Goal: Communication & Community: Answer question/provide support

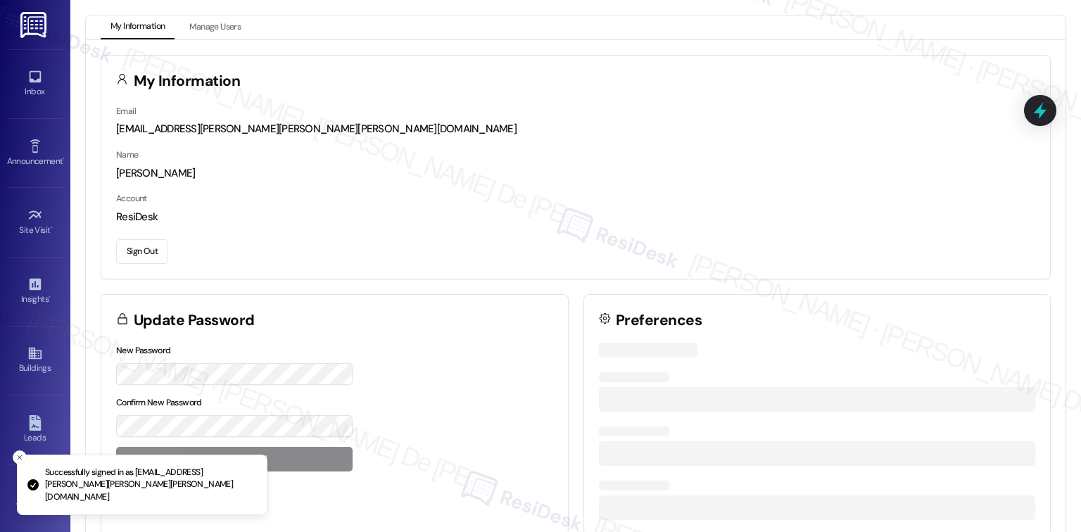
scroll to position [3759, 0]
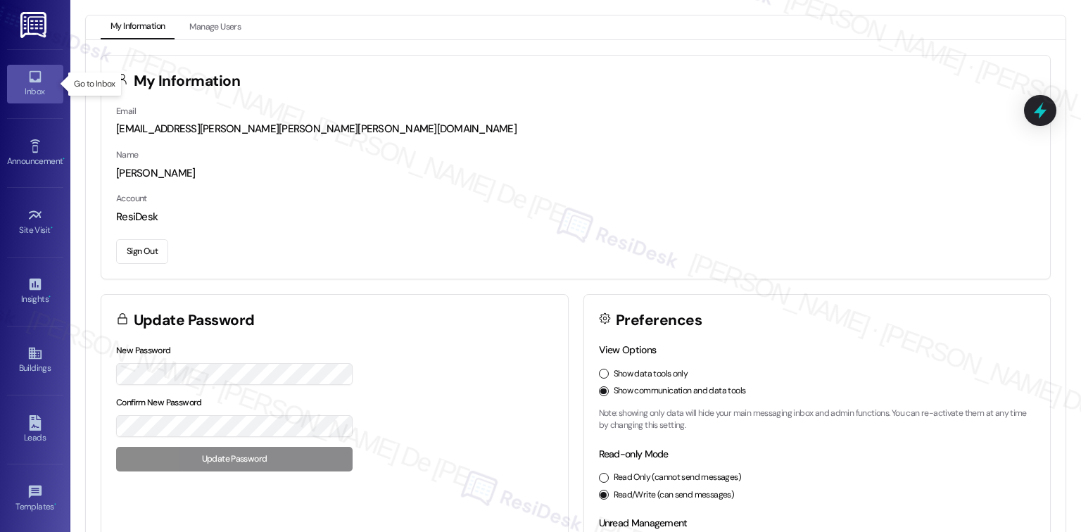
click at [37, 85] on div "Inbox" at bounding box center [35, 91] width 70 height 14
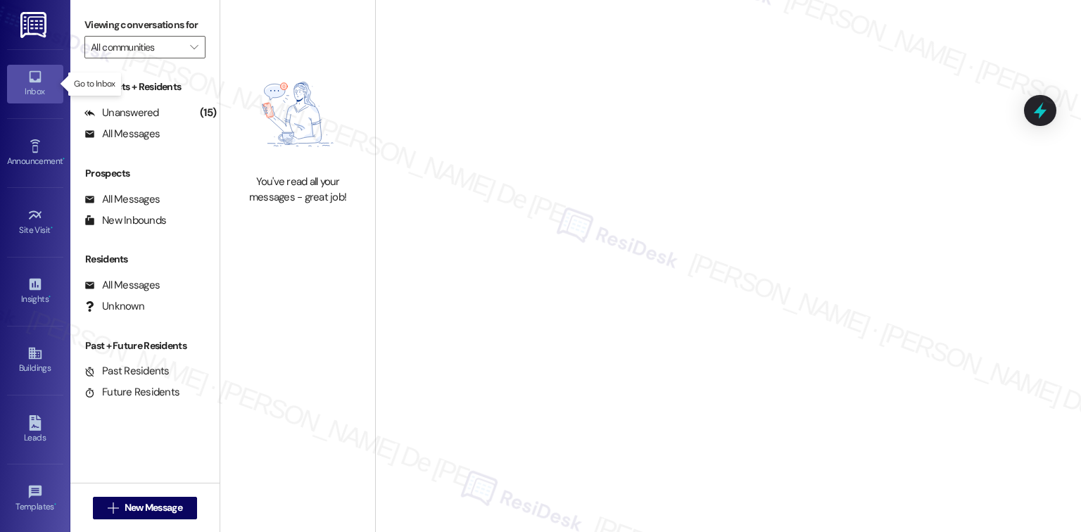
click at [37, 85] on div "Inbox" at bounding box center [35, 91] width 70 height 14
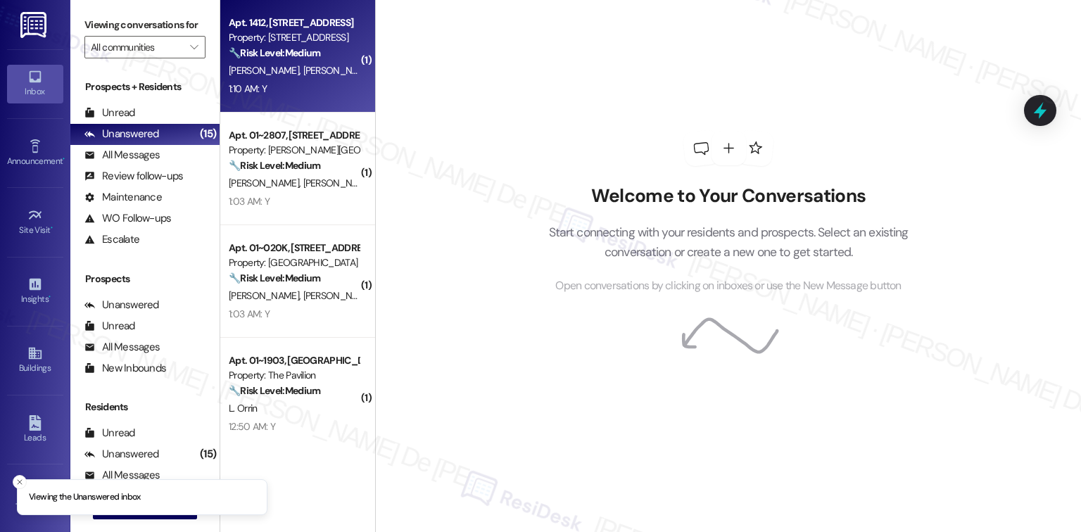
click at [267, 94] on div "1:10 AM: Y 1:10 AM: Y" at bounding box center [293, 89] width 133 height 18
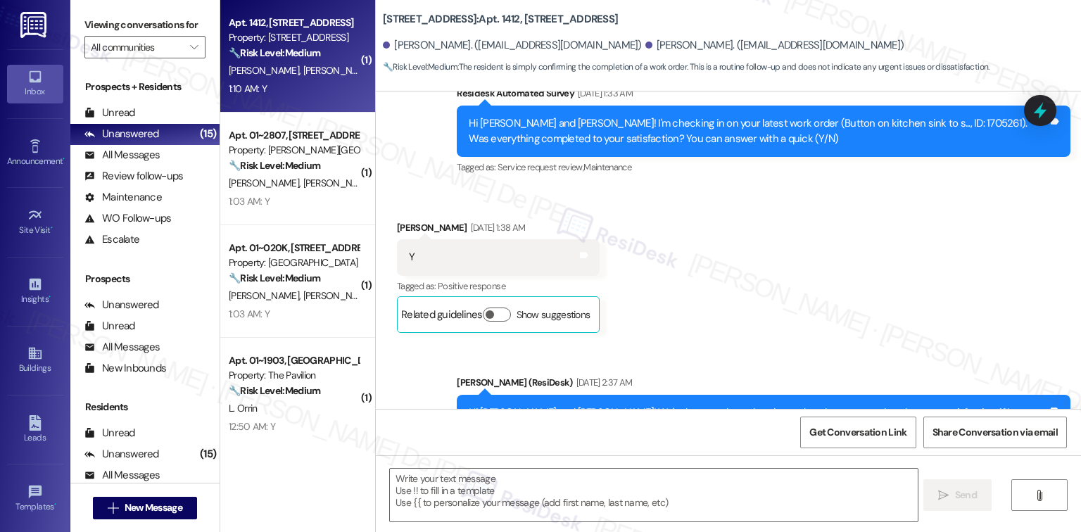
type textarea "Fetching suggested responses. Please feel free to read through the conversation…"
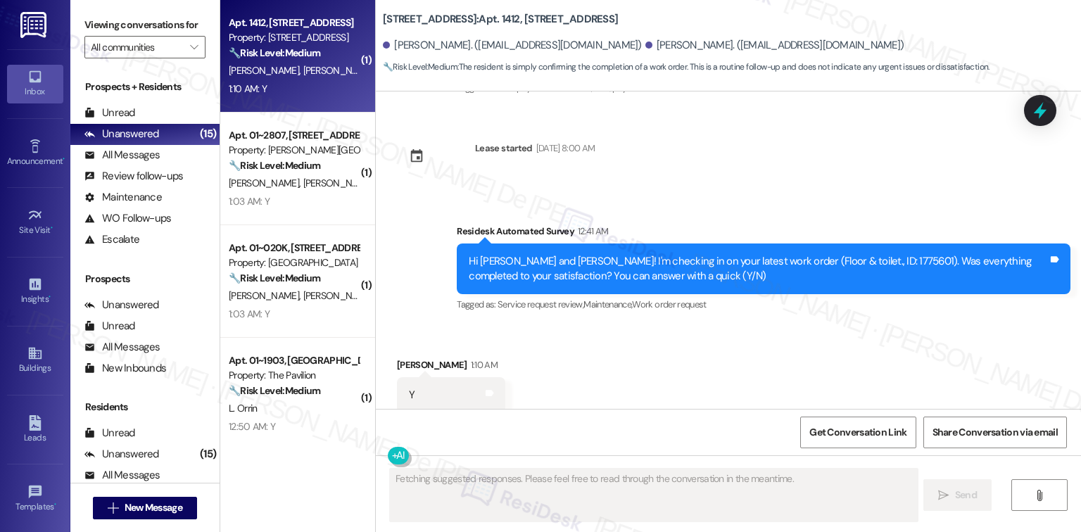
scroll to position [3772, 0]
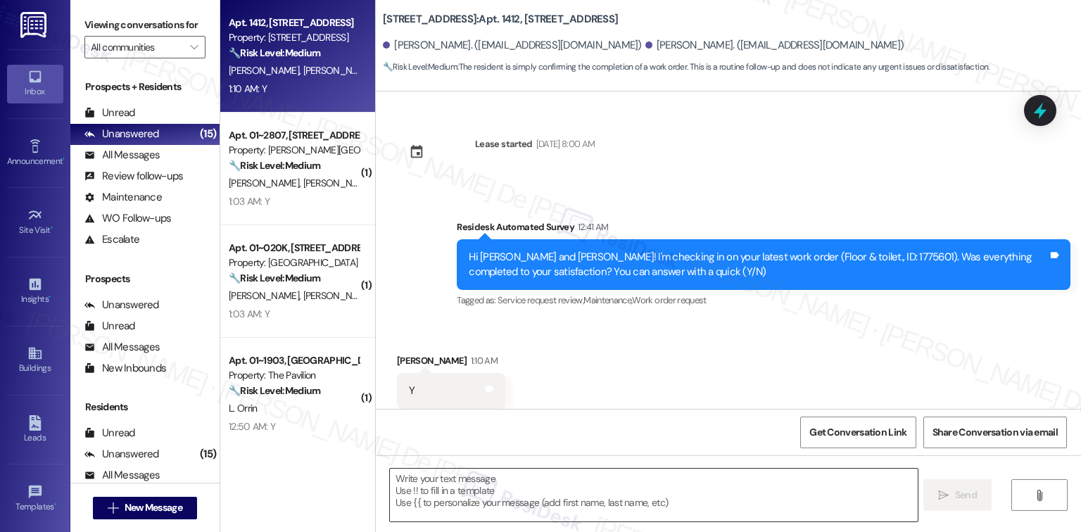
drag, startPoint x: 682, startPoint y: 503, endPoint x: 490, endPoint y: 483, distance: 192.5
click at [446, 467] on div " Send " at bounding box center [728, 509] width 705 height 106
click at [490, 483] on textarea at bounding box center [653, 495] width 527 height 53
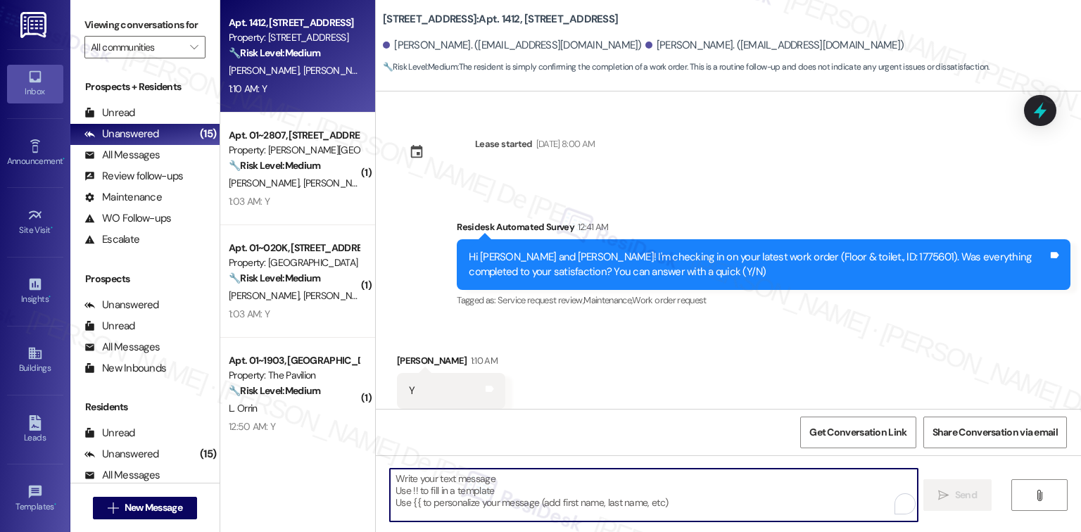
paste textarea "I'm happy the work order was completed to your satisfaction! We'd also love to …"
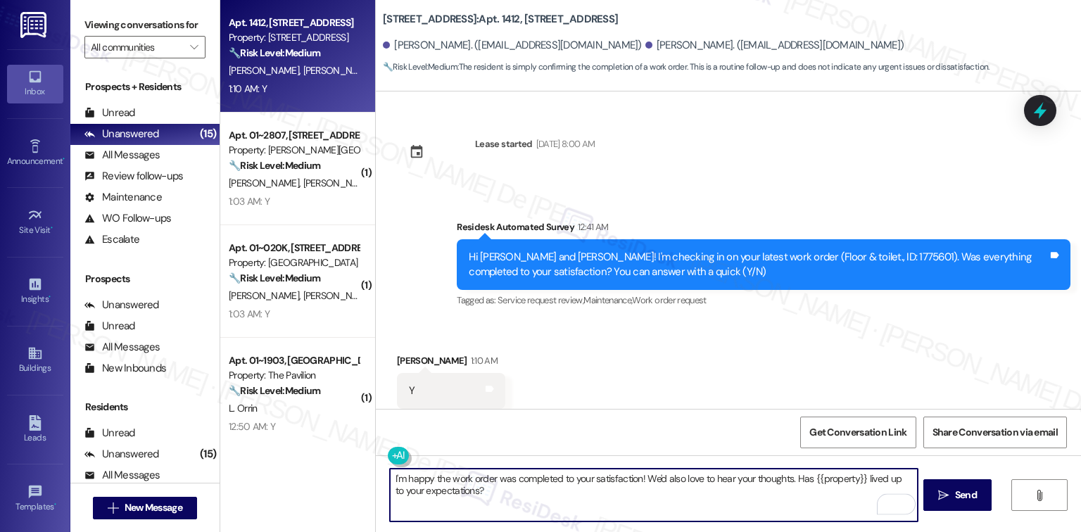
scroll to position [3773, 0]
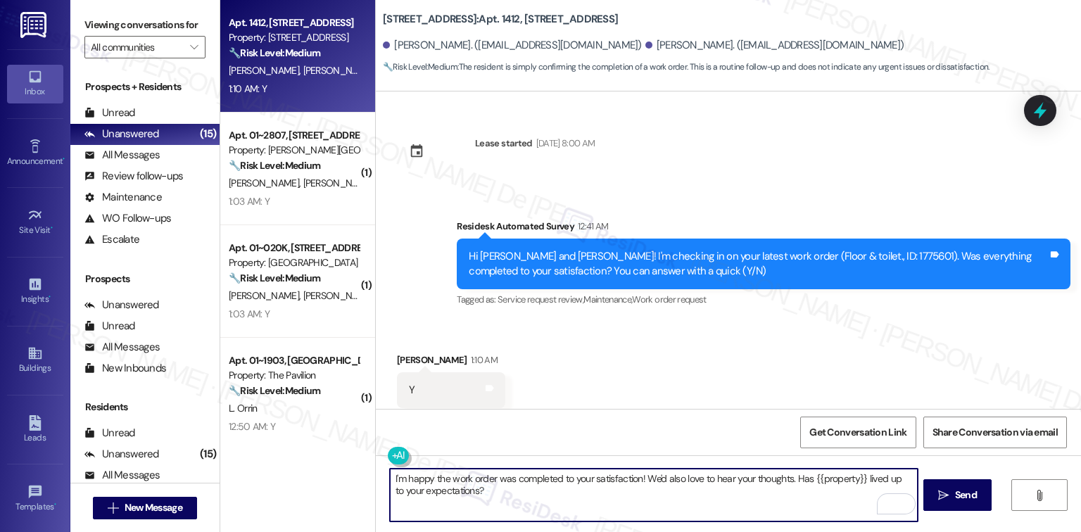
click at [634, 480] on textarea "I'm happy the work order was completed to your satisfaction! We'd also love to …" at bounding box center [653, 495] width 527 height 53
type textarea "I'm happy the work order was completed to your satisfaction, [PERSON_NAME]! We'…"
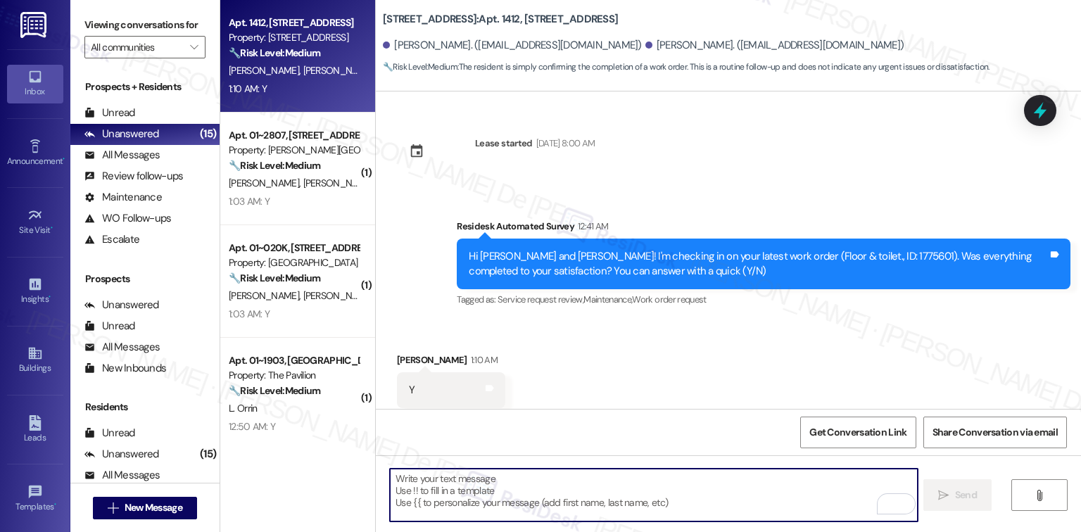
scroll to position [3772, 0]
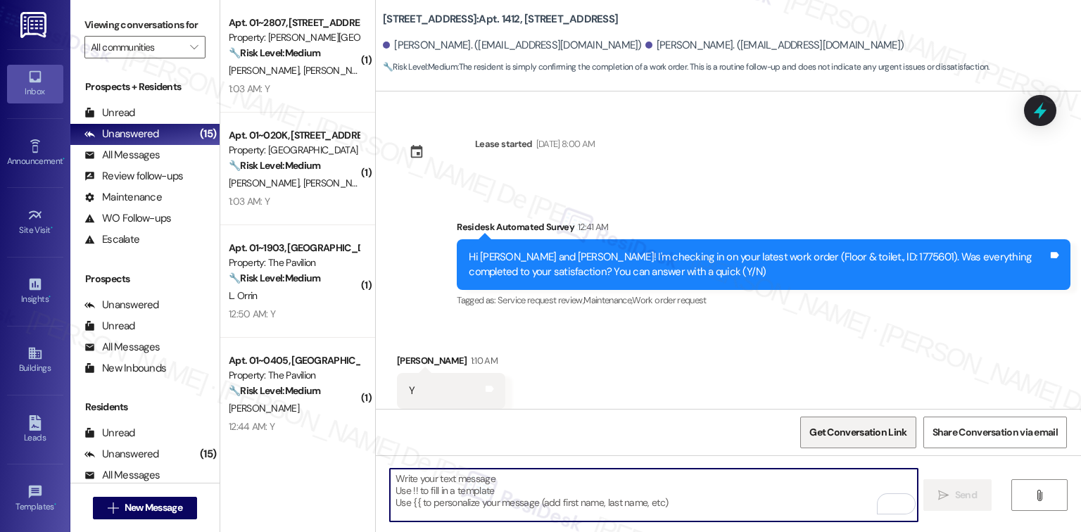
click at [851, 437] on span "Get Conversation Link" at bounding box center [858, 432] width 97 height 15
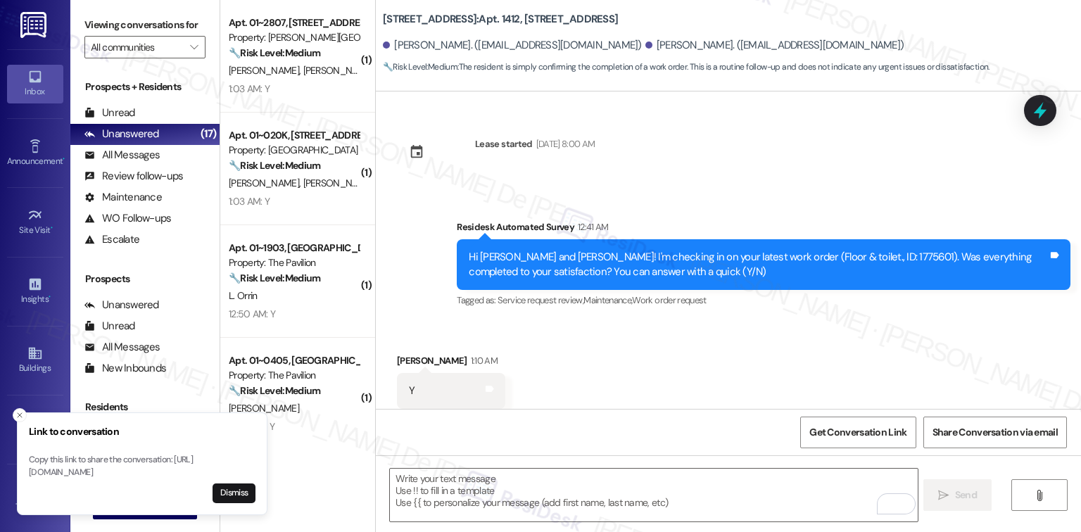
scroll to position [3886, 0]
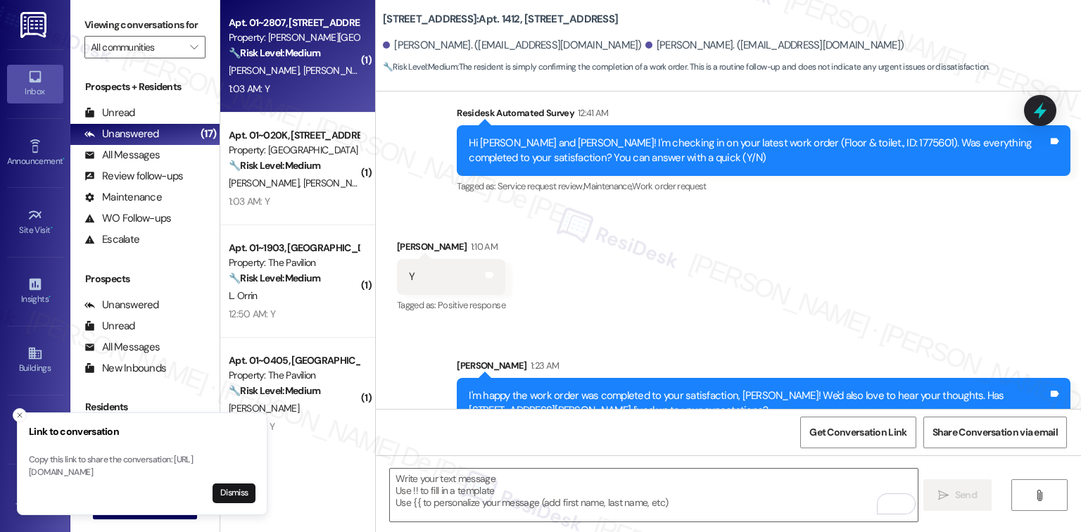
click at [280, 57] on strong "🔧 Risk Level: Medium" at bounding box center [275, 52] width 92 height 13
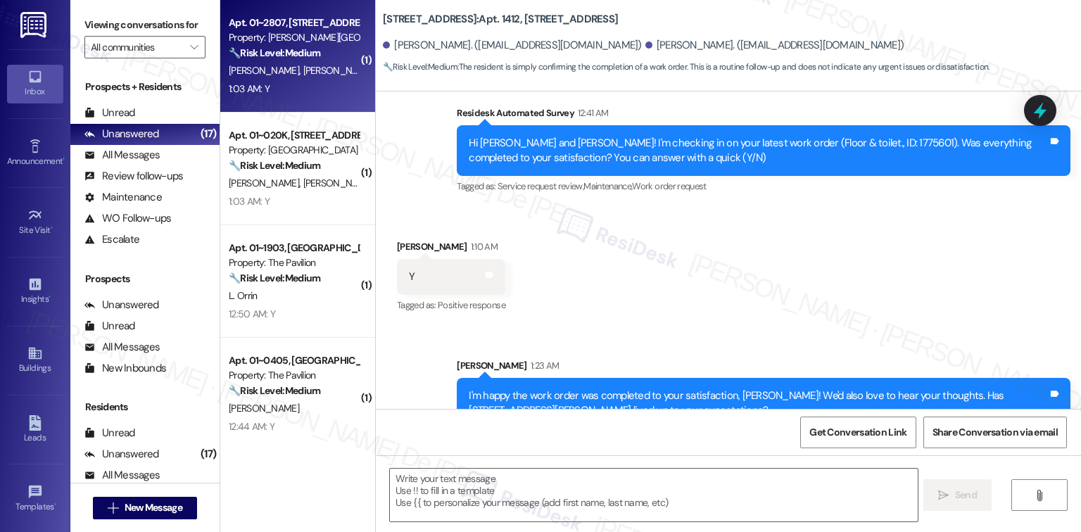
type textarea "Fetching suggested responses. Please feel free to read through the conversation…"
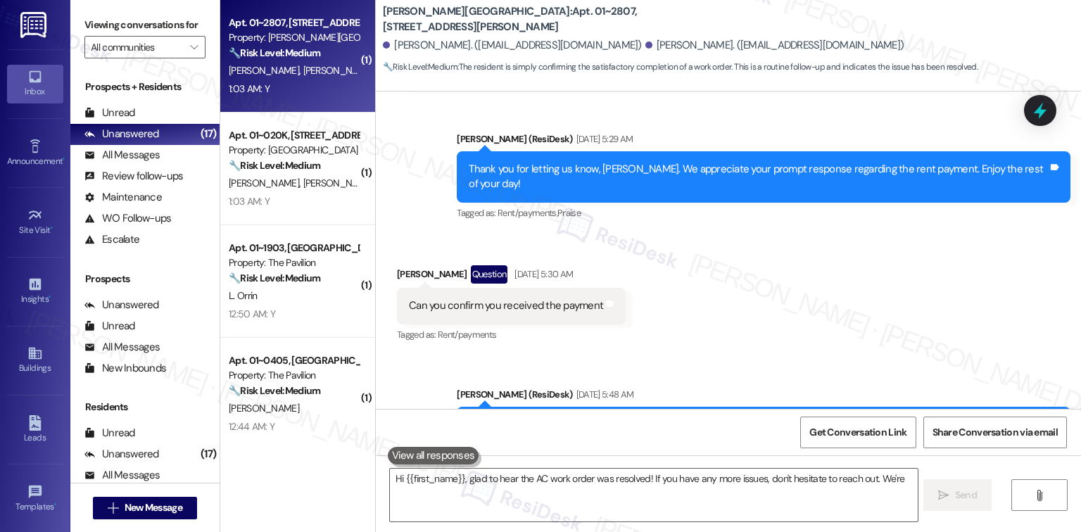
scroll to position [10779, 0]
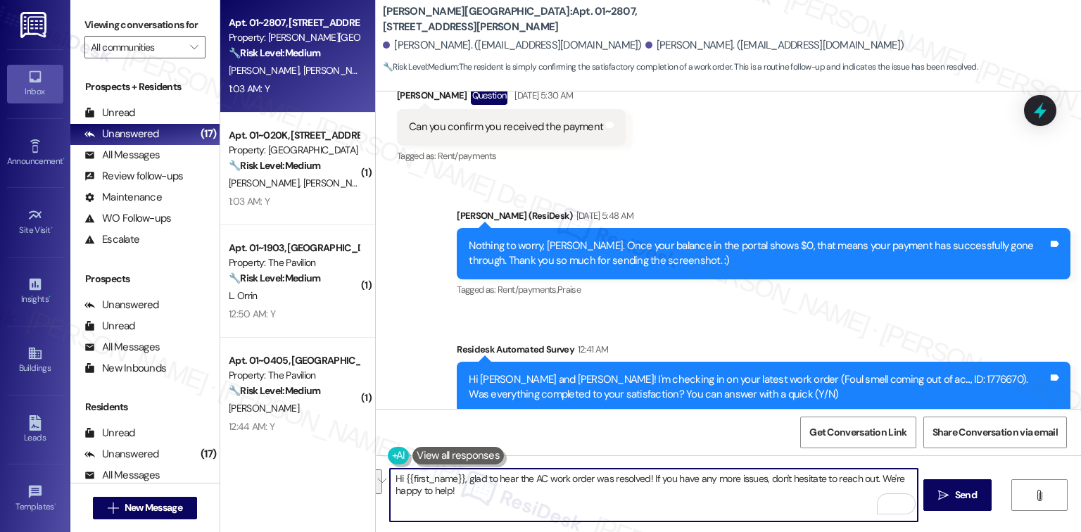
drag, startPoint x: 498, startPoint y: 491, endPoint x: 645, endPoint y: 481, distance: 146.8
click at [645, 481] on textarea "Hi {{first_name}}, glad to hear the AC work order was resolved! If you have any…" at bounding box center [653, 495] width 527 height 53
paste textarea "We'd also love to hear your thoughts. Has {{property}} lived up to your expecta…"
click at [634, 523] on div "Hi {{first_name}}, glad to hear the AC work order was resolved! We'd also love …" at bounding box center [728, 509] width 705 height 106
type textarea "Hi {{first_name}}, glad to hear the AC work order was resolved! We'd also love …"
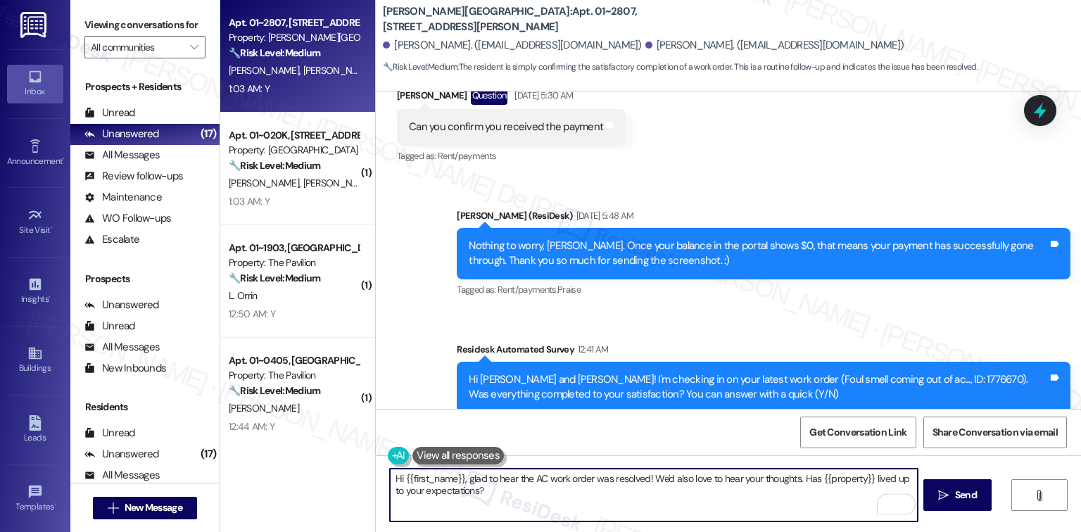
click at [634, 523] on div "Hi {{first_name}}, glad to hear the AC work order was resolved! We'd also love …" at bounding box center [728, 509] width 705 height 106
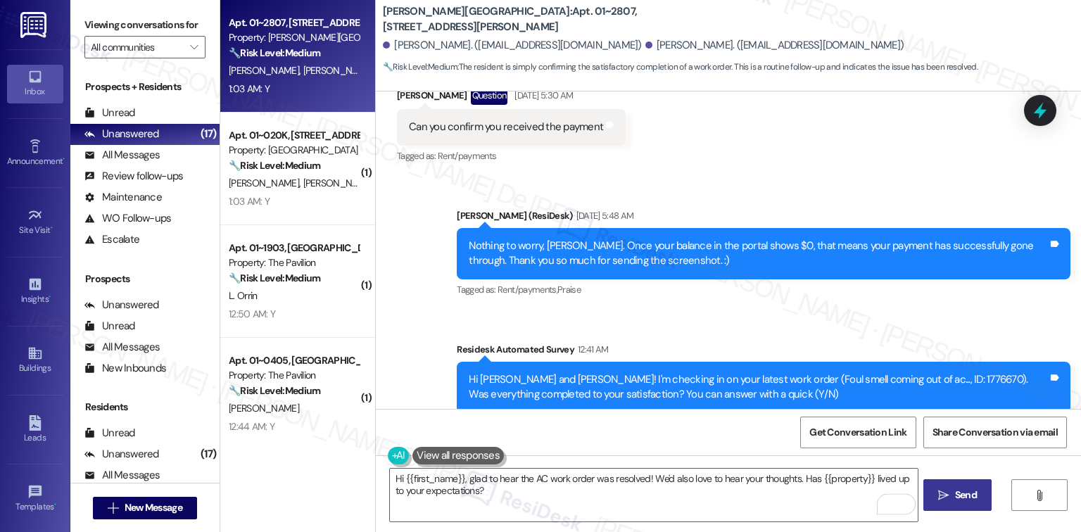
click at [950, 492] on span " Send" at bounding box center [958, 495] width 44 height 15
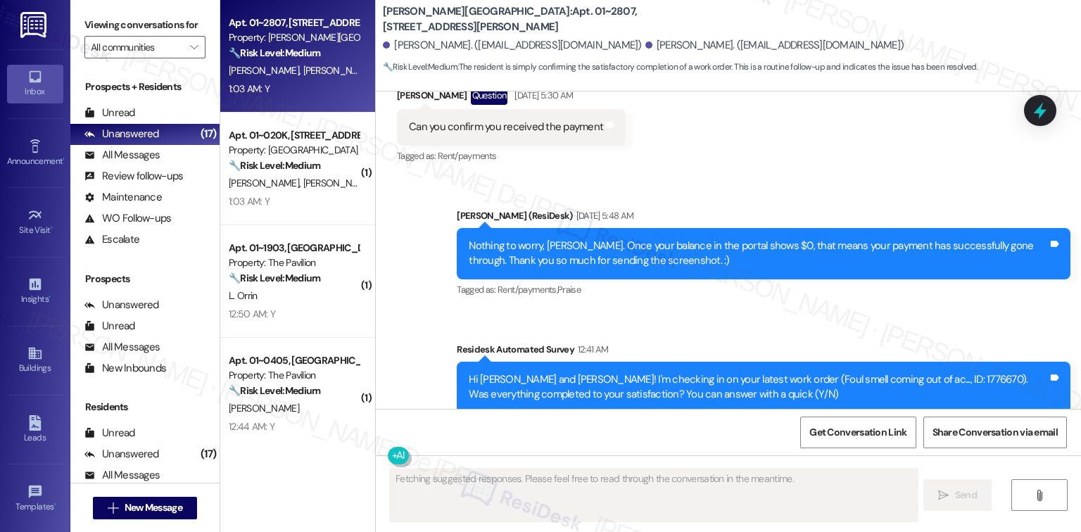
scroll to position [10779, 0]
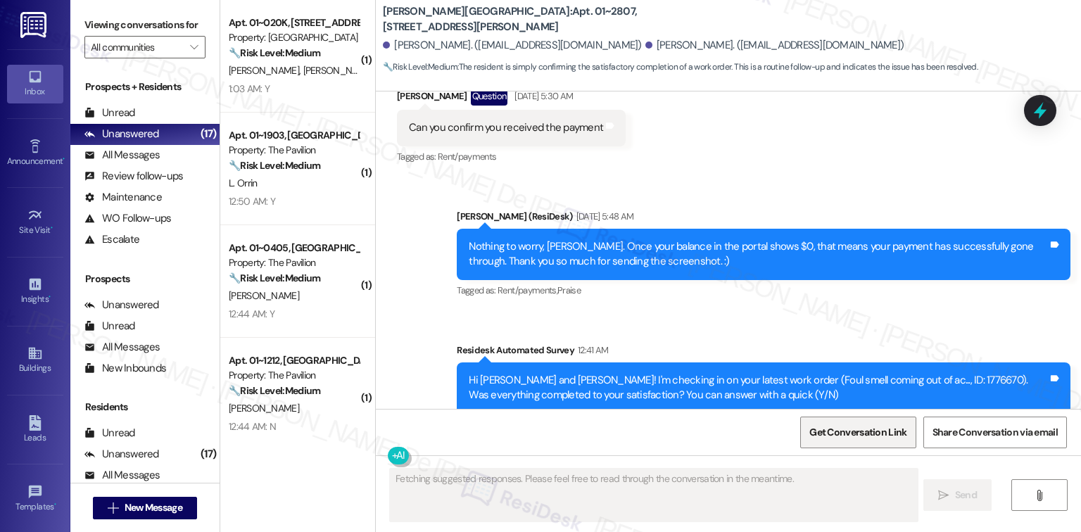
click at [886, 438] on span "Get Conversation Link" at bounding box center [858, 432] width 97 height 15
click at [885, 437] on span "Get Conversation Link" at bounding box center [858, 432] width 97 height 15
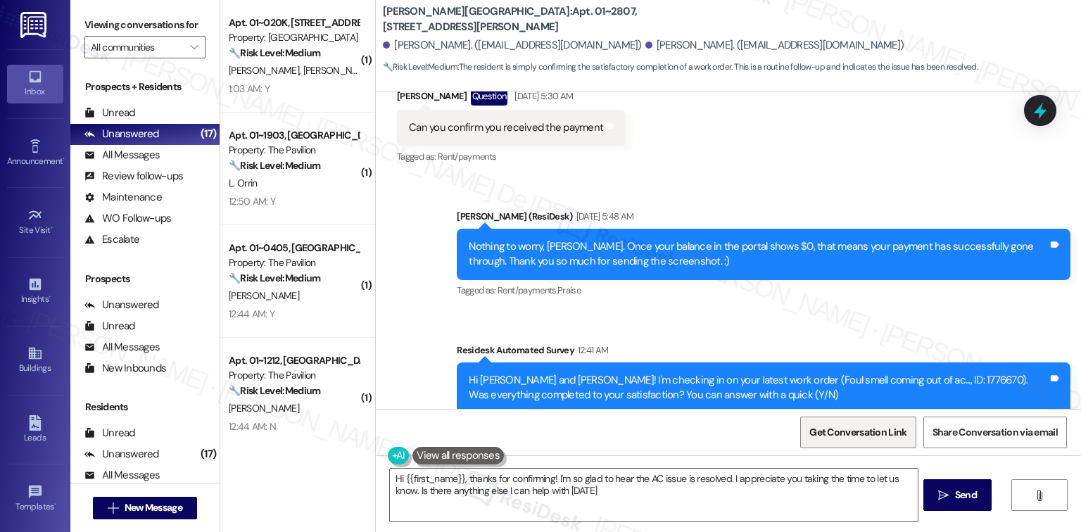
type textarea "Hi {{first_name}}, thanks for confirming! I'm so glad to hear the AC issue is r…"
click at [849, 430] on span "Get Conversation Link" at bounding box center [858, 432] width 97 height 15
click at [879, 432] on span "Get Conversation Link" at bounding box center [858, 432] width 97 height 15
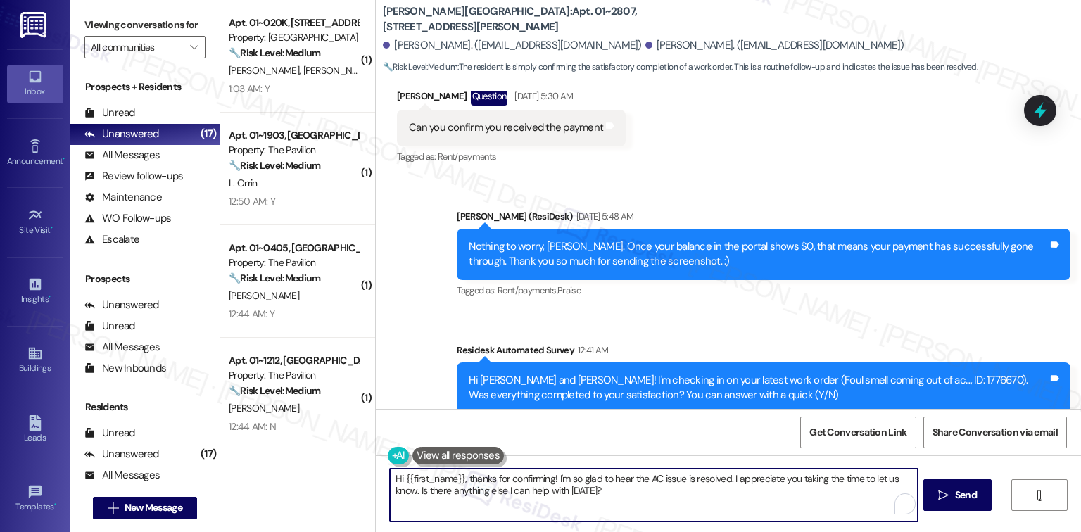
click at [651, 496] on textarea "Hi {{first_name}}, thanks for confirming! I'm so glad to hear the AC issue is r…" at bounding box center [653, 495] width 527 height 53
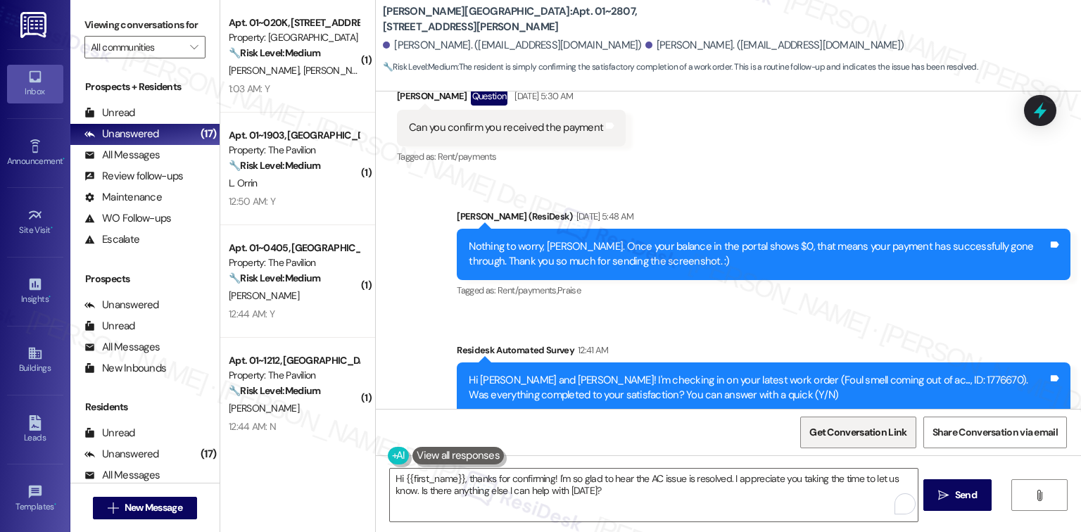
click at [869, 422] on span "Get Conversation Link" at bounding box center [858, 432] width 103 height 30
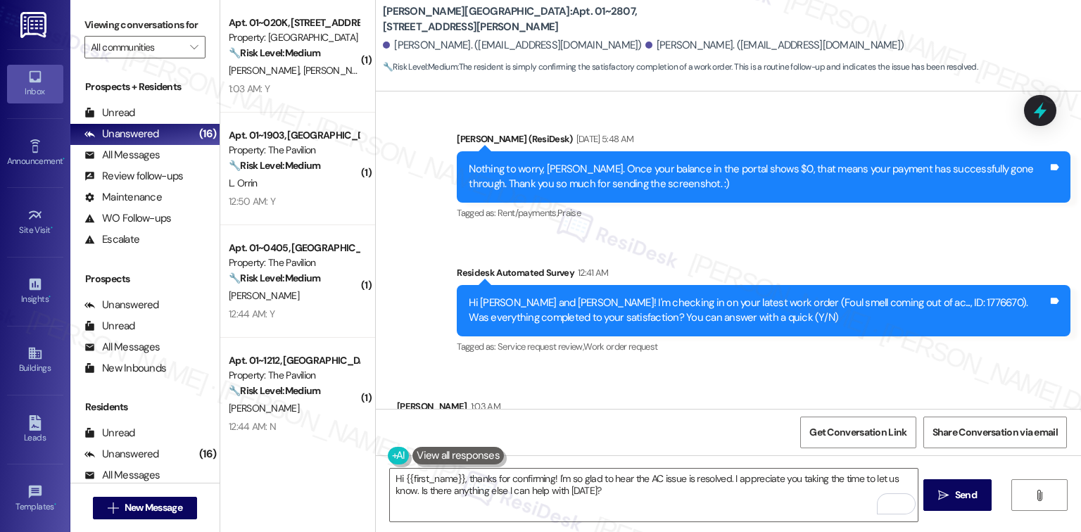
scroll to position [10893, 0]
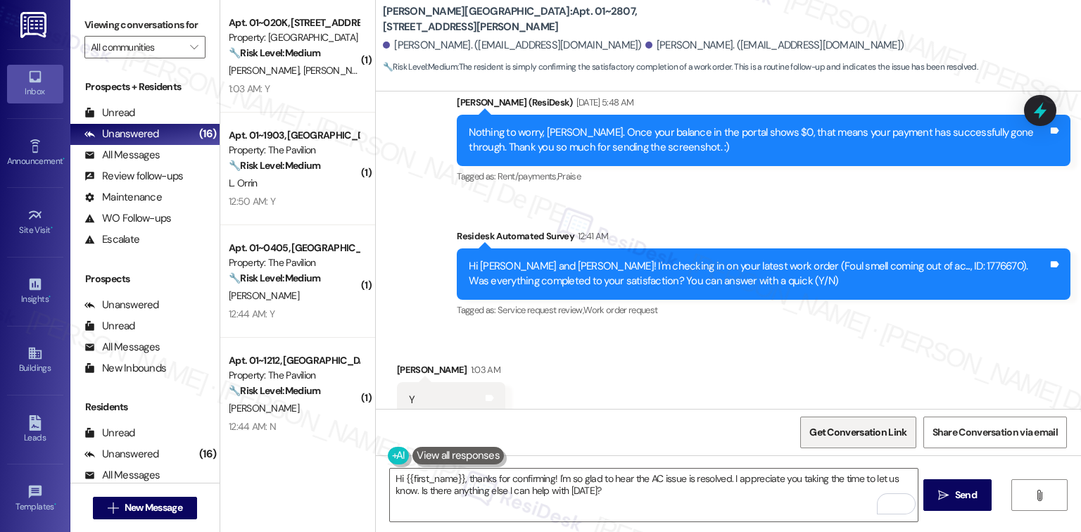
click at [893, 437] on span "Get Conversation Link" at bounding box center [858, 432] width 97 height 15
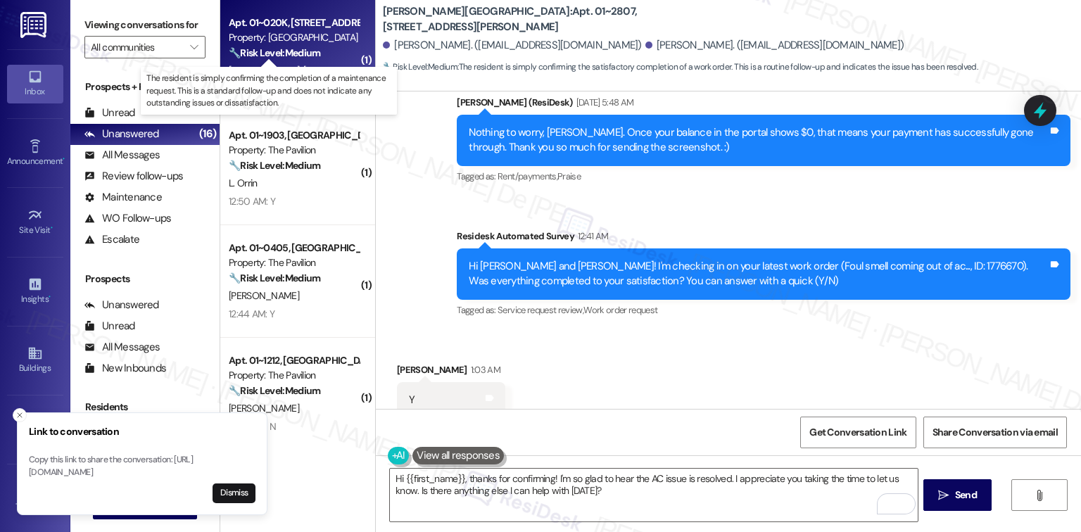
click at [270, 51] on strong "🔧 Risk Level: Medium" at bounding box center [275, 52] width 92 height 13
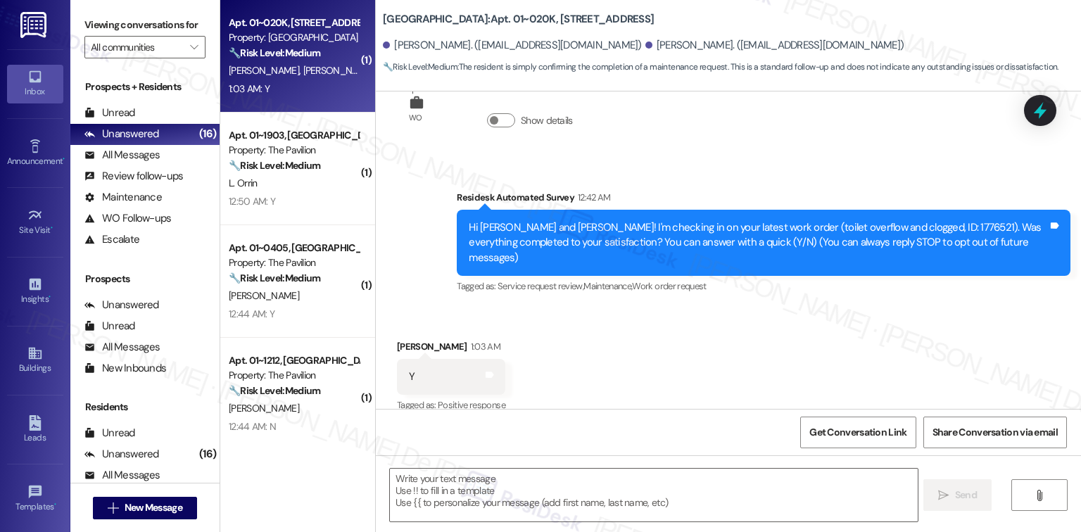
type textarea "Fetching suggested responses. Please feel free to read through the conversation…"
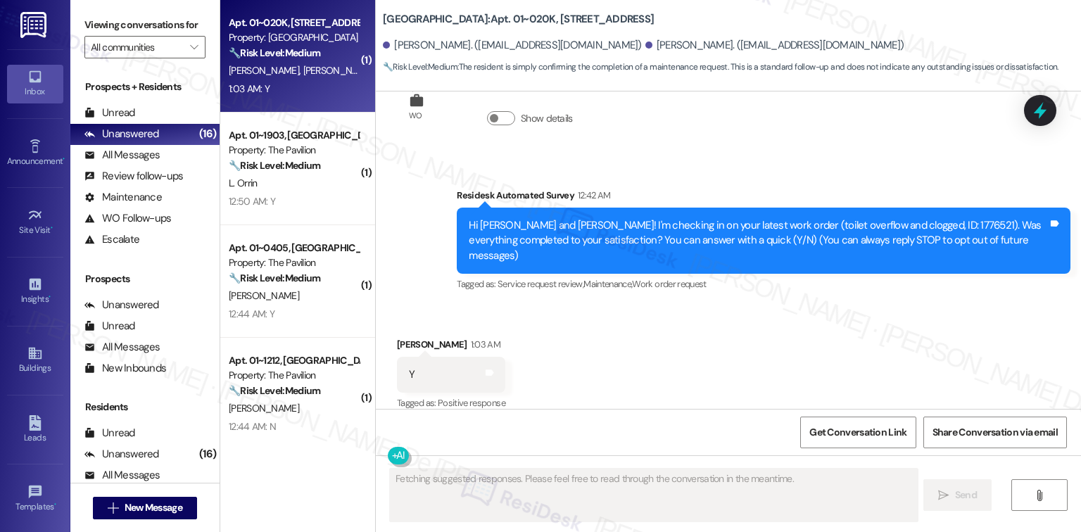
scroll to position [191, 0]
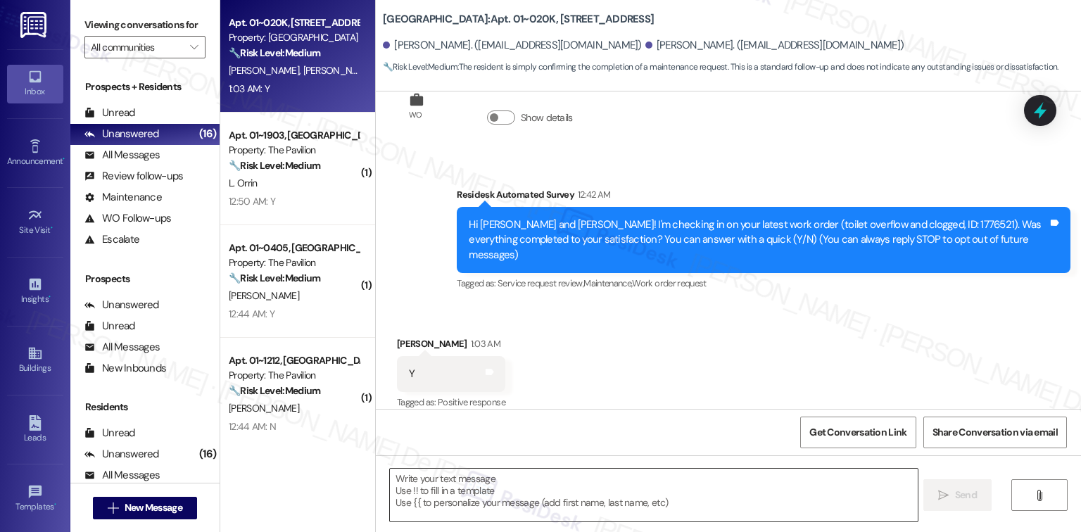
click at [512, 488] on textarea at bounding box center [653, 495] width 527 height 53
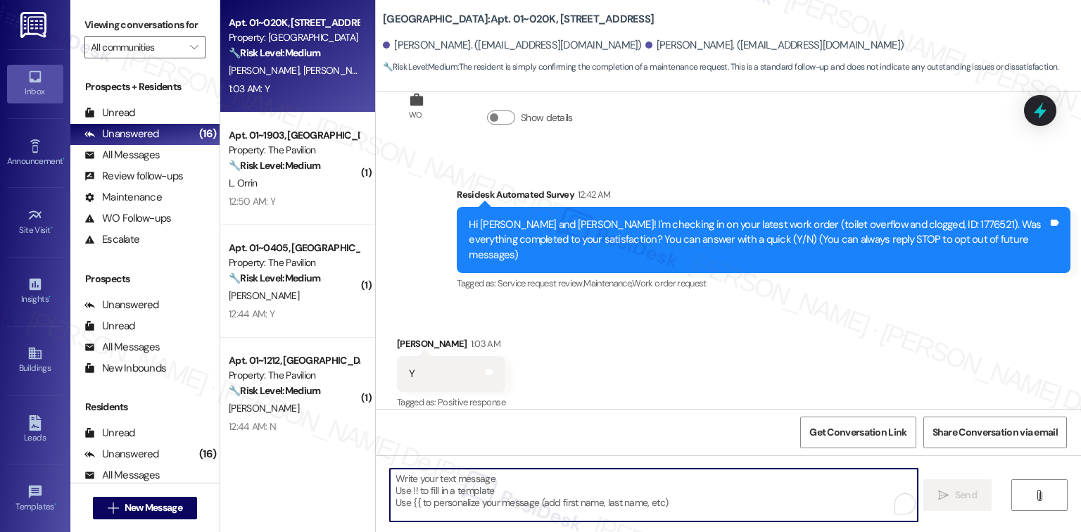
paste textarea "I'm happy the work order was completed to your satisfaction! We'd also love to …"
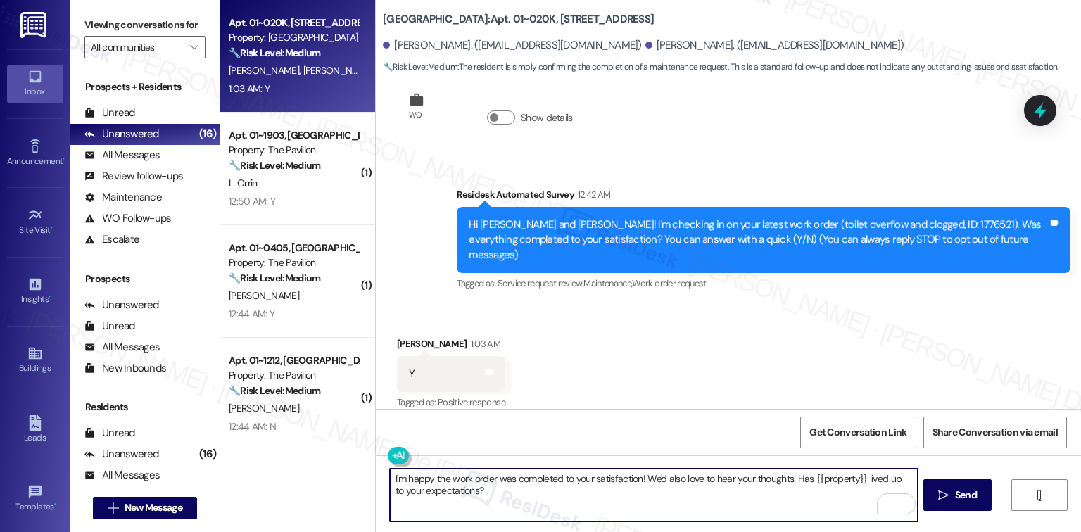
click at [632, 482] on textarea "I'm happy the work order was completed to your satisfaction! We'd also love to …" at bounding box center [653, 495] width 527 height 53
type textarea "I'm happy the work order was completed to your satisfaction, [PERSON_NAME]! We'…"
click at [953, 491] on span "Send" at bounding box center [966, 495] width 27 height 15
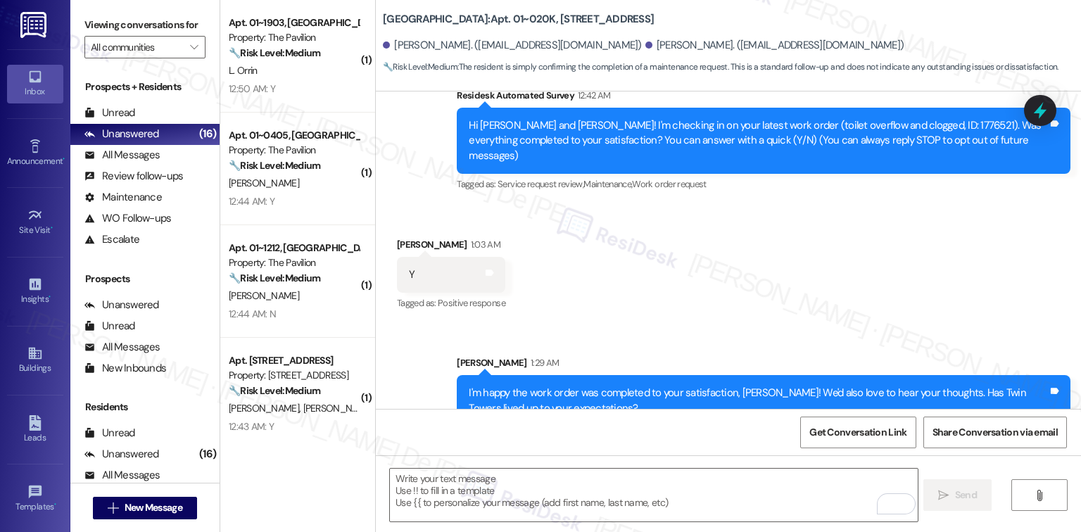
scroll to position [304, 0]
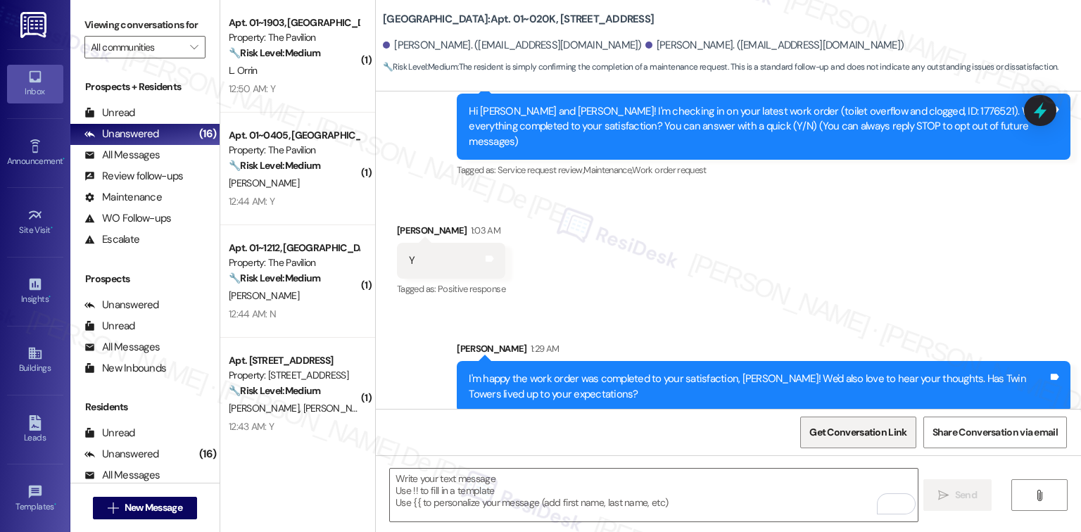
click at [844, 431] on span "Get Conversation Link" at bounding box center [858, 432] width 97 height 15
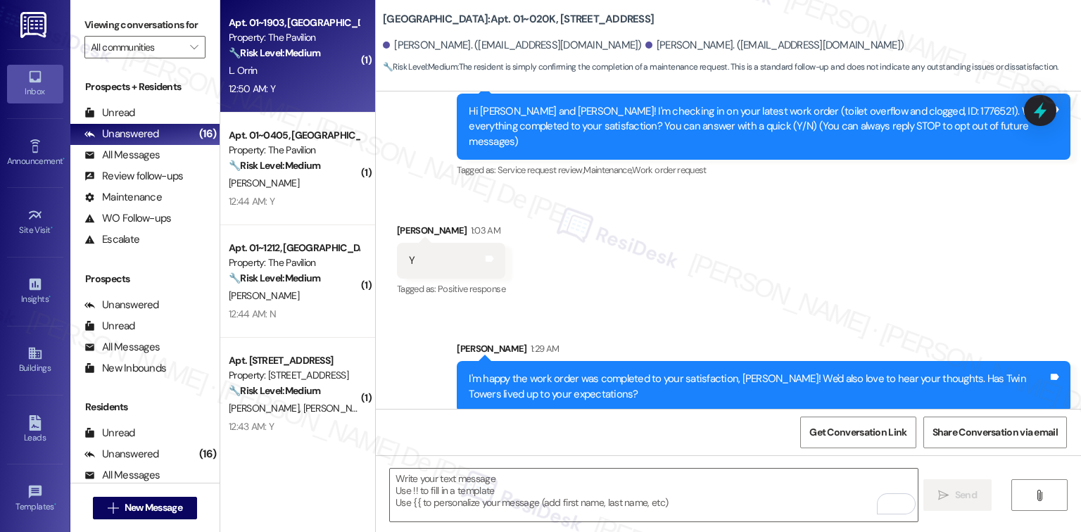
click at [281, 75] on div "L. Orrin" at bounding box center [293, 71] width 133 height 18
type textarea "Fetching suggested responses. Please feel free to read through the conversation…"
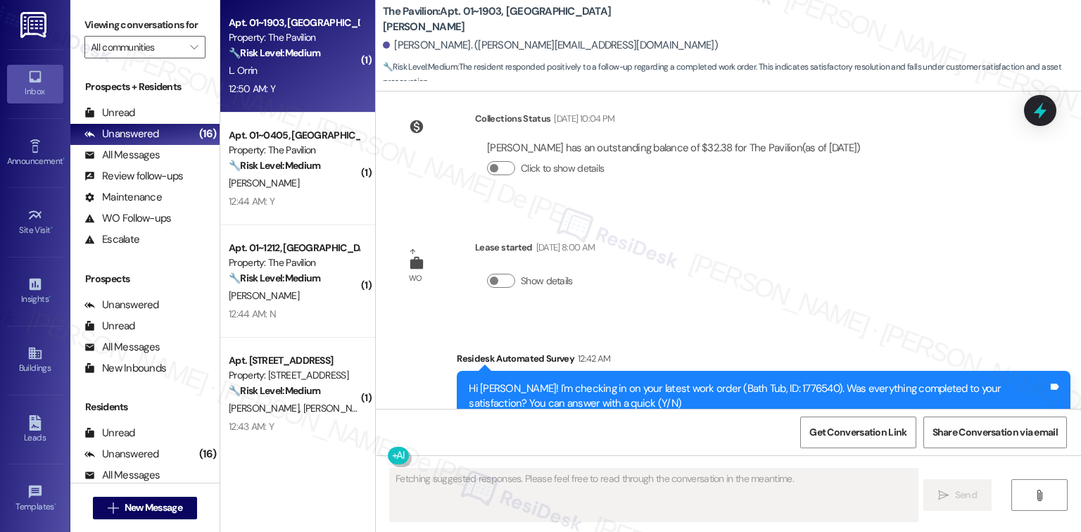
scroll to position [7584, 0]
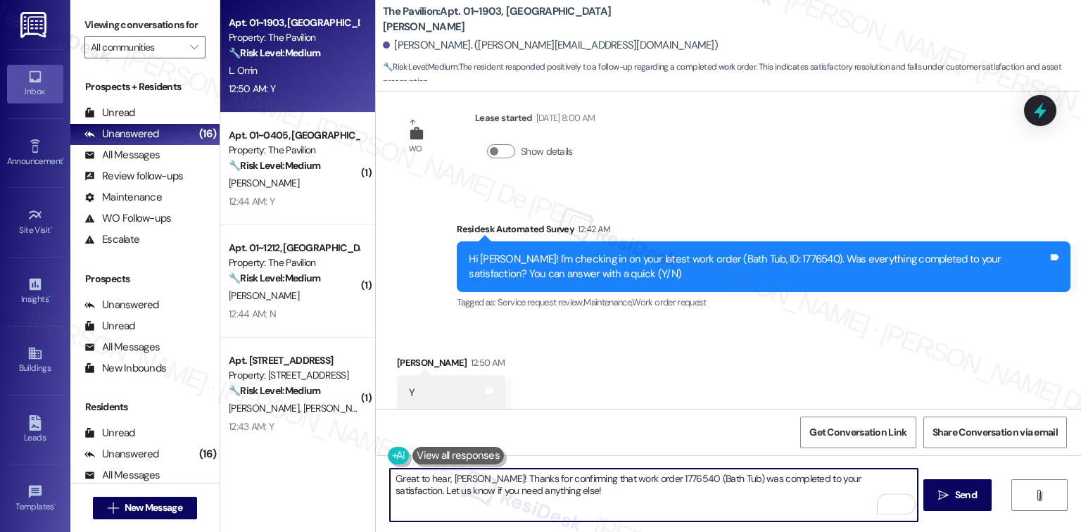
drag, startPoint x: 809, startPoint y: 491, endPoint x: 849, endPoint y: 479, distance: 41.7
click at [849, 479] on textarea "Great to hear, [PERSON_NAME]! Thanks for confirming that work order 1776540 (Ba…" at bounding box center [653, 495] width 527 height 53
paste textarea "We'd also love to hear your thoughts. Has {{property}} lived up to your expecta…"
type textarea "Great to hear, [PERSON_NAME]! Thanks for confirming that work order 1776540 (Ba…"
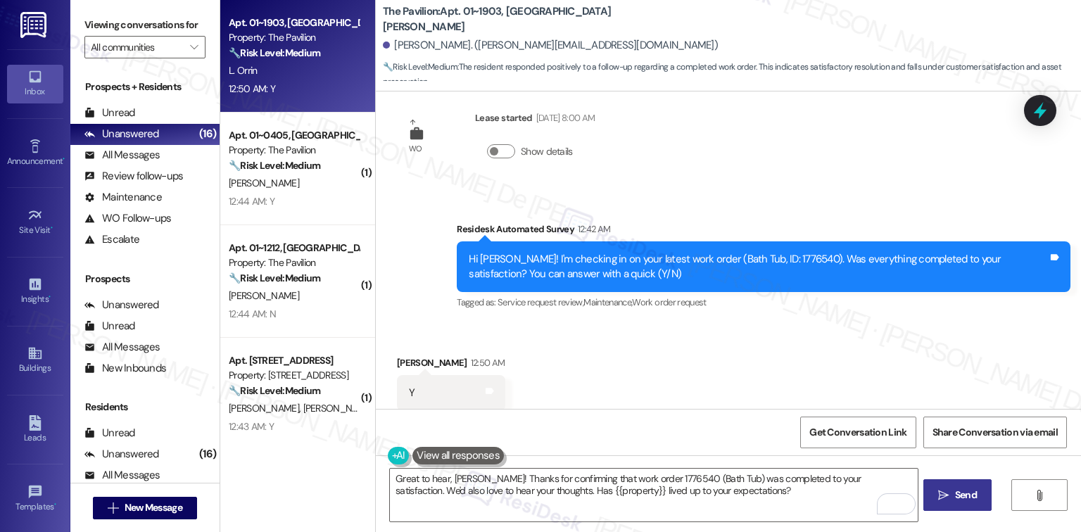
click at [959, 497] on span "Send" at bounding box center [966, 495] width 22 height 15
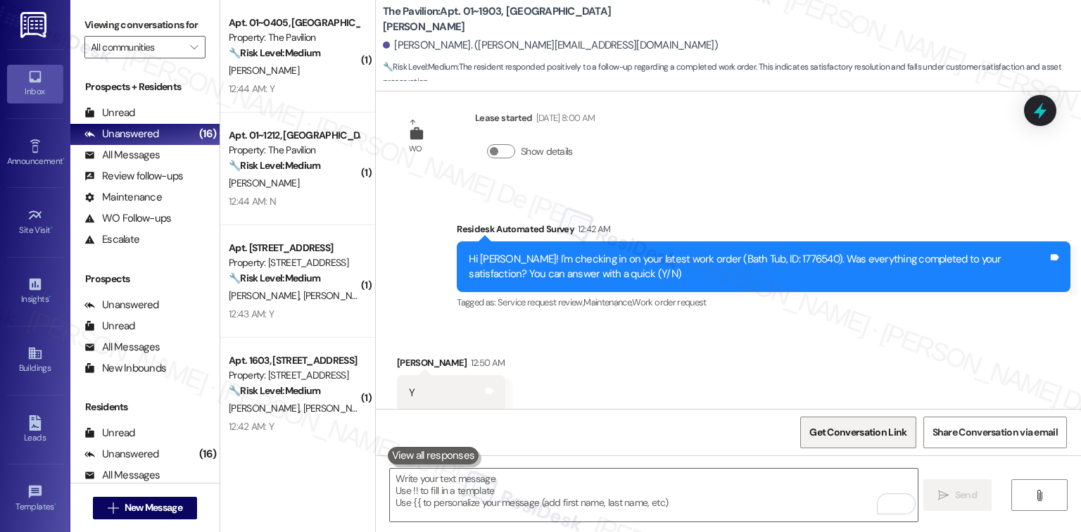
click at [893, 430] on span "Get Conversation Link" at bounding box center [858, 432] width 97 height 15
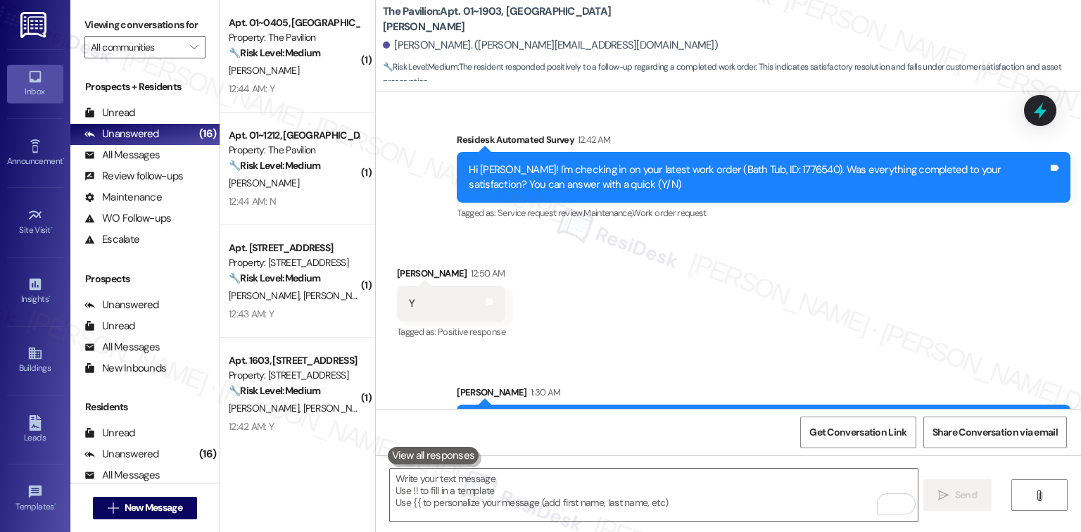
scroll to position [7697, 0]
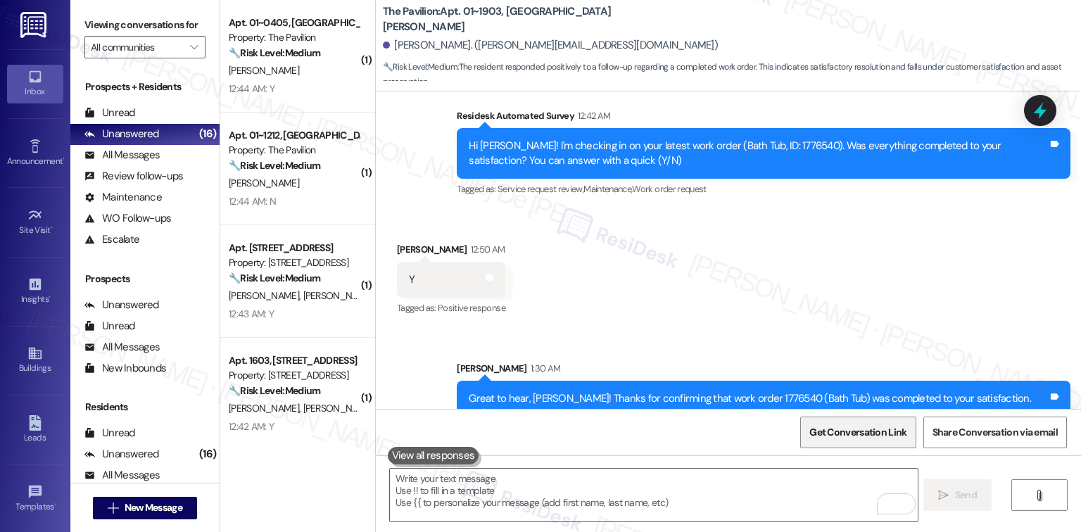
click at [829, 423] on span "Get Conversation Link" at bounding box center [858, 432] width 103 height 30
click at [830, 431] on span "Get Conversation Link" at bounding box center [858, 432] width 97 height 15
click at [832, 431] on span "Get Conversation Link" at bounding box center [858, 432] width 97 height 15
click at [834, 432] on span "Get Conversation Link" at bounding box center [858, 432] width 97 height 15
click at [682, 437] on div "Get Conversation Link Share Conversation via email" at bounding box center [728, 432] width 705 height 46
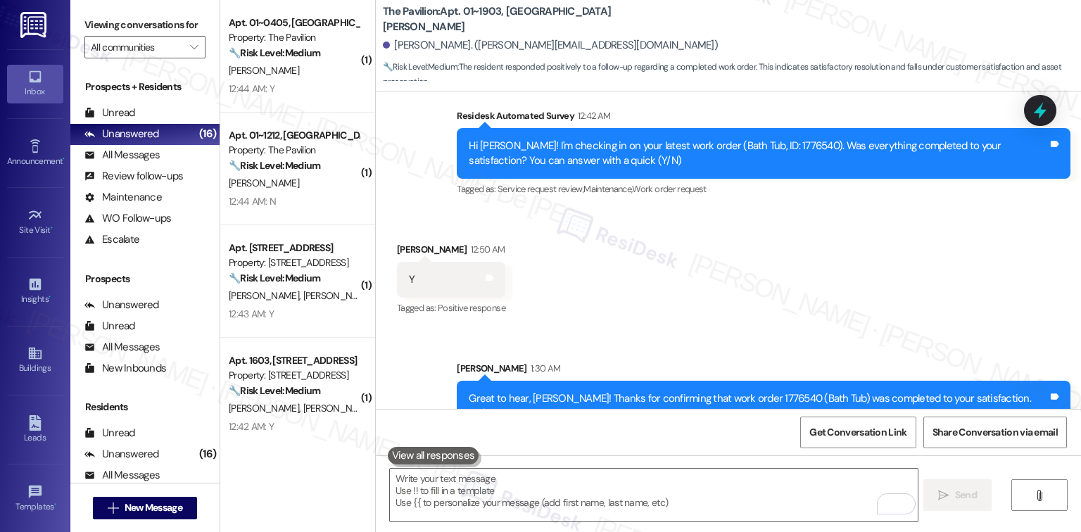
click at [665, 287] on div "Received via SMS [PERSON_NAME] 12:50 AM Y Tags and notes Tagged as: Positive re…" at bounding box center [728, 270] width 705 height 119
click at [872, 434] on span "Get Conversation Link" at bounding box center [858, 432] width 97 height 15
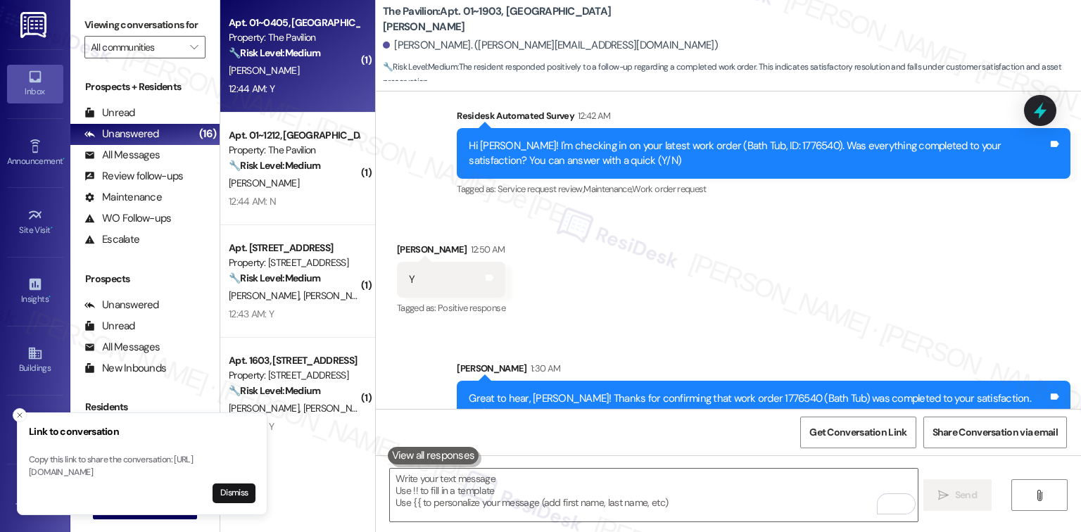
click at [279, 64] on div "[PERSON_NAME]" at bounding box center [293, 71] width 133 height 18
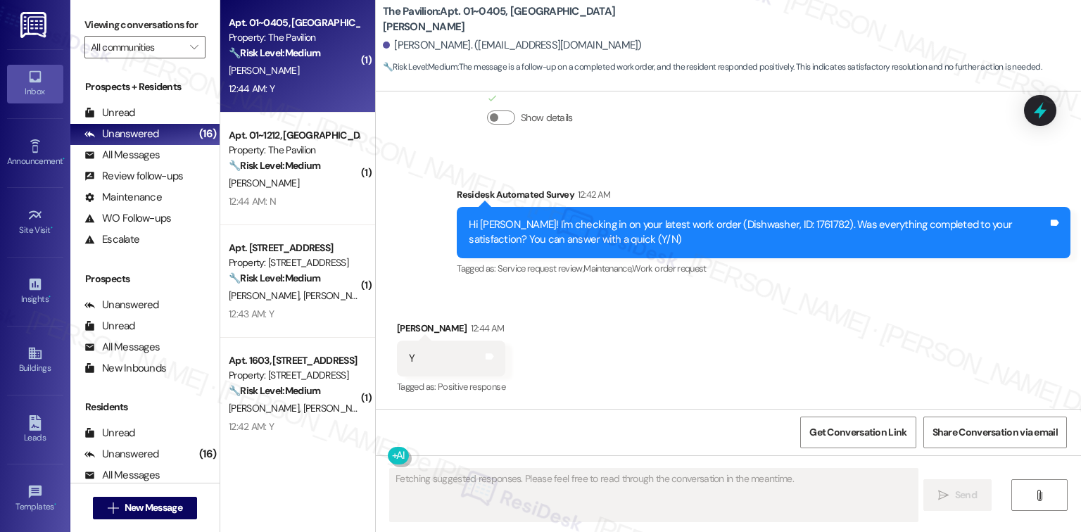
scroll to position [5204, 0]
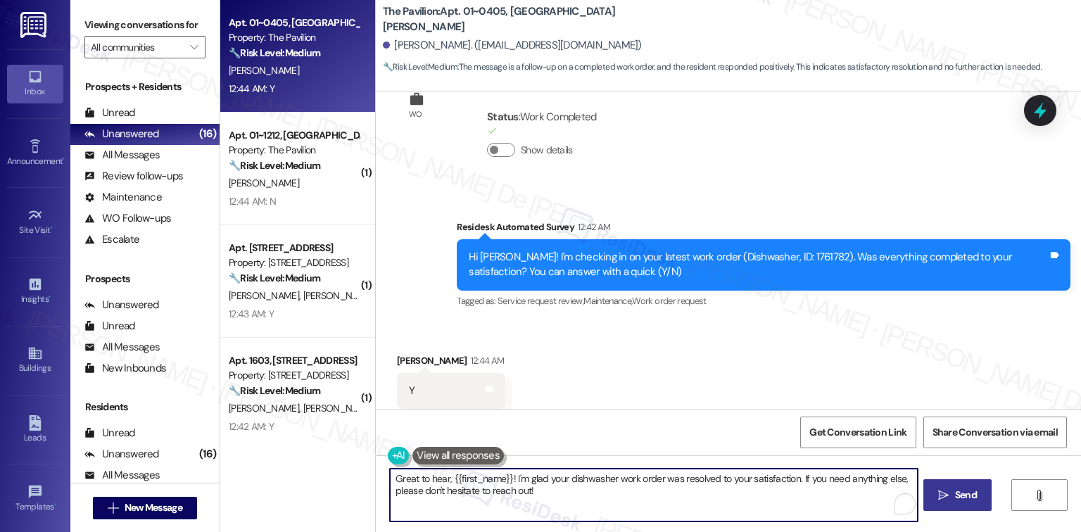
drag, startPoint x: 554, startPoint y: 501, endPoint x: 793, endPoint y: 479, distance: 239.6
click at [793, 479] on textarea "Great to hear, {{first_name}}! I'm glad your dishwasher work order was resolved…" at bounding box center [653, 495] width 527 height 53
paste textarea "We'd also love to hear your thoughts. Has {{property}} lived up to your expecta…"
type textarea "Great to hear, {{first_name}}! I'm glad your dishwasher work order was resolved…"
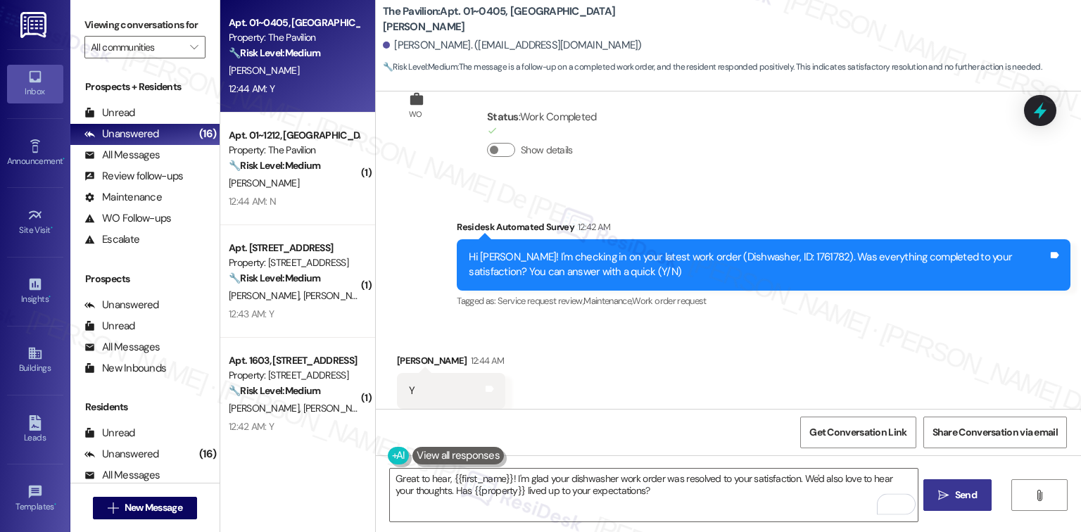
click at [944, 494] on icon "" at bounding box center [943, 495] width 11 height 11
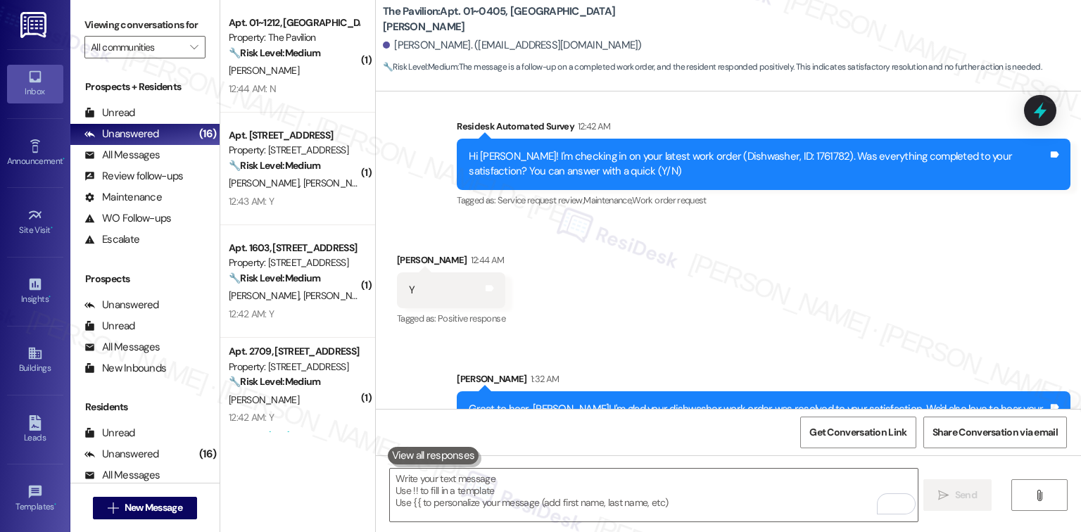
scroll to position [5317, 0]
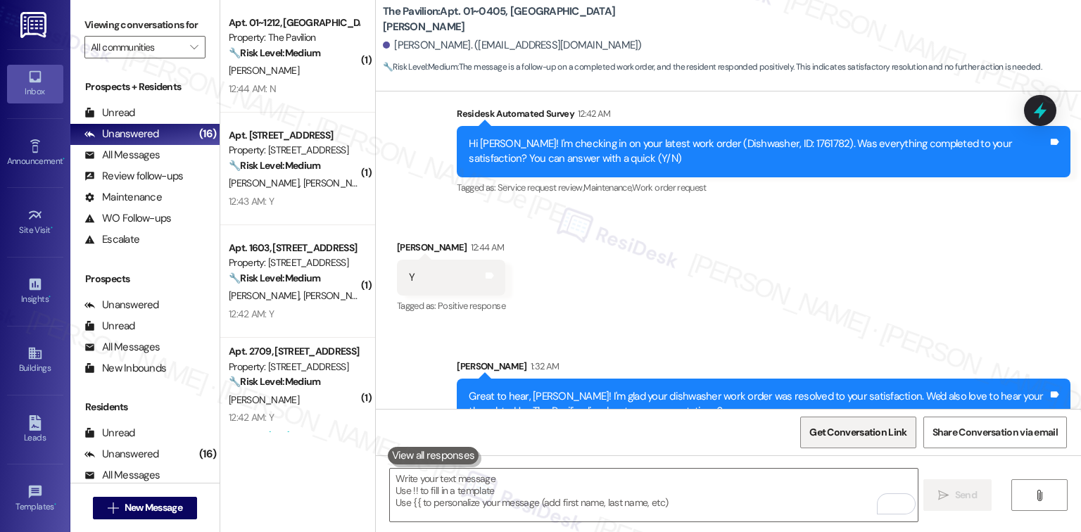
click at [896, 437] on span "Get Conversation Link" at bounding box center [858, 432] width 97 height 15
click at [867, 439] on span "Get Conversation Link" at bounding box center [858, 432] width 97 height 15
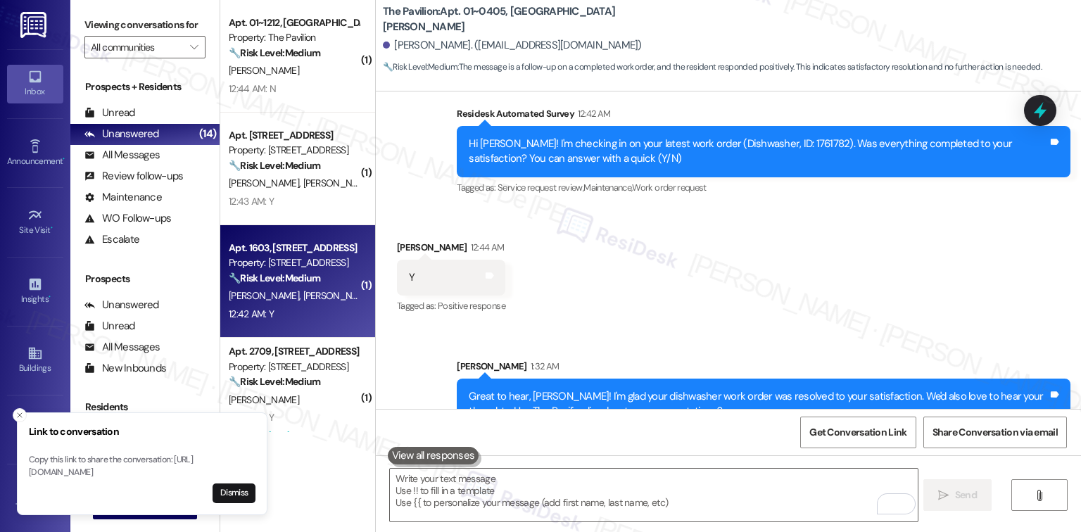
click at [279, 308] on div "12:42 AM: Y 12:42 AM: Y" at bounding box center [293, 315] width 133 height 18
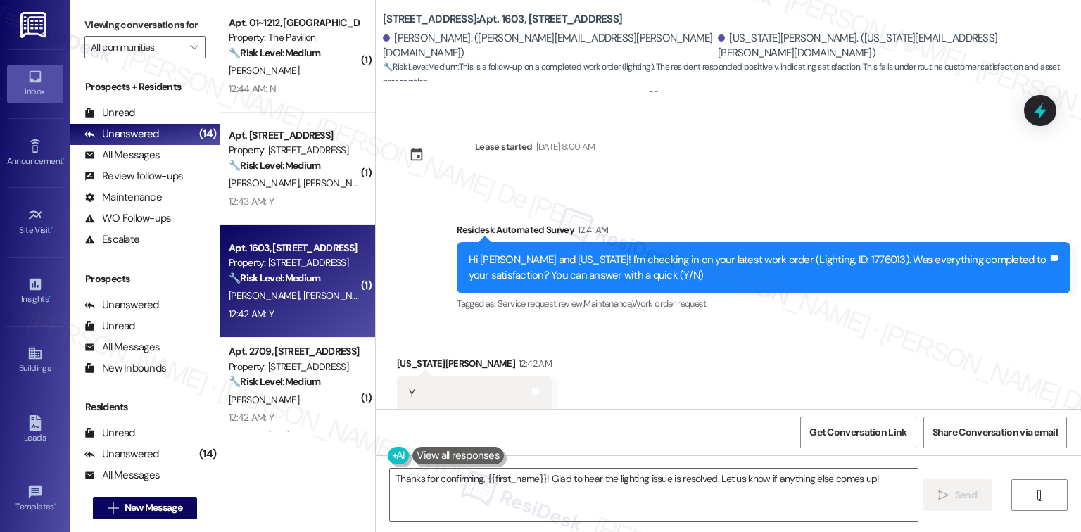
scroll to position [3120, 0]
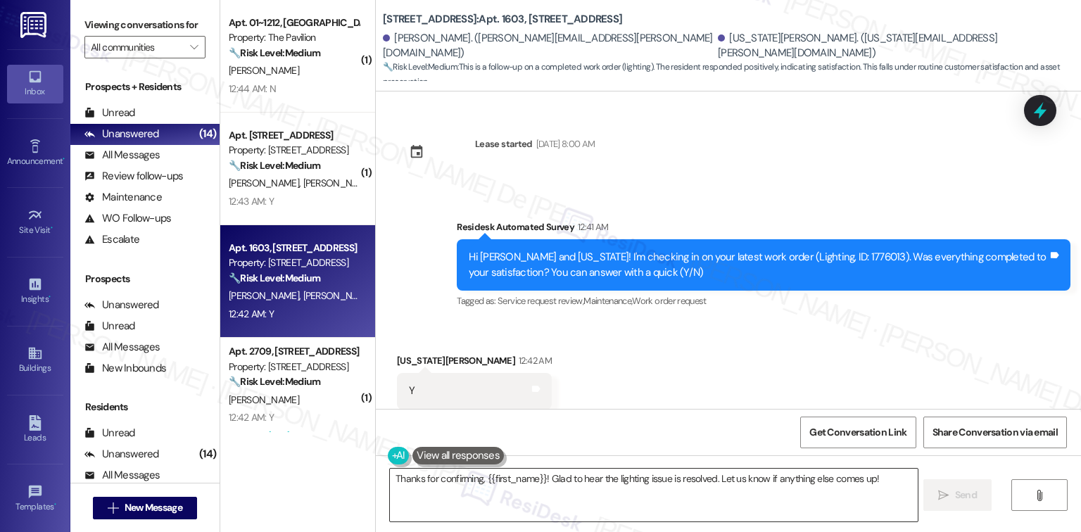
click at [529, 495] on textarea "Thanks for confirming, {{first_name}}! Glad to hear the lighting issue is resol…" at bounding box center [653, 495] width 527 height 53
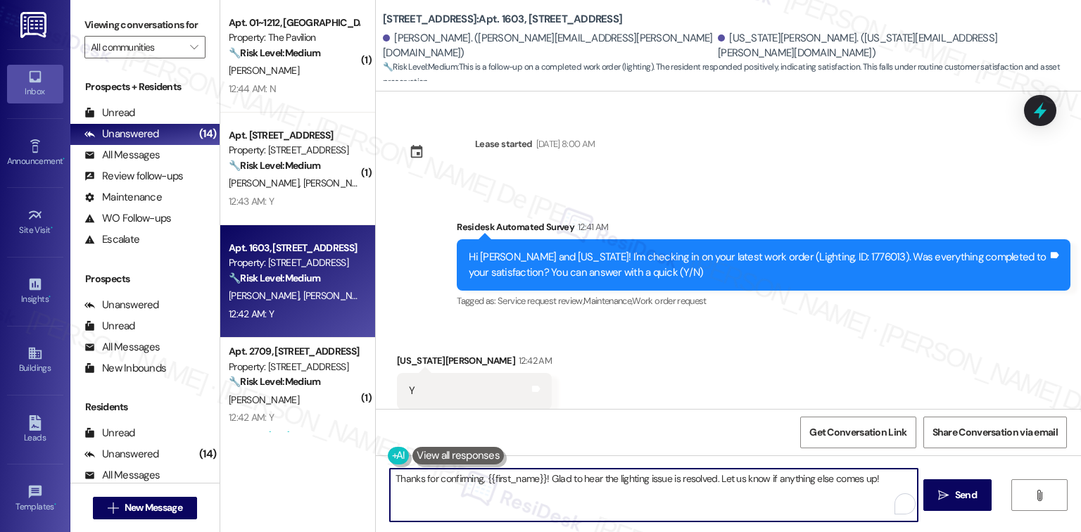
click at [532, 496] on textarea "Thanks for confirming, {{first_name}}! Glad to hear the lighting issue is resol…" at bounding box center [653, 495] width 527 height 53
paste textarea "I'm happy the work order was completed to your satisfaction! We'd also love to …"
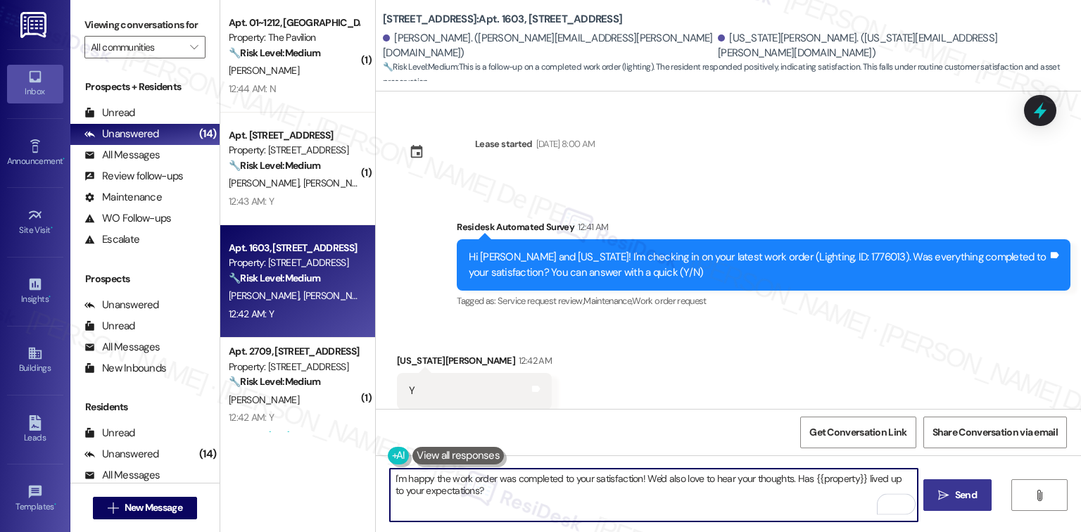
type textarea "I'm happy the work order was completed to your satisfaction! We'd also love to …"
drag, startPoint x: 944, startPoint y: 488, endPoint x: 938, endPoint y: 492, distance: 7.6
click at [943, 489] on button " Send" at bounding box center [958, 495] width 68 height 32
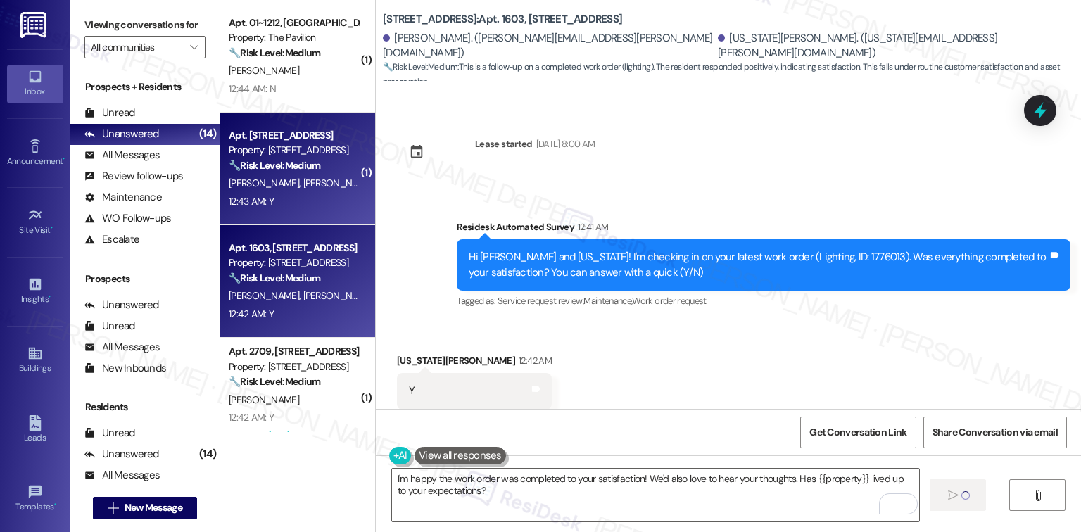
click at [282, 194] on div "12:43 AM: Y 12:43 AM: Y" at bounding box center [293, 202] width 133 height 18
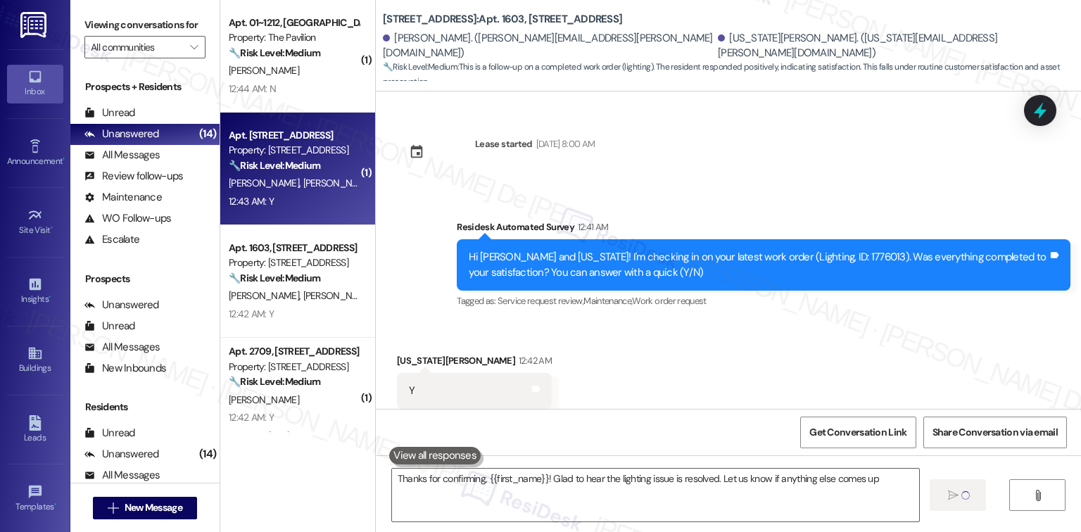
type textarea "Thanks for confirming, {{first_name}}! Glad to hear the lighting issue is resol…"
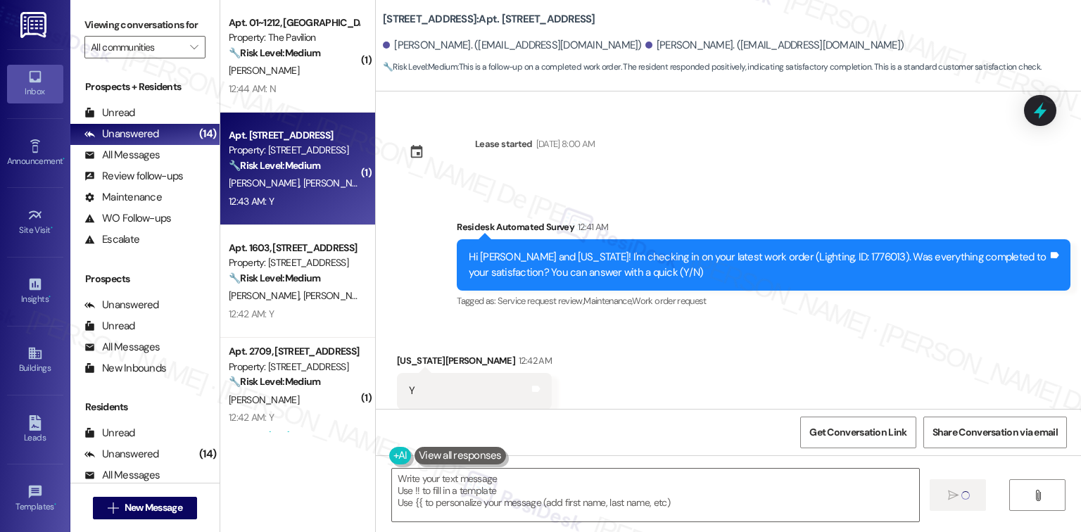
scroll to position [1832, 0]
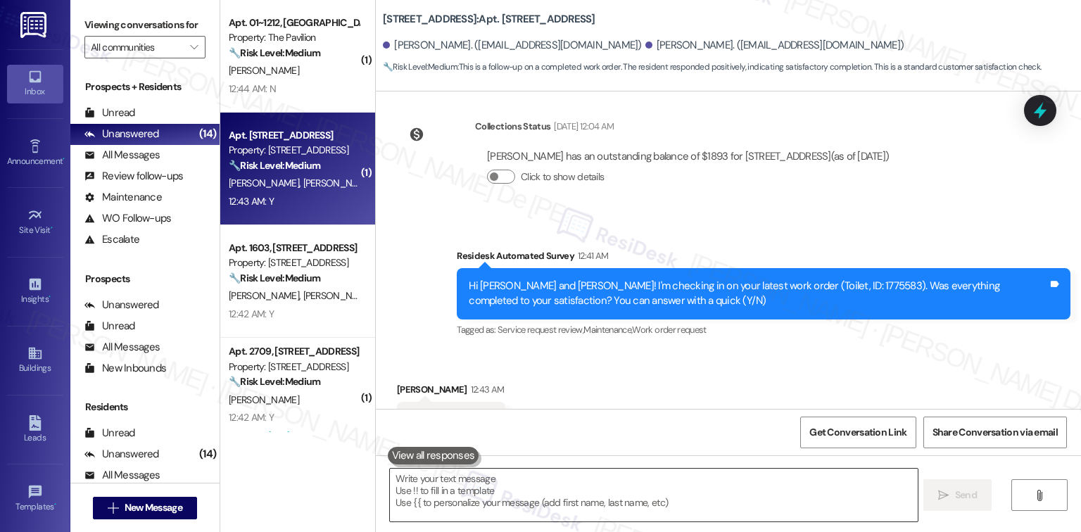
click at [515, 502] on textarea at bounding box center [653, 495] width 527 height 53
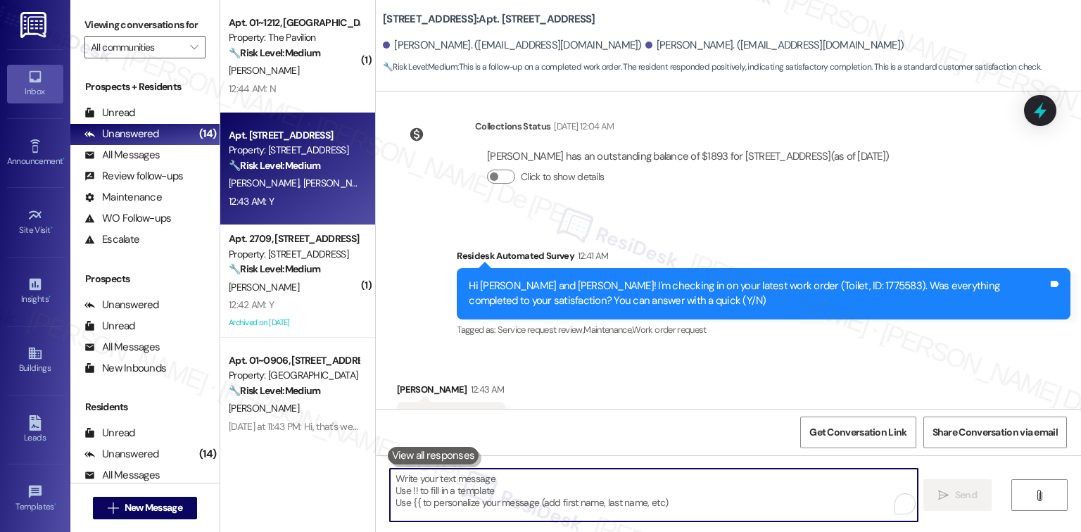
paste textarea "I'm happy the work order was completed to your satisfaction! We'd also love to …"
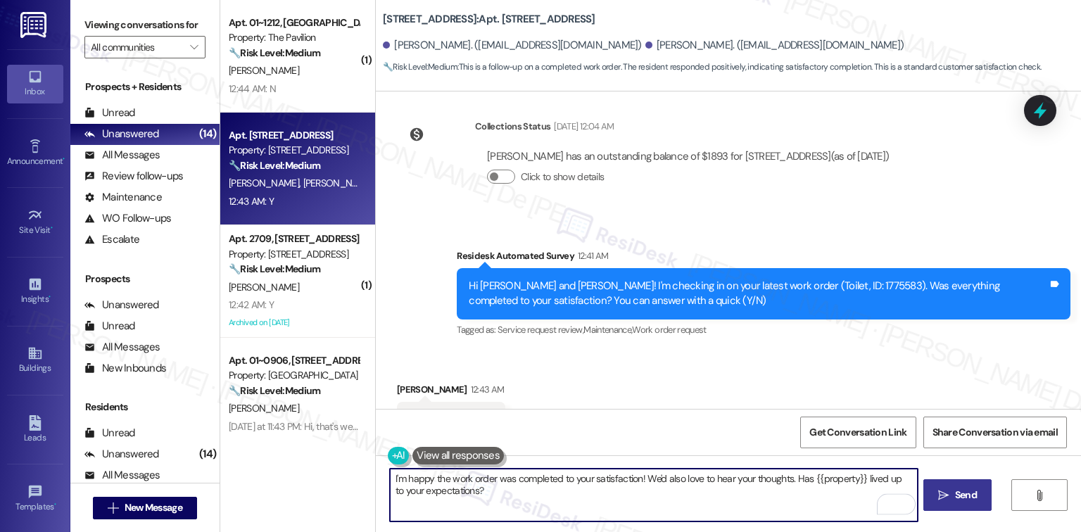
type textarea "I'm happy the work order was completed to your satisfaction! We'd also love to …"
click at [935, 482] on button " Send" at bounding box center [958, 495] width 68 height 32
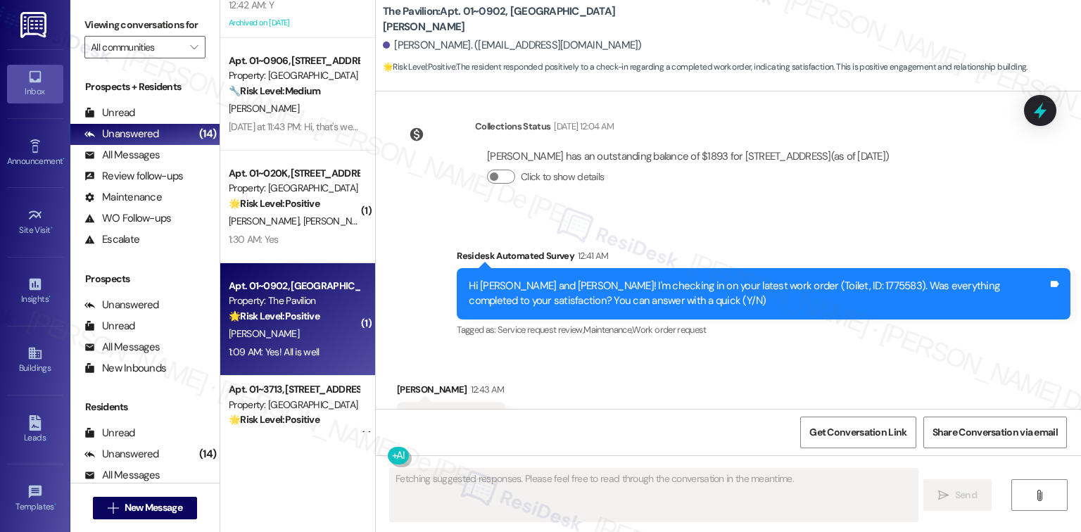
scroll to position [2346, 0]
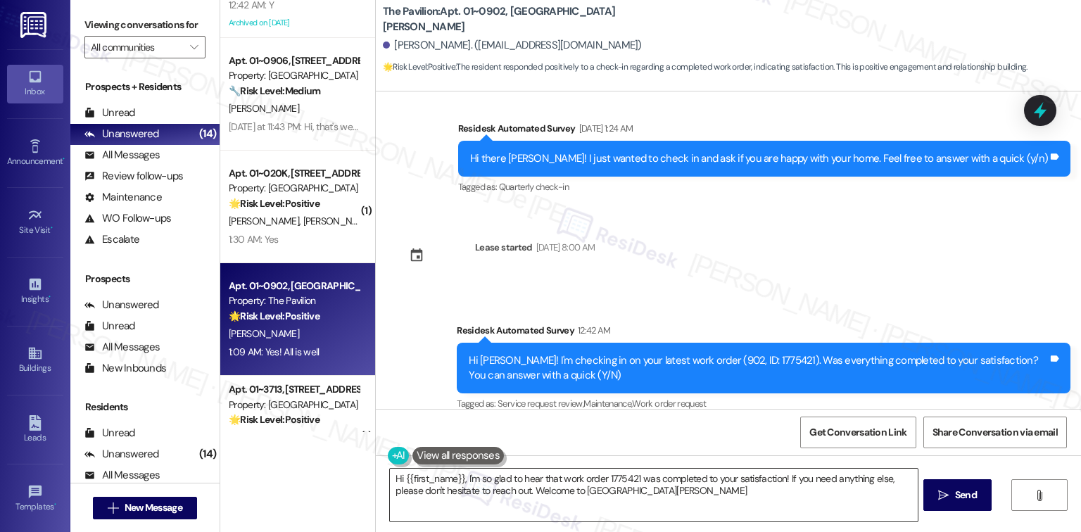
type textarea "Hi {{first_name}}, I'm so glad to hear that work order 1775421 was completed to…"
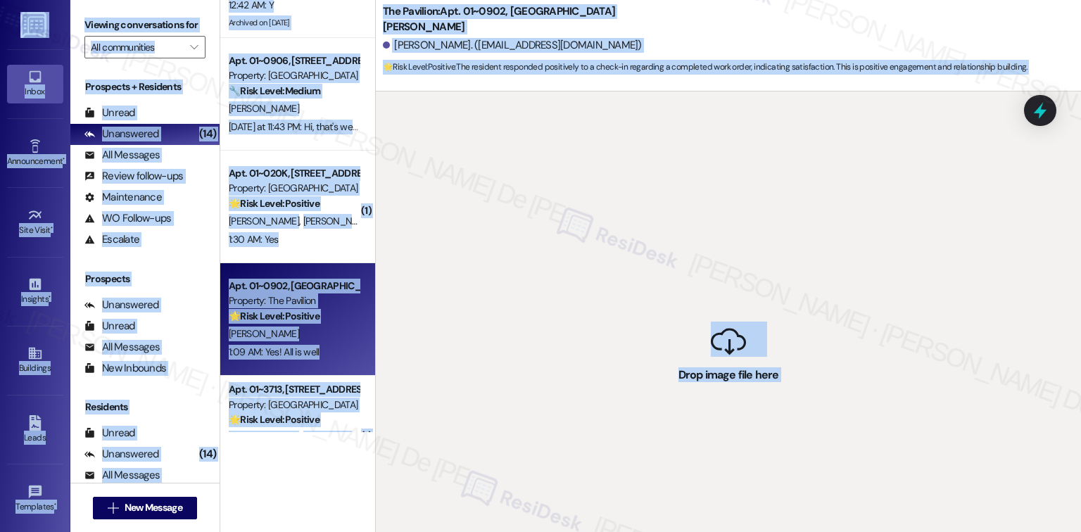
click at [710, 499] on div " Drop image file here" at bounding box center [728, 358] width 705 height 532
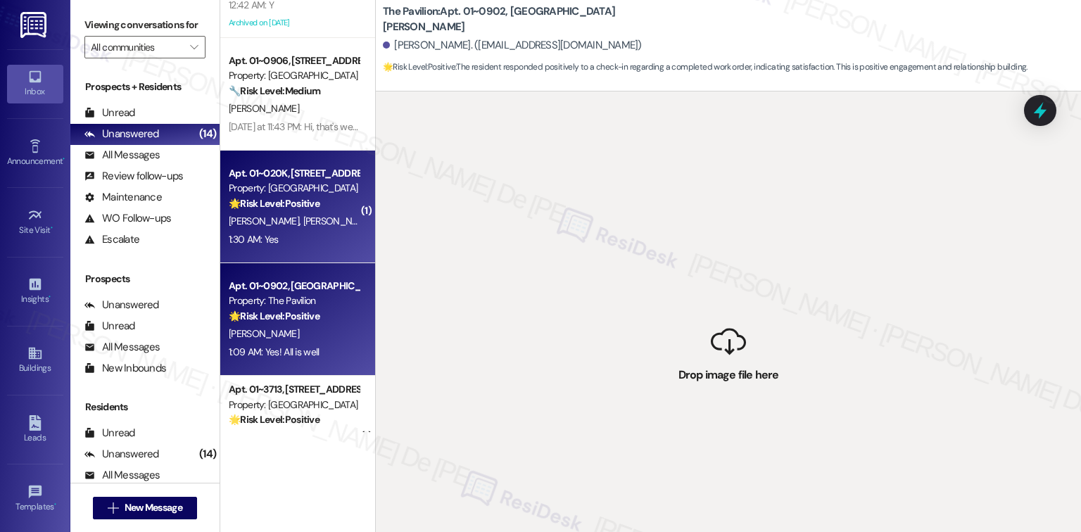
click at [258, 228] on div "[PERSON_NAME] [PERSON_NAME]" at bounding box center [293, 222] width 133 height 18
click at [274, 304] on div "Property: The Pavilion" at bounding box center [294, 301] width 130 height 15
click at [303, 217] on span "[PERSON_NAME]" at bounding box center [338, 221] width 70 height 13
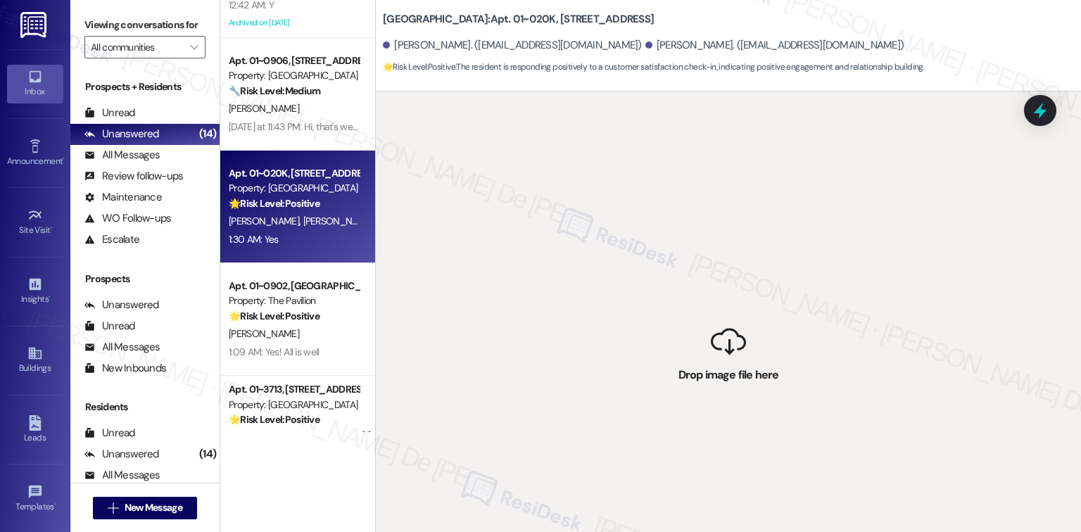
click at [303, 215] on span "[PERSON_NAME]" at bounding box center [338, 221] width 70 height 13
click at [291, 191] on div "Property: [GEOGRAPHIC_DATA]" at bounding box center [294, 188] width 130 height 15
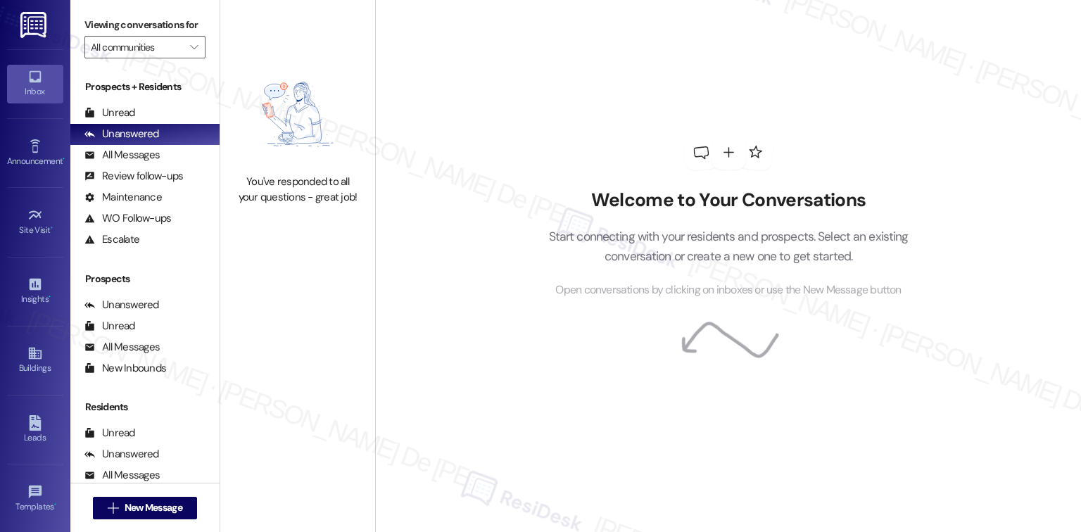
scroll to position [3759, 0]
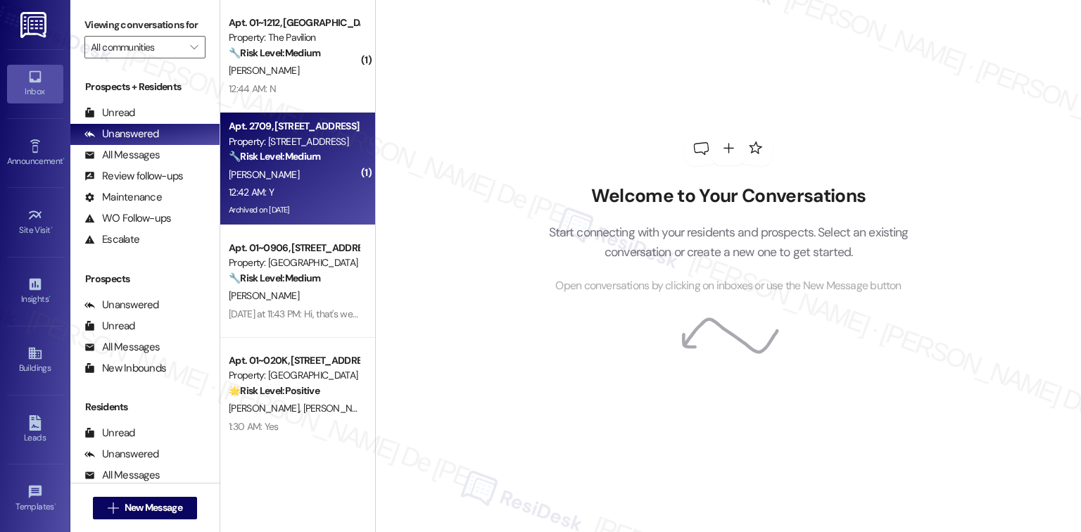
click at [304, 188] on div "12:42 AM: Y 12:42 AM: Y" at bounding box center [293, 193] width 133 height 18
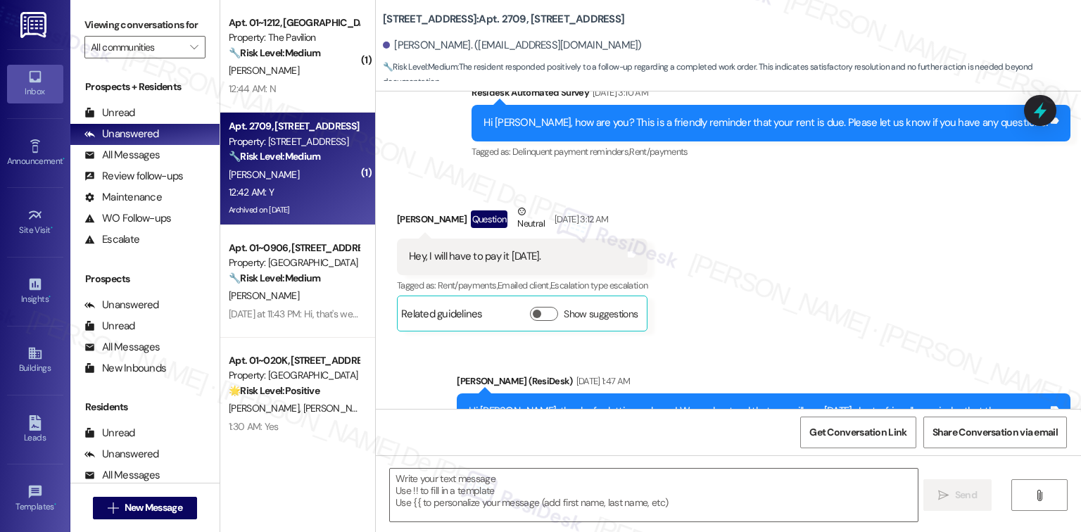
type textarea "Fetching suggested responses. Please feel free to read through the conversation…"
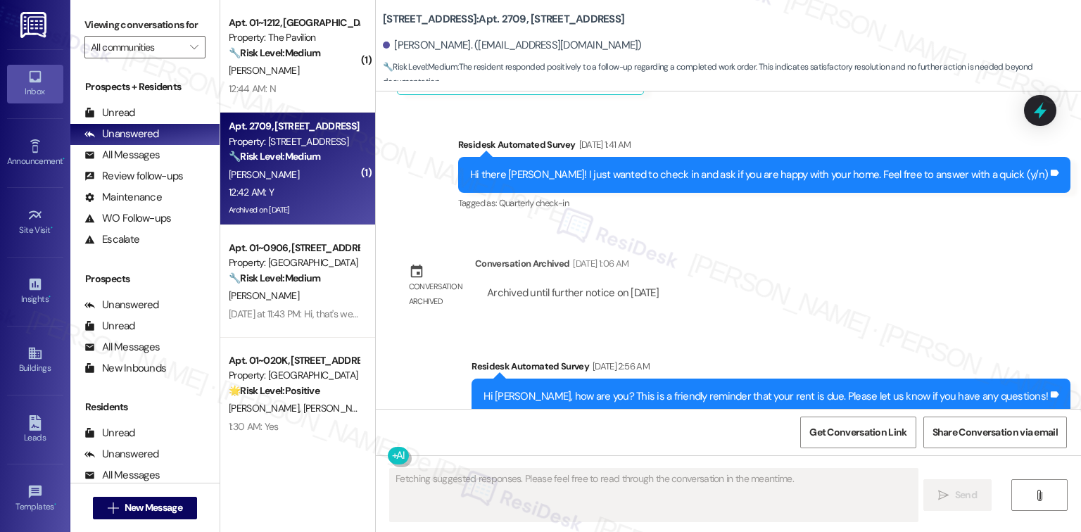
scroll to position [3223, 0]
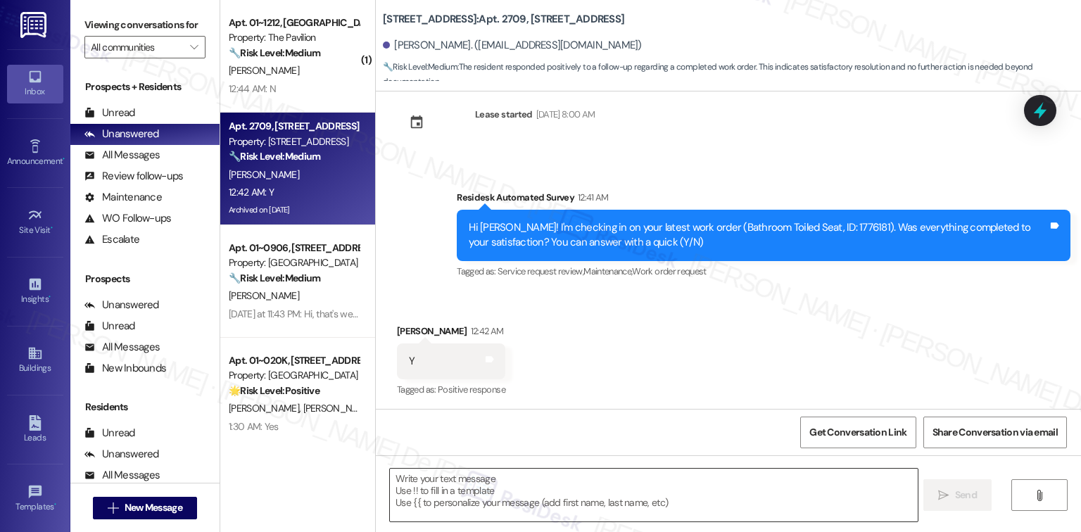
click at [487, 484] on textarea at bounding box center [653, 495] width 527 height 53
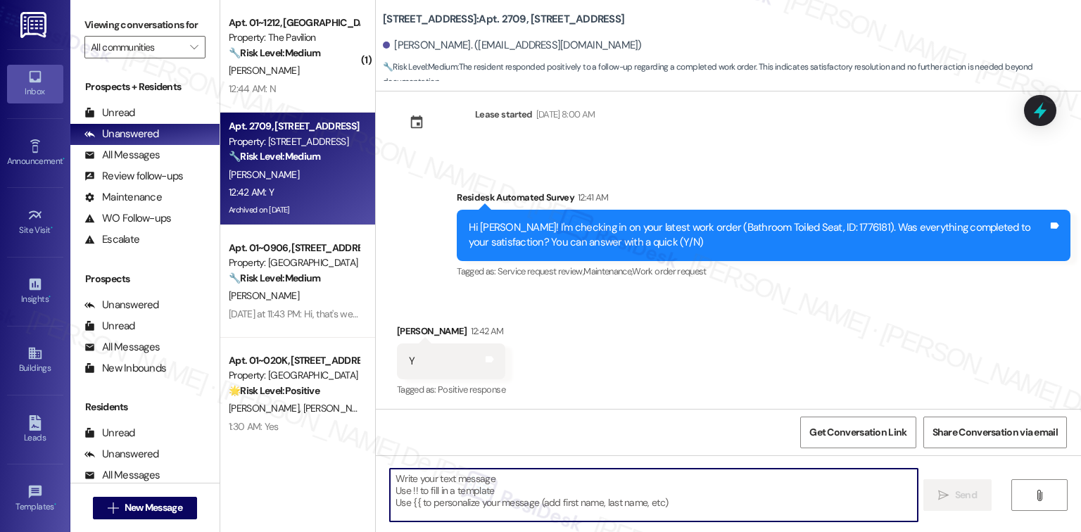
paste textarea "I'm happy the work order was completed to your satisfaction! We'd also love to …"
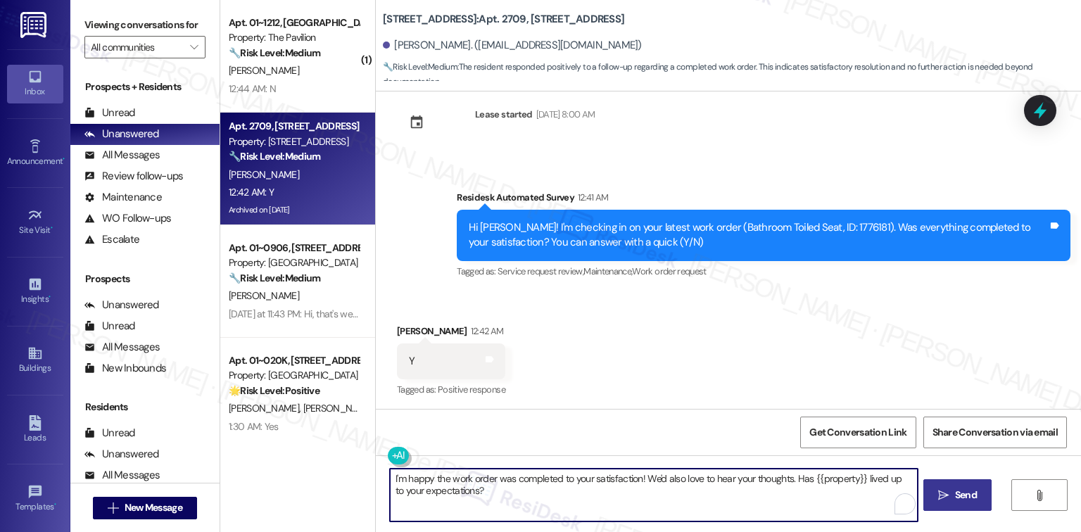
type textarea "I'm happy the work order was completed to your satisfaction! We'd also love to …"
click at [942, 482] on button " Send" at bounding box center [958, 495] width 68 height 32
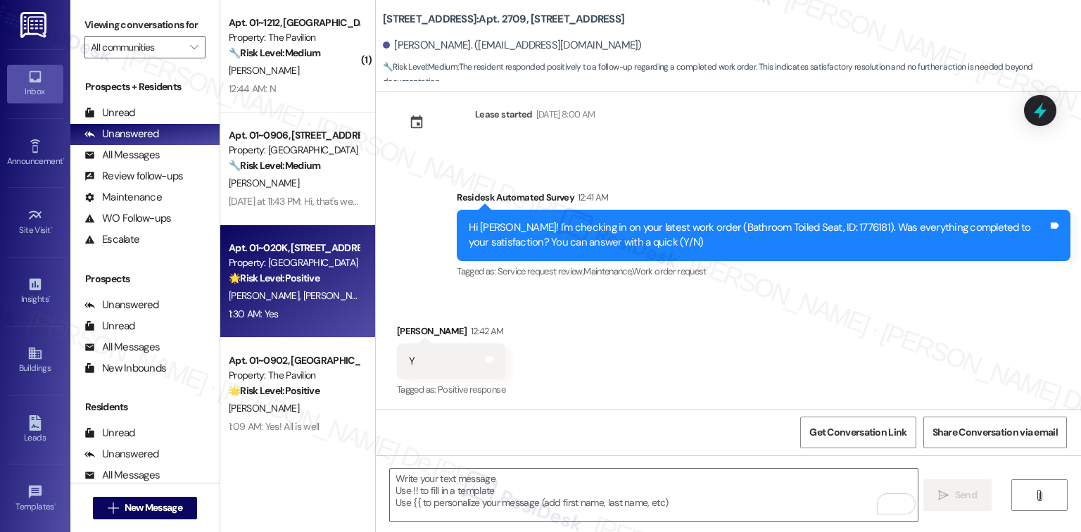
click at [281, 318] on div "1:30 AM: Yes 1:30 AM: Yes" at bounding box center [293, 315] width 133 height 18
type textarea "Fetching suggested responses. Please feel free to read through the conversation…"
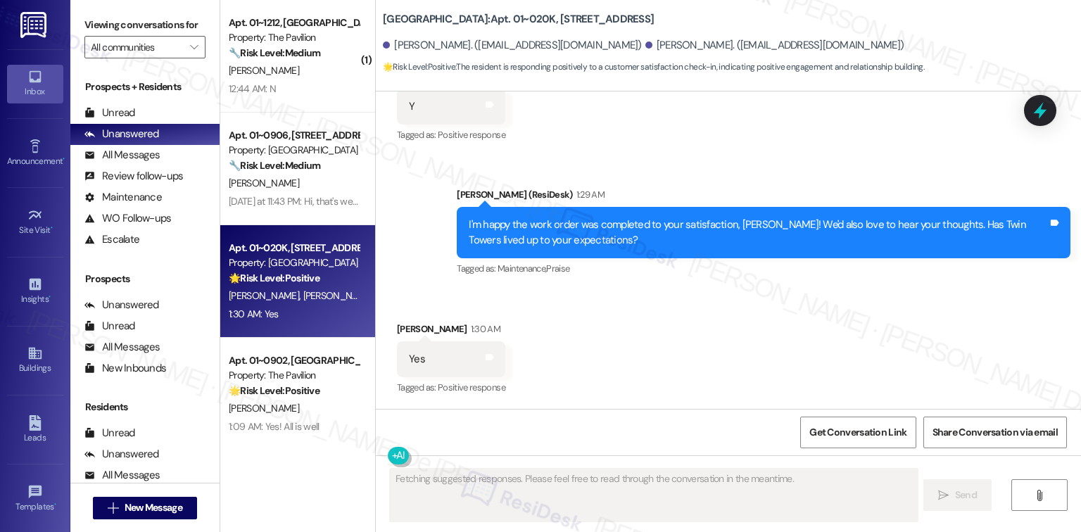
scroll to position [443, 0]
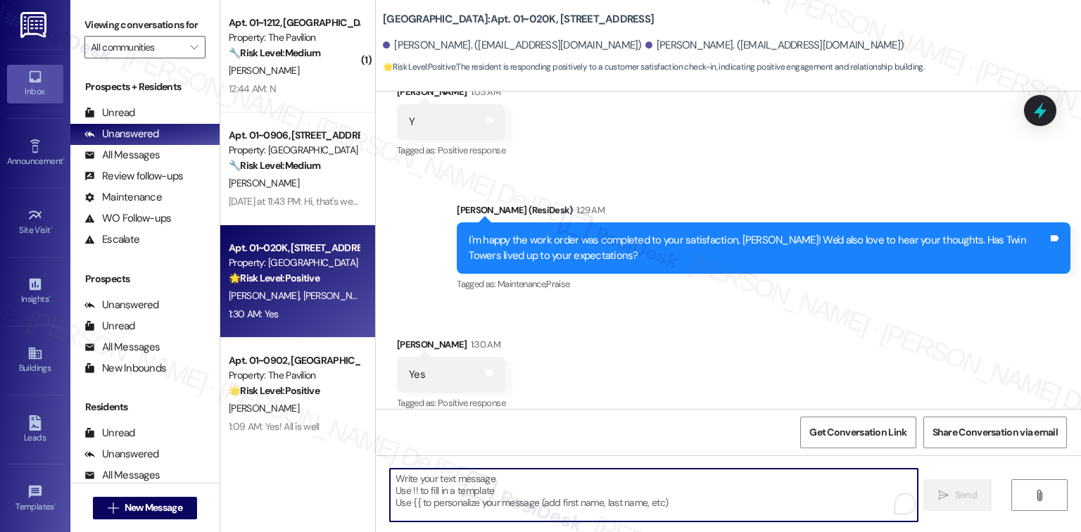
click at [512, 480] on textarea "To enrich screen reader interactions, please activate Accessibility in Grammarl…" at bounding box center [653, 495] width 527 height 53
click at [512, 479] on textarea "To enrich screen reader interactions, please activate Accessibility in Grammarl…" at bounding box center [653, 495] width 527 height 53
click at [512, 478] on textarea "To enrich screen reader interactions, please activate Accessibility in Grammarl…" at bounding box center [653, 495] width 527 height 53
click at [498, 479] on textarea "To enrich screen reader interactions, please activate Accessibility in Grammarl…" at bounding box center [653, 495] width 527 height 53
click at [497, 480] on textarea "To enrich screen reader interactions, please activate Accessibility in Grammarl…" at bounding box center [653, 495] width 527 height 53
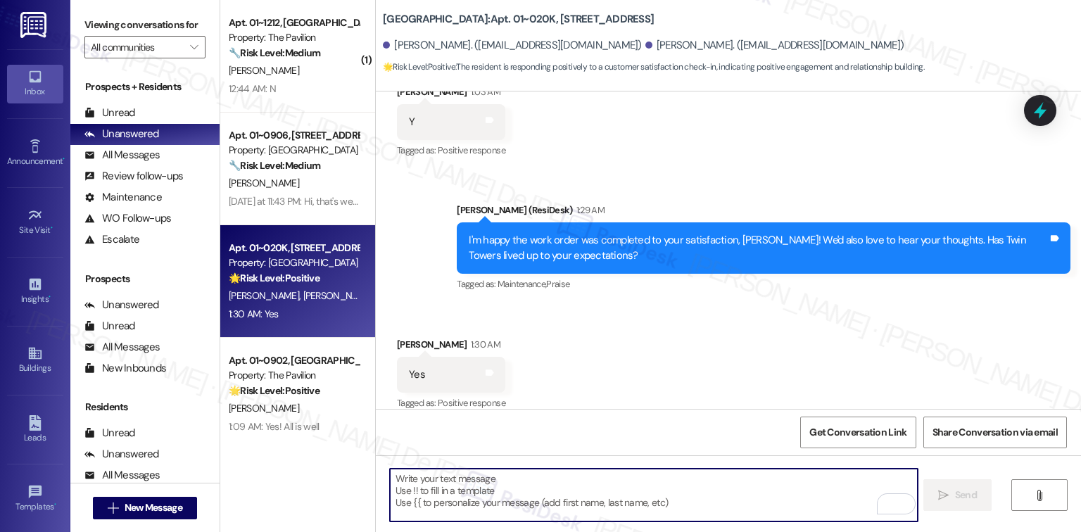
paste textarea "I'm happy the work order was completed to your satisfaction! We'd also love to …"
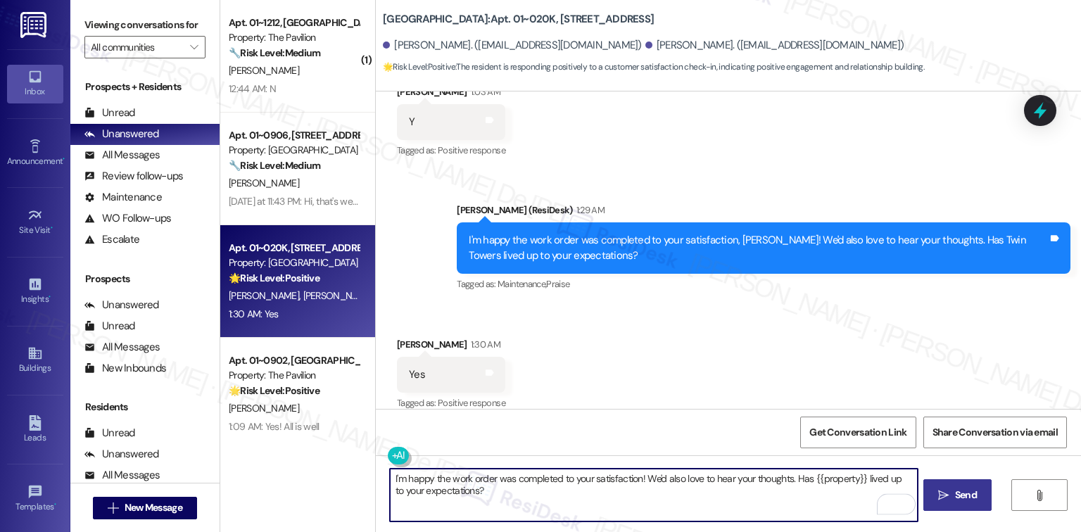
type textarea "I'm happy the work order was completed to your satisfaction! We'd also love to …"
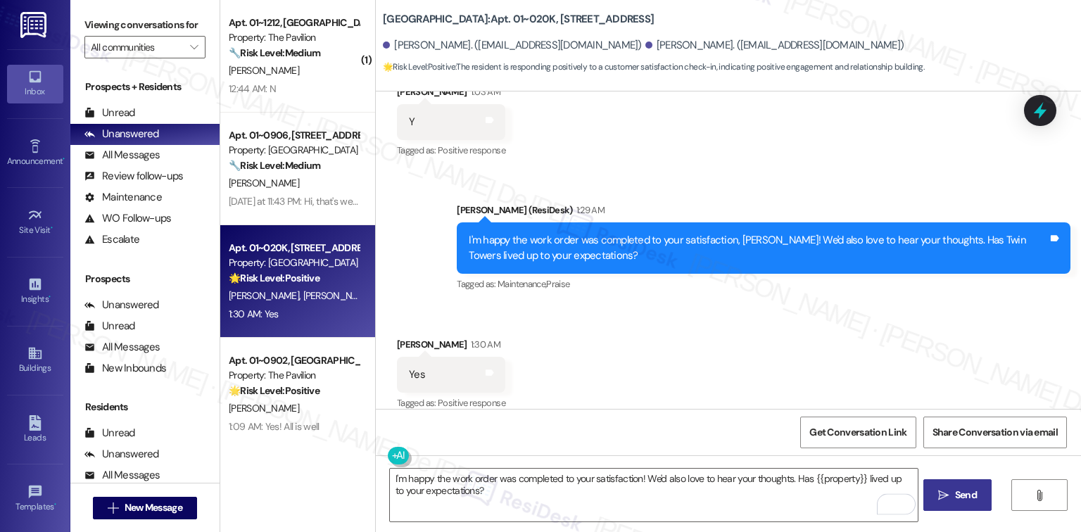
click at [981, 501] on button " Send" at bounding box center [958, 495] width 68 height 32
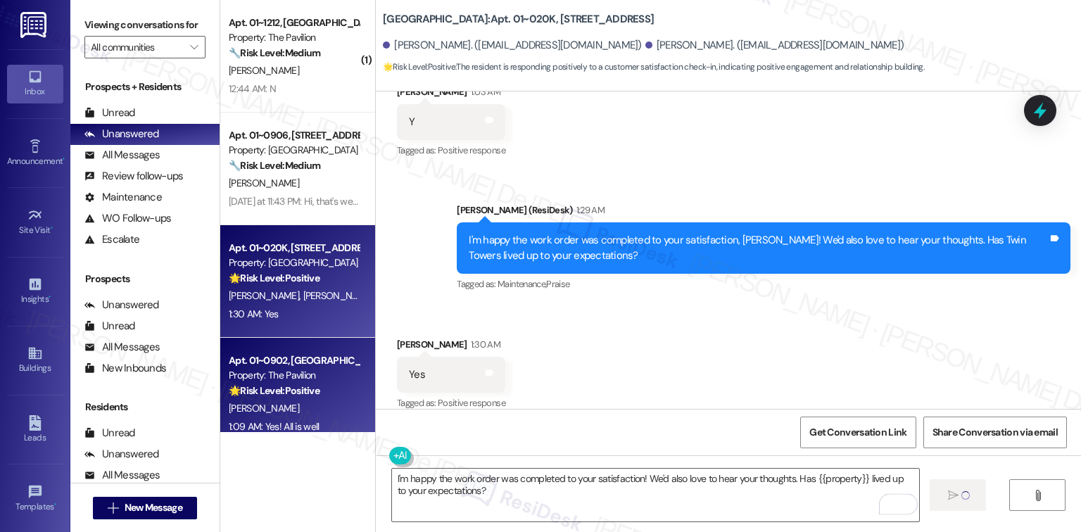
click at [299, 375] on div "Property: The Pavilion" at bounding box center [294, 375] width 130 height 15
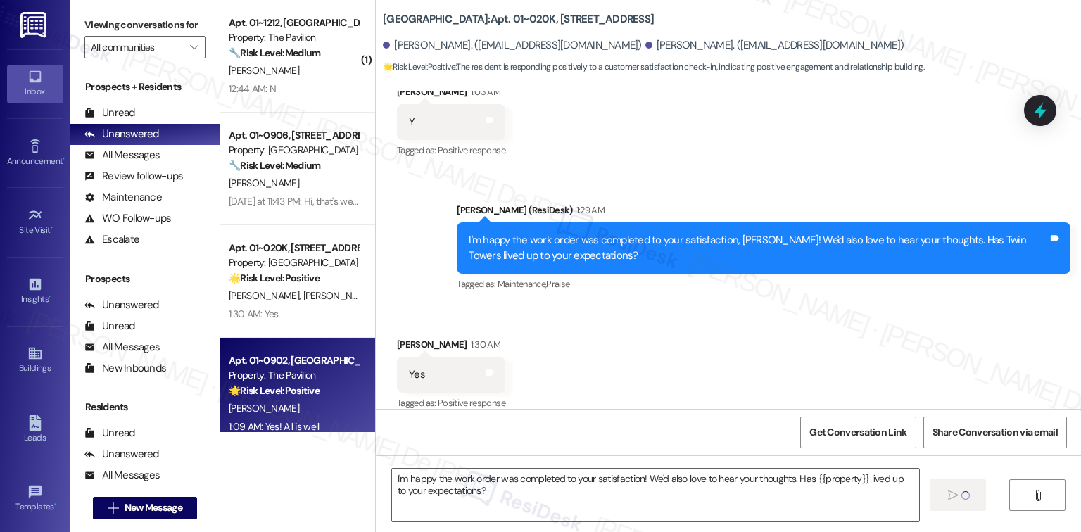
type textarea "Fetching suggested responses. Please feel free to read through the conversation…"
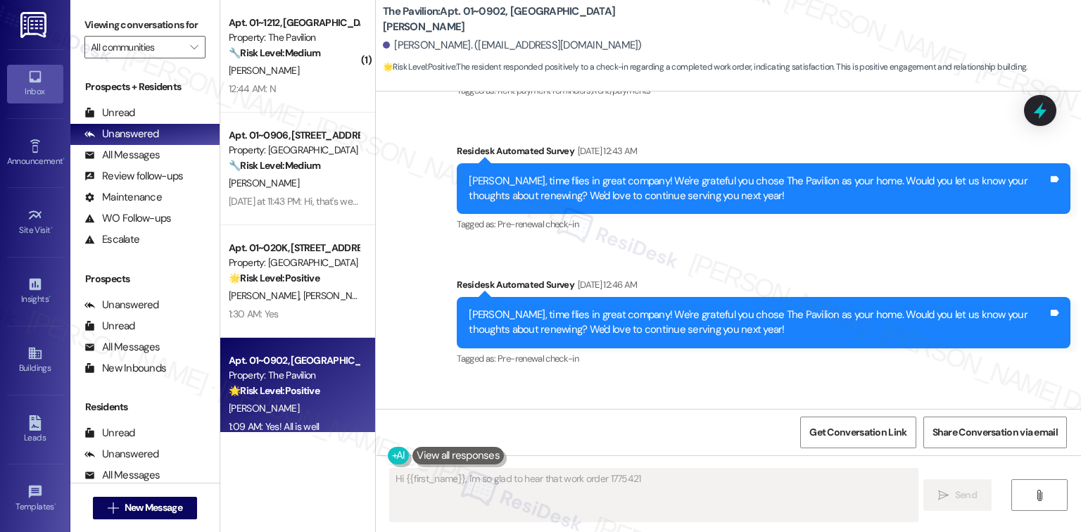
type textarea "Hi {{first_name}}, I'm so glad to hear that work order 1775421 was"
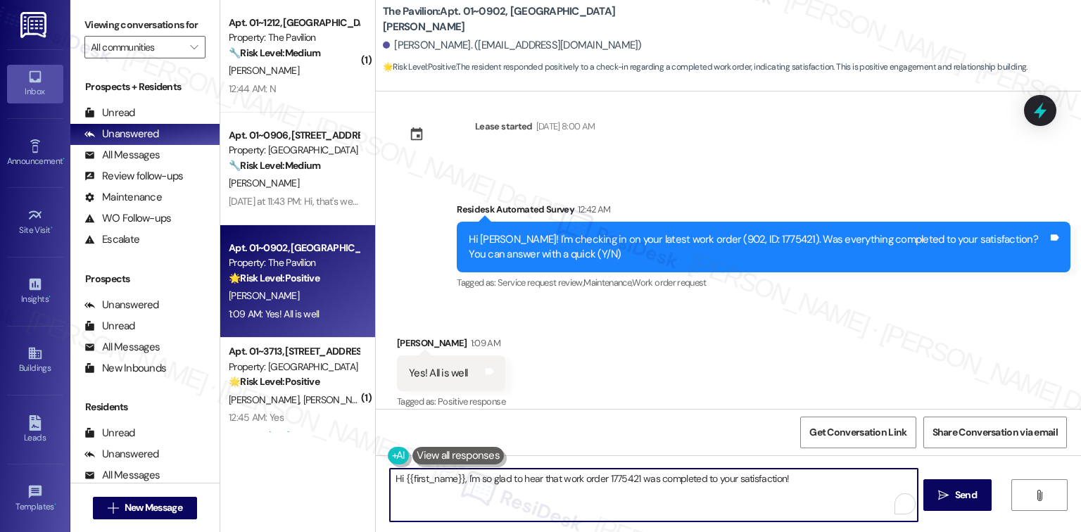
scroll to position [2480, 0]
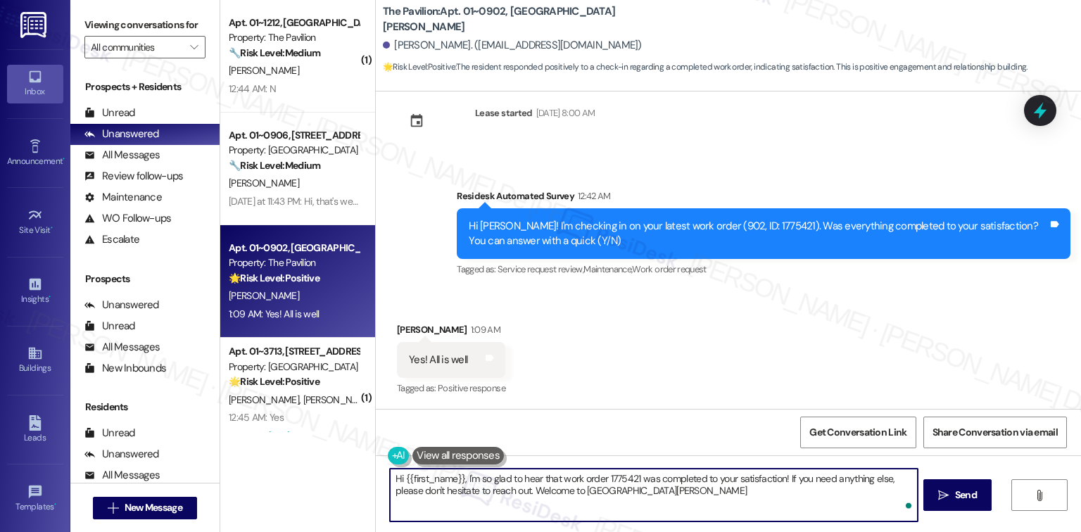
type textarea "Hi {{first_name}}, I'm so glad to hear that work order 1775421 was completed to…"
type textarea "ce!"
drag, startPoint x: 703, startPoint y: 488, endPoint x: 314, endPoint y: 452, distance: 391.0
click at [314, 452] on div "( 1 ) Apt. 01~1212, One Lafayette Plaisance Property: The Pavilion 🔧 Risk Level…" at bounding box center [650, 266] width 861 height 532
paste textarea "I'm happy the work order was completed to your satisfaction! We'd also love to …"
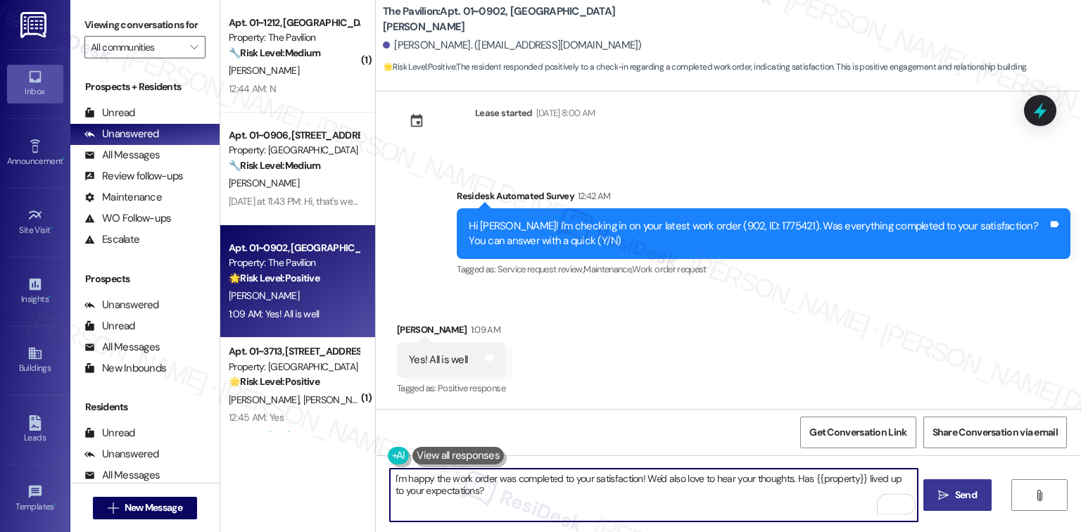
type textarea "I'm happy the work order was completed to your satisfaction! We'd also love to …"
click at [970, 498] on span "Send" at bounding box center [966, 495] width 22 height 15
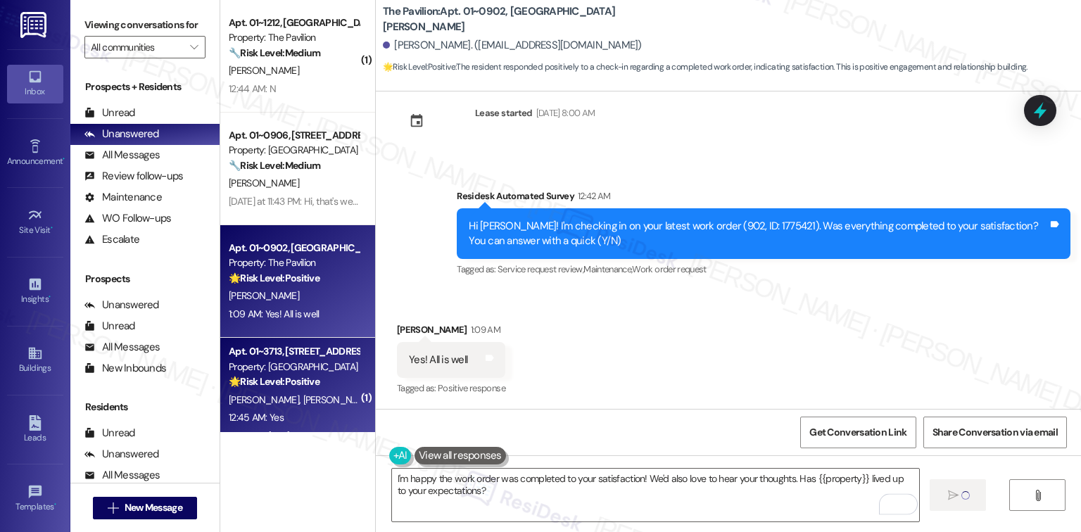
click at [290, 379] on strong "🌟 Risk Level: Positive" at bounding box center [274, 381] width 91 height 13
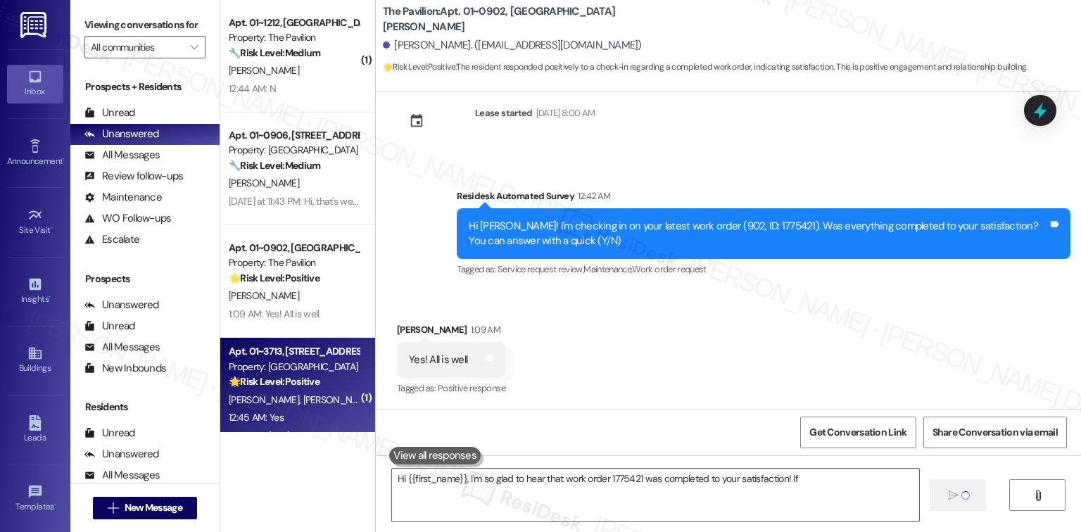
type textarea "Hi {{first_name}}, I'm so glad to hear that work order 1775421 was completed to…"
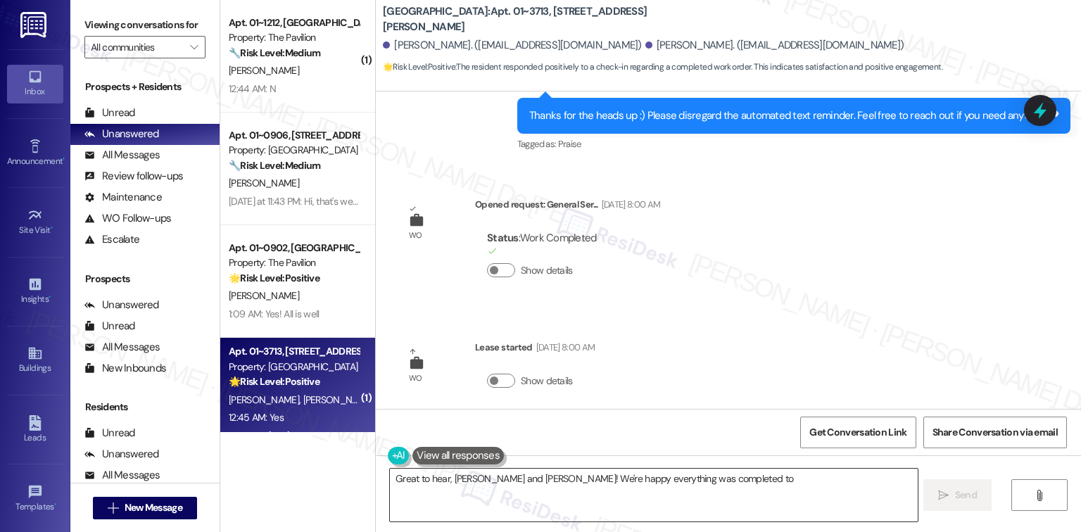
scroll to position [9531, 0]
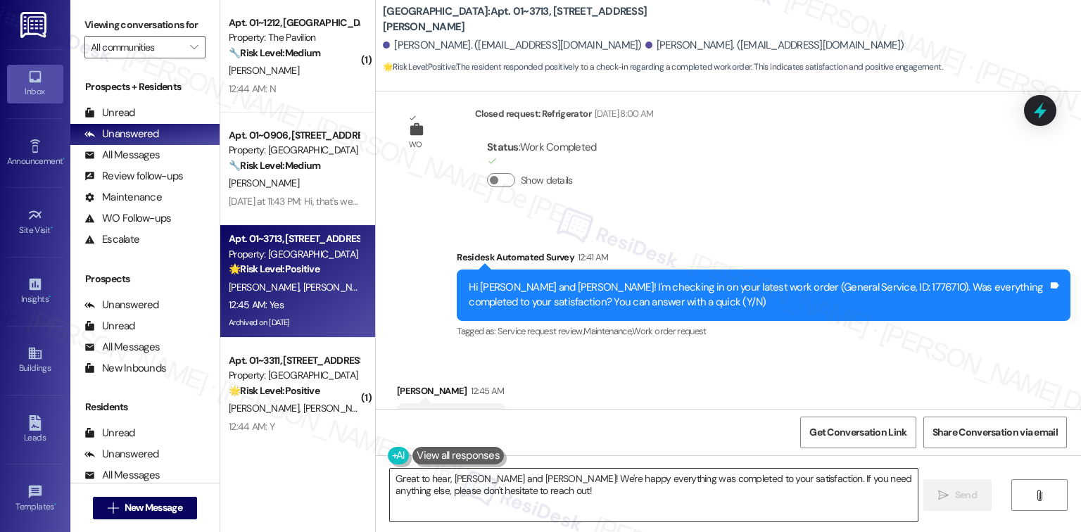
click at [621, 514] on textarea "Great to hear, Patrick and Shane! We're happy everything was completed to your …" at bounding box center [653, 495] width 527 height 53
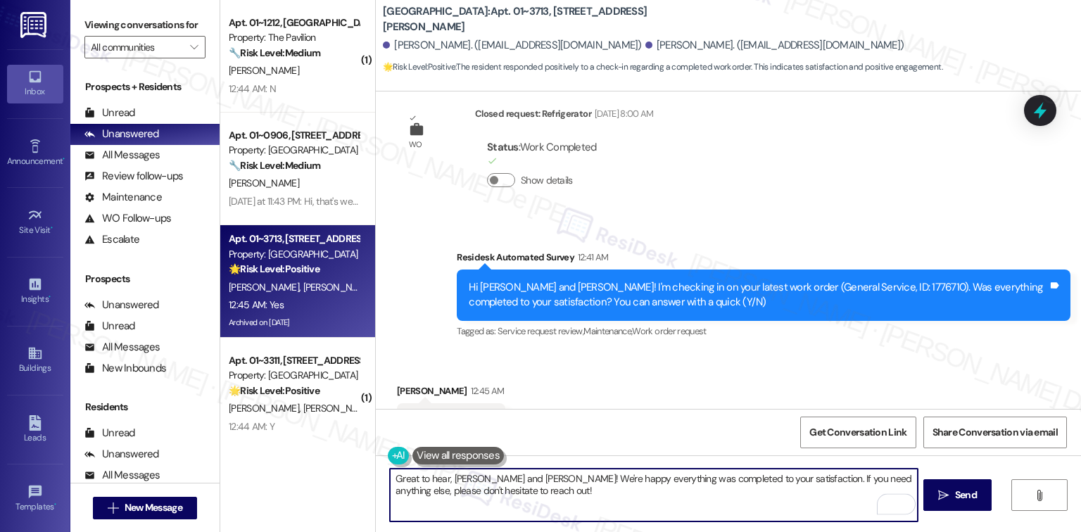
drag, startPoint x: 601, startPoint y: 505, endPoint x: 345, endPoint y: 462, distance: 259.8
click at [345, 462] on div "( 1 ) Apt. 01~1212, One Lafayette Plaisance Property: The Pavilion 🔧 Risk Level…" at bounding box center [650, 266] width 861 height 532
paste textarea "I'm happy the work order was completed to your satisfaction! We'd also love to …"
type textarea "I'm happy the work order was completed to your satisfaction! We'd also love to …"
click at [947, 496] on icon "" at bounding box center [943, 495] width 11 height 11
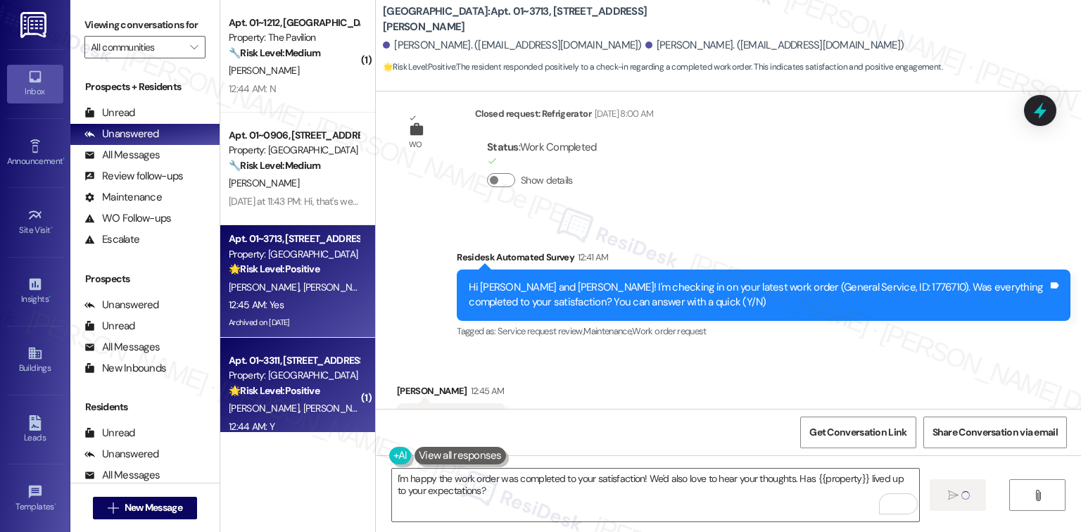
click at [303, 403] on span "[PERSON_NAME]" at bounding box center [338, 408] width 70 height 13
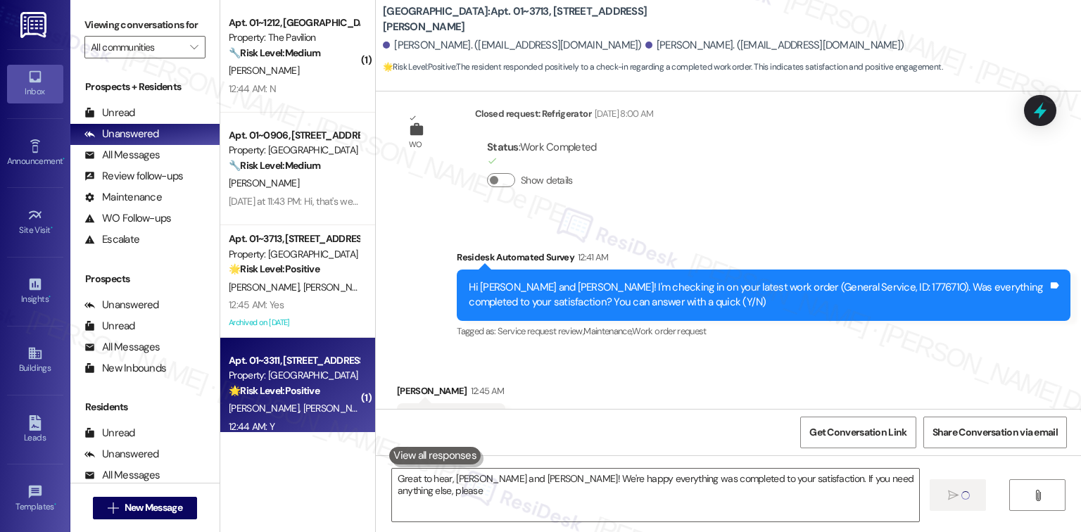
type textarea "Great to hear, Patrick and Shane! We're happy everything was completed to your …"
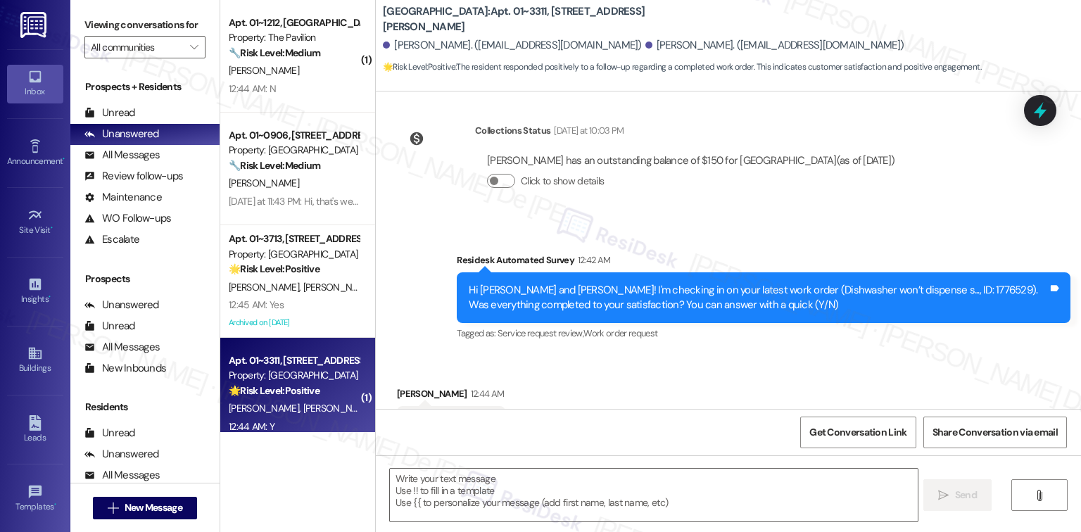
type textarea "Fetching suggested responses. Please feel free to read through the conversation…"
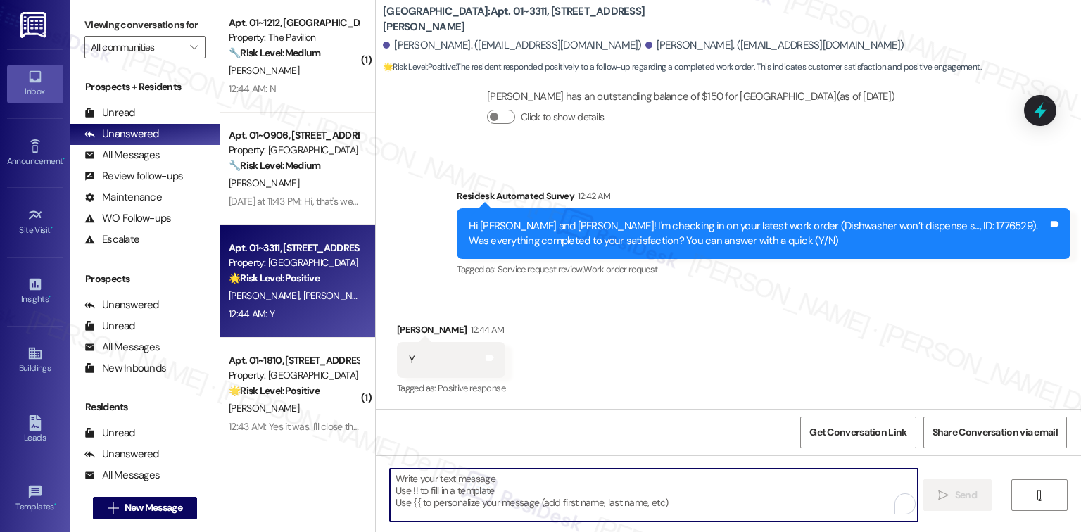
click at [525, 477] on textarea "To enrich screen reader interactions, please activate Accessibility in Grammarl…" at bounding box center [653, 495] width 527 height 53
paste textarea "I'm happy the work order was completed to your satisfaction! We'd also love to …"
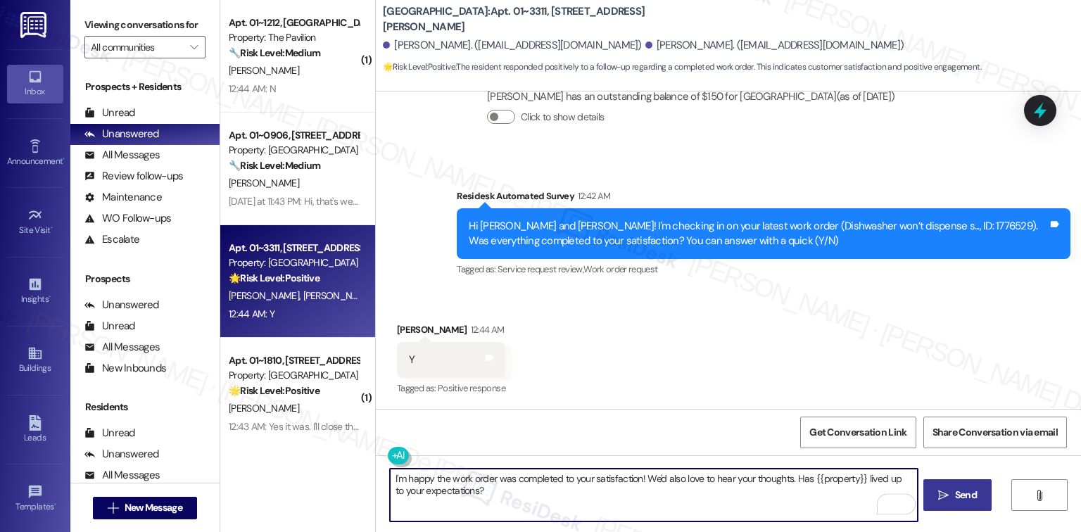
type textarea "I'm happy the work order was completed to your satisfaction! We'd also love to …"
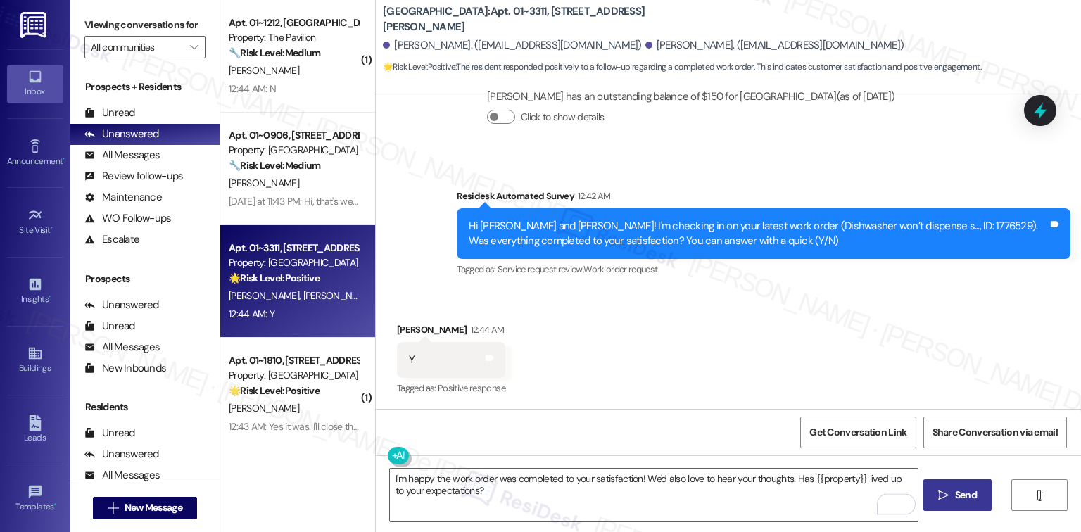
click at [963, 504] on button " Send" at bounding box center [958, 495] width 68 height 32
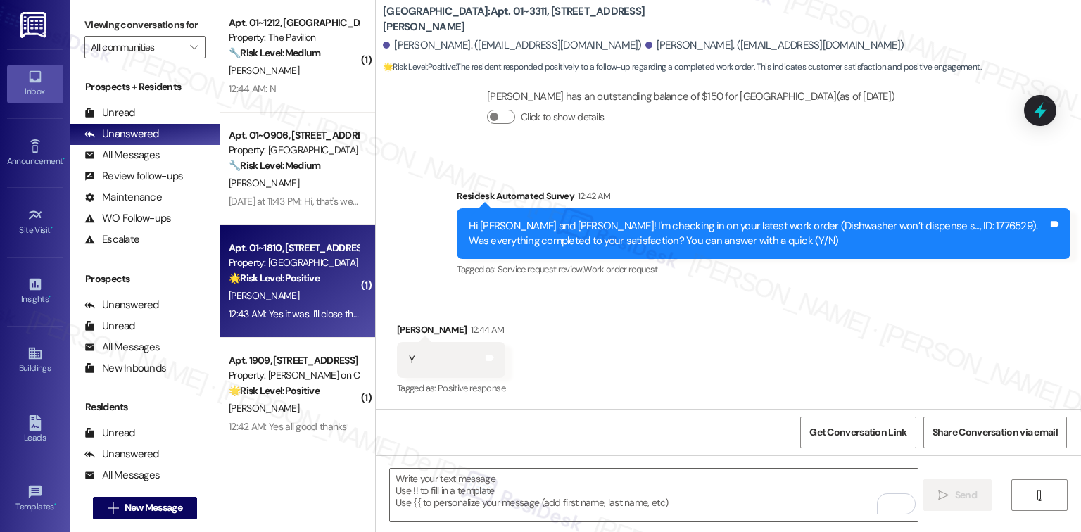
click at [276, 290] on div "[PERSON_NAME]" at bounding box center [293, 296] width 133 height 18
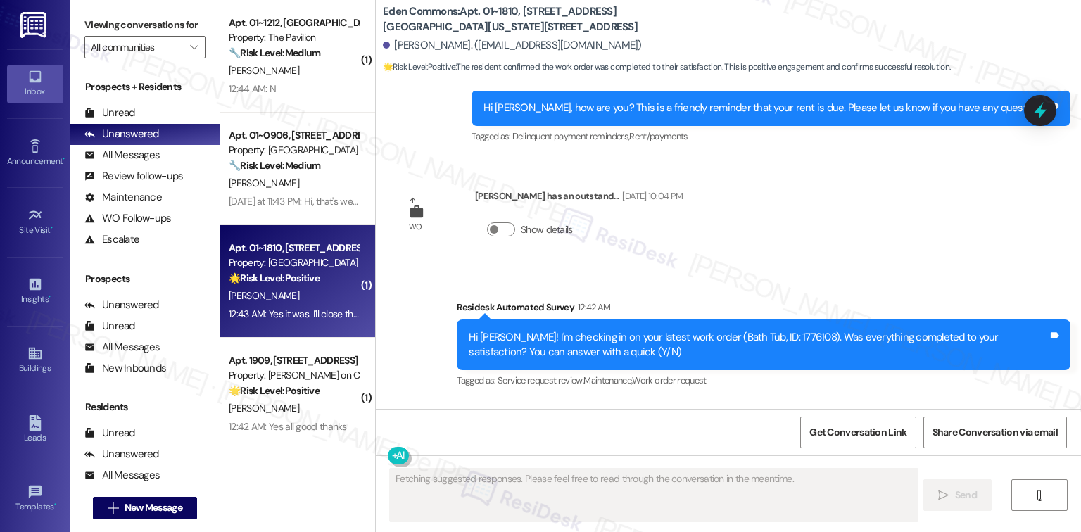
scroll to position [5717, 0]
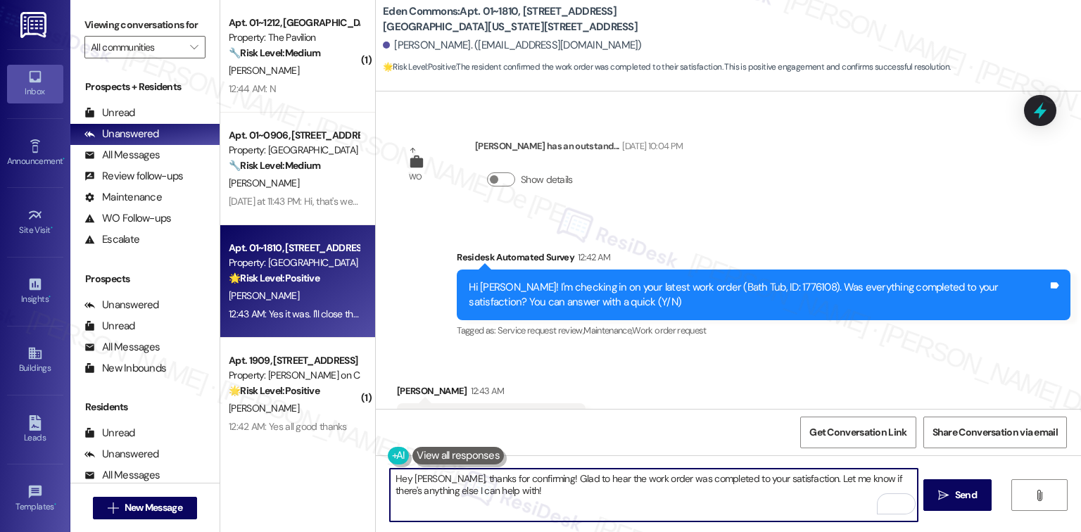
drag, startPoint x: 510, startPoint y: 499, endPoint x: 259, endPoint y: 445, distance: 256.4
click at [259, 445] on div "( 1 ) Apt. 01~1212, One Lafayette Plaisance Property: The Pavilion 🔧 Risk Level…" at bounding box center [650, 266] width 861 height 532
paste textarea "I'm happy the work order was completed to your satisfaction! We'd also love to …"
type textarea "I'm happy the work order was completed to your satisfaction! We'd also love to …"
click at [963, 486] on button " Send" at bounding box center [958, 495] width 68 height 32
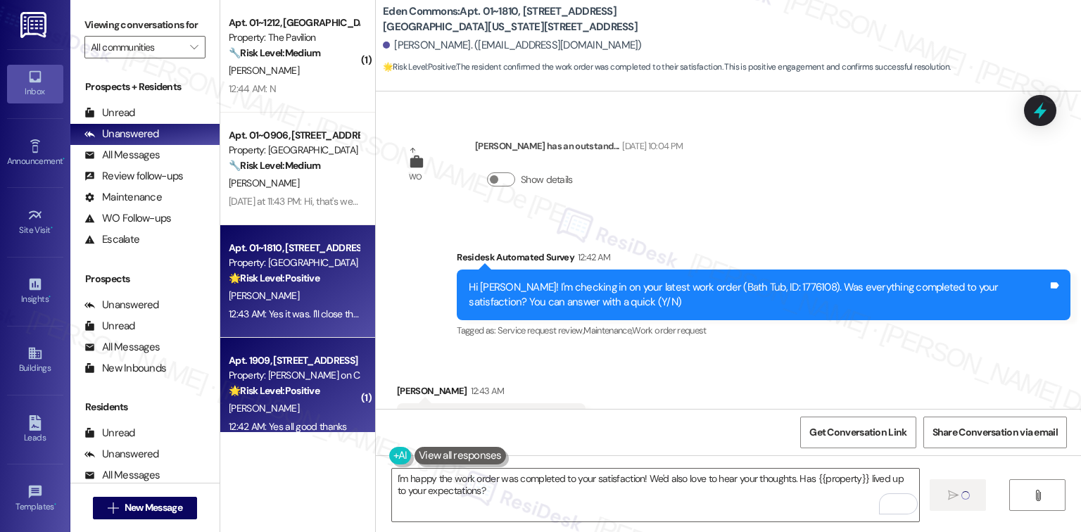
click at [270, 390] on strong "🌟 Risk Level: Positive" at bounding box center [274, 390] width 91 height 13
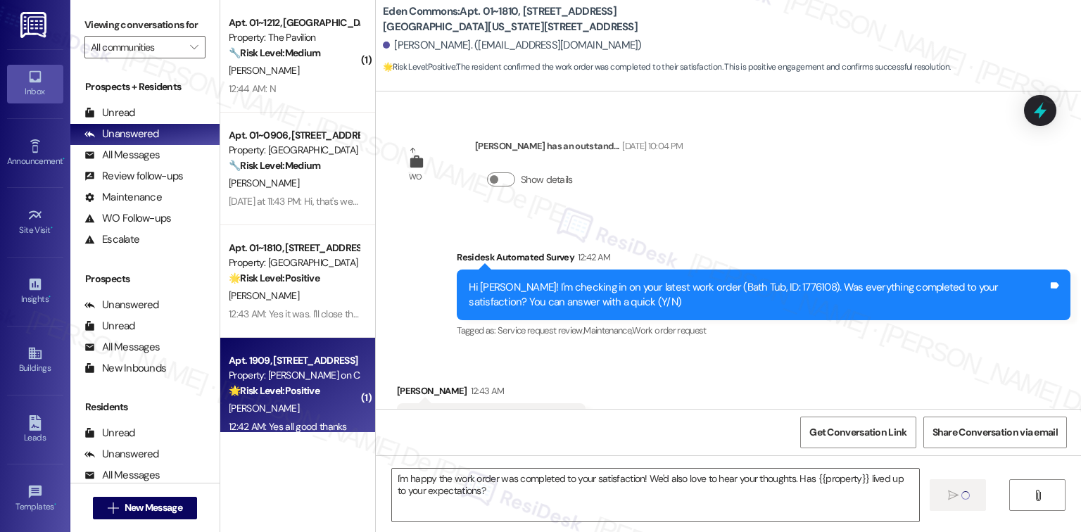
type textarea "Fetching suggested responses. Please feel free to read through the conversation…"
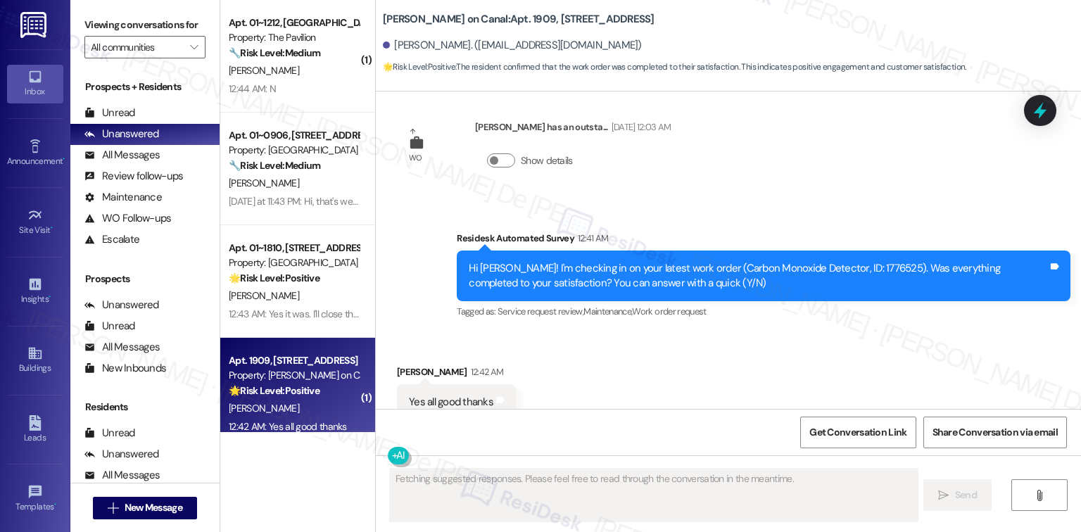
scroll to position [2803, 0]
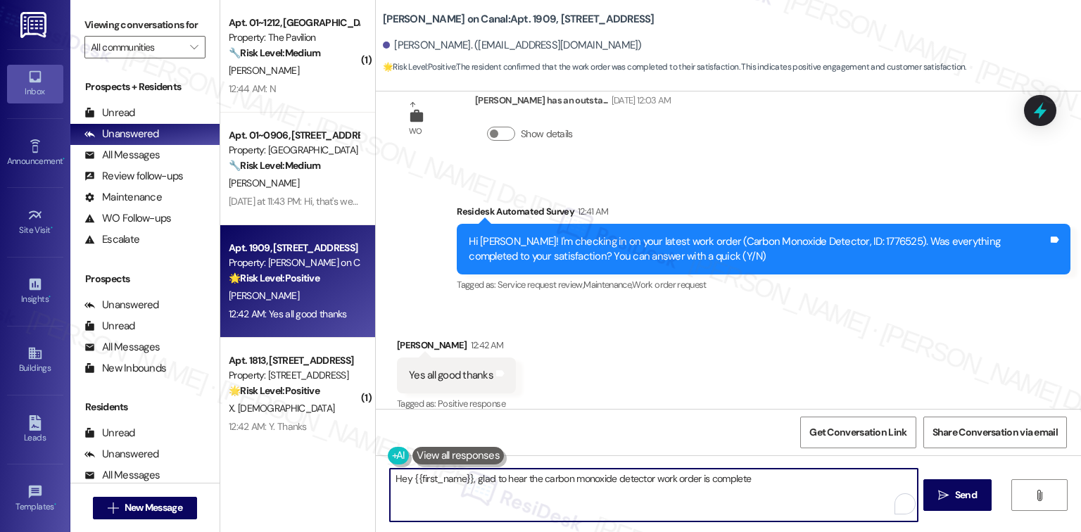
drag, startPoint x: 809, startPoint y: 476, endPoint x: 802, endPoint y: 479, distance: 7.6
click at [808, 476] on textarea "Hey {{first_name}}, glad to hear the carbon monoxide detector work order is com…" at bounding box center [653, 495] width 527 height 53
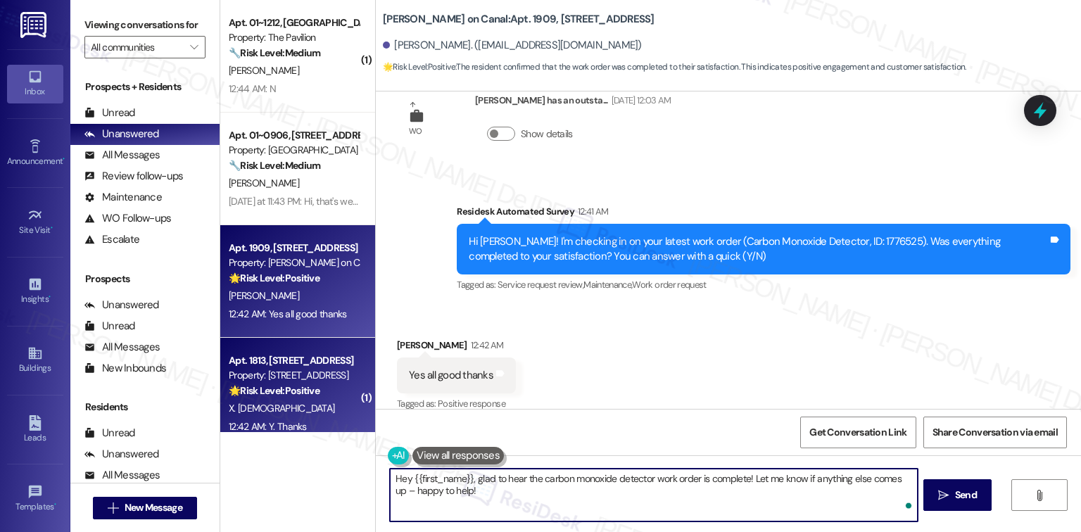
drag, startPoint x: 478, startPoint y: 491, endPoint x: 279, endPoint y: 427, distance: 209.1
click at [278, 427] on div "( 1 ) Apt. 01~1212, One Lafayette Plaisance Property: The Pavilion 🔧 Risk Level…" at bounding box center [650, 266] width 861 height 532
paste textarea "I'm happy the work order was completed to your satisfaction! We'd also love to …"
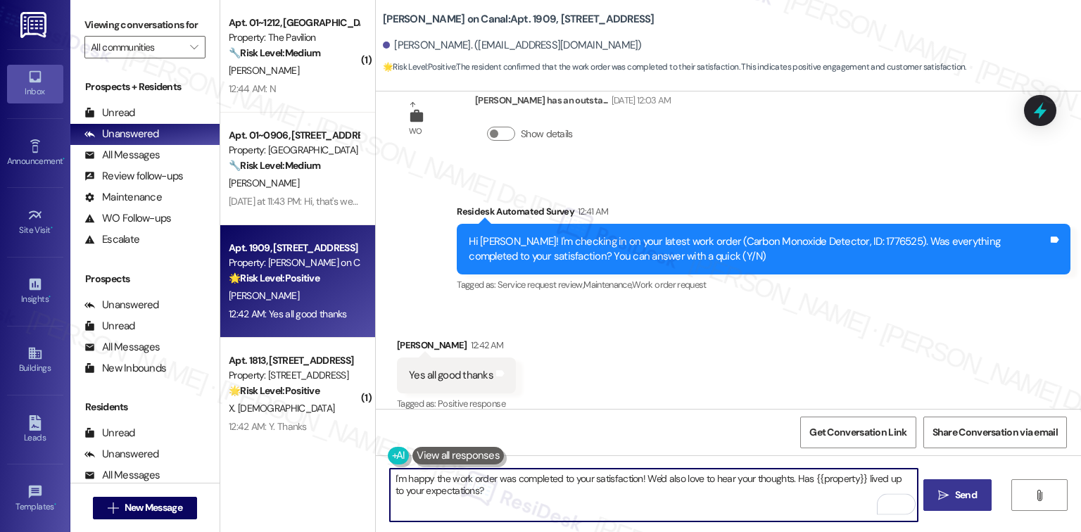
type textarea "I'm happy the work order was completed to your satisfaction! We'd also love to …"
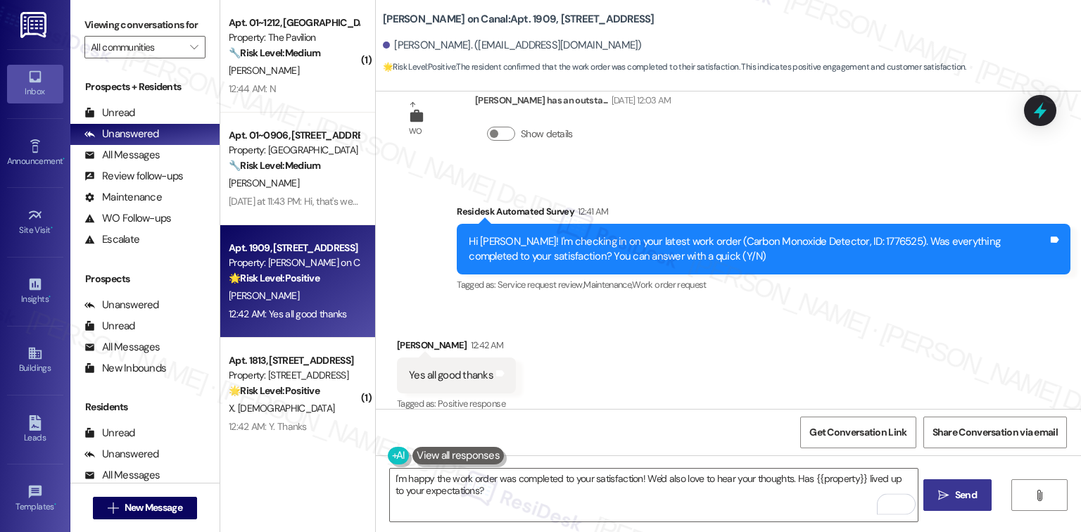
click at [950, 491] on span " Send" at bounding box center [958, 495] width 44 height 15
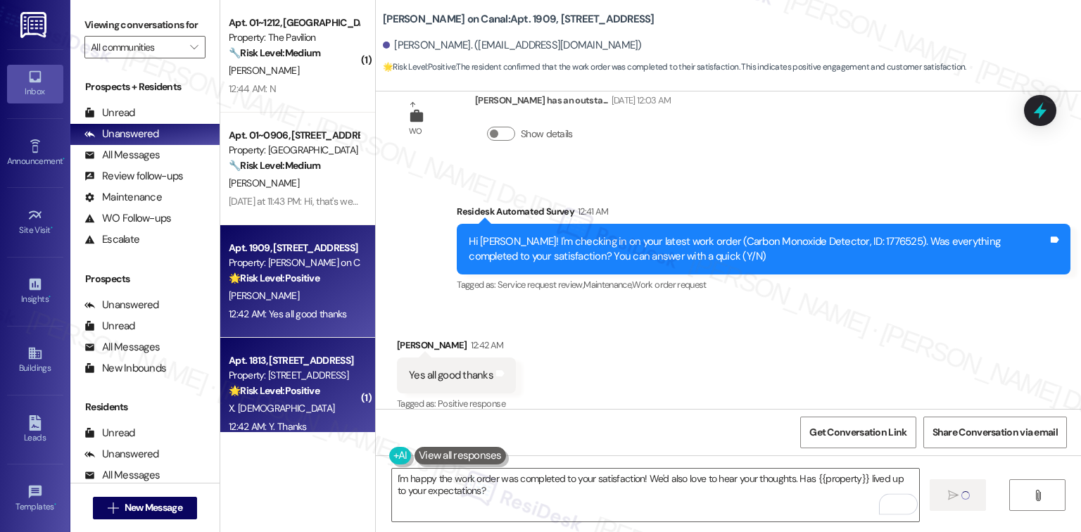
click at [267, 402] on div "X. Tao" at bounding box center [293, 409] width 133 height 18
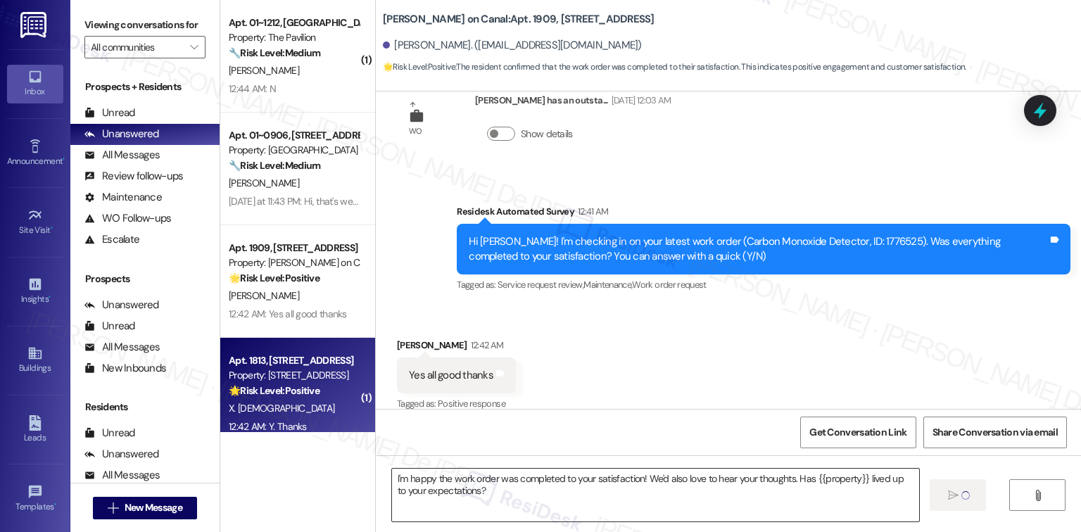
type textarea "Fetching suggested responses. Please feel free to read through the conversation…"
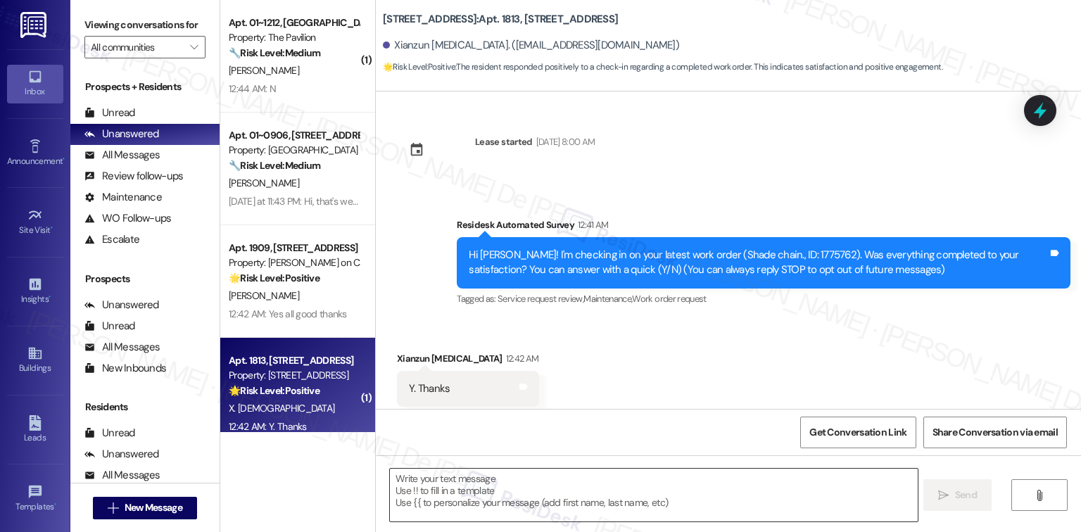
scroll to position [29, 0]
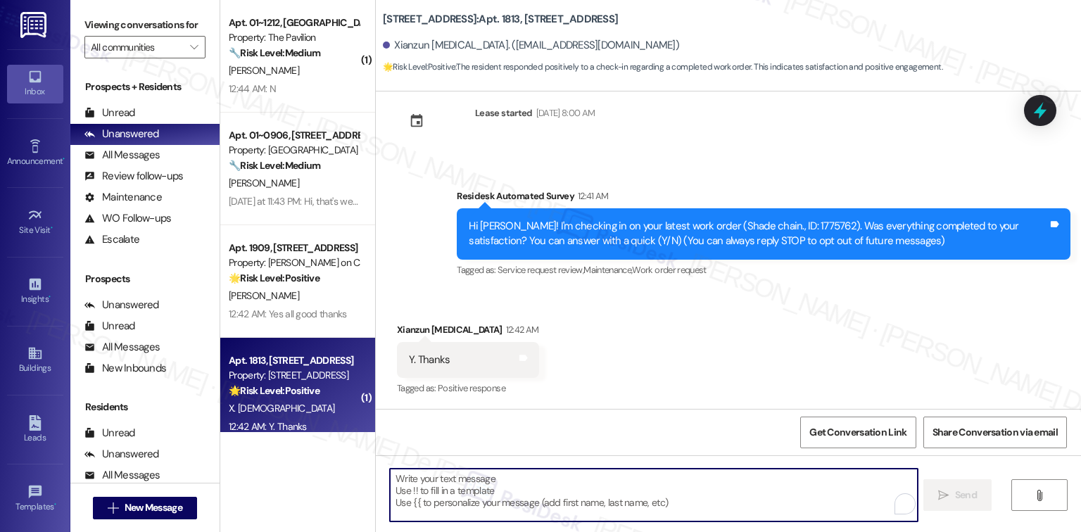
click at [500, 482] on textarea "To enrich screen reader interactions, please activate Accessibility in Grammarl…" at bounding box center [653, 495] width 527 height 53
type textarea "Fetching suggested responses. Please feel free to read through the conversation…"
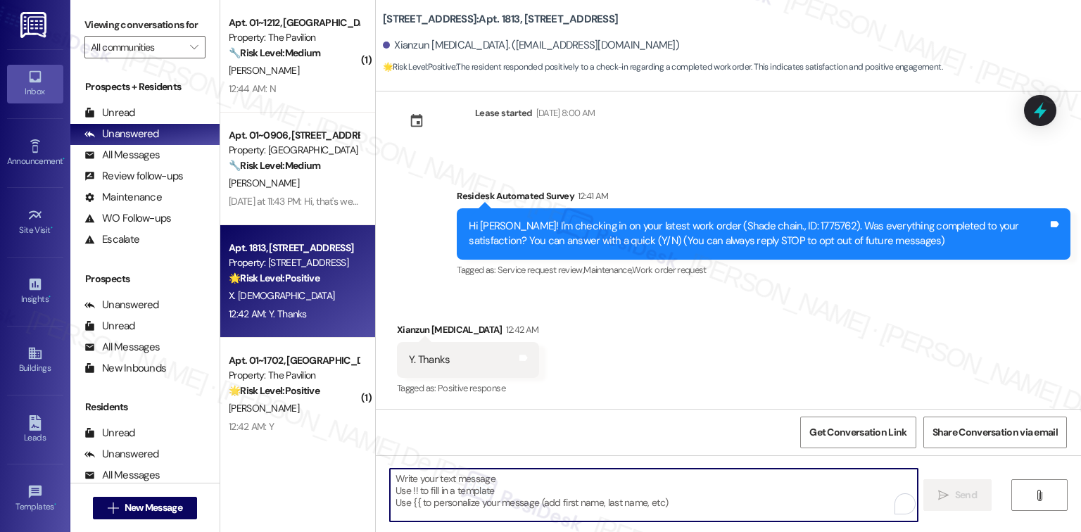
click at [501, 477] on textarea "To enrich screen reader interactions, please activate Accessibility in Grammarl…" at bounding box center [653, 495] width 527 height 53
paste textarea "I'm happy the work order was completed to your satisfaction! We'd also love to …"
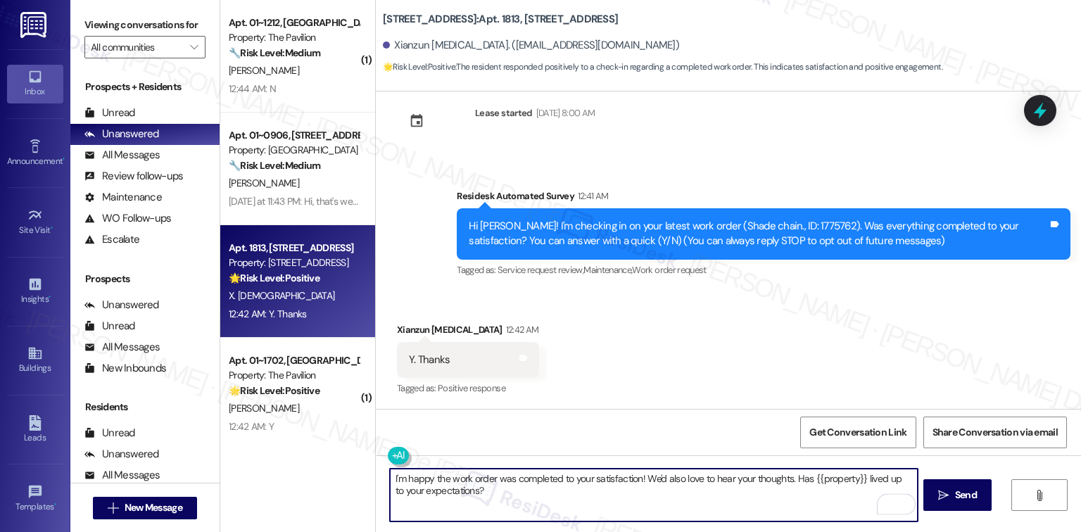
type textarea "I'm happy the work order was completed to your satisfaction! We'd also love to …"
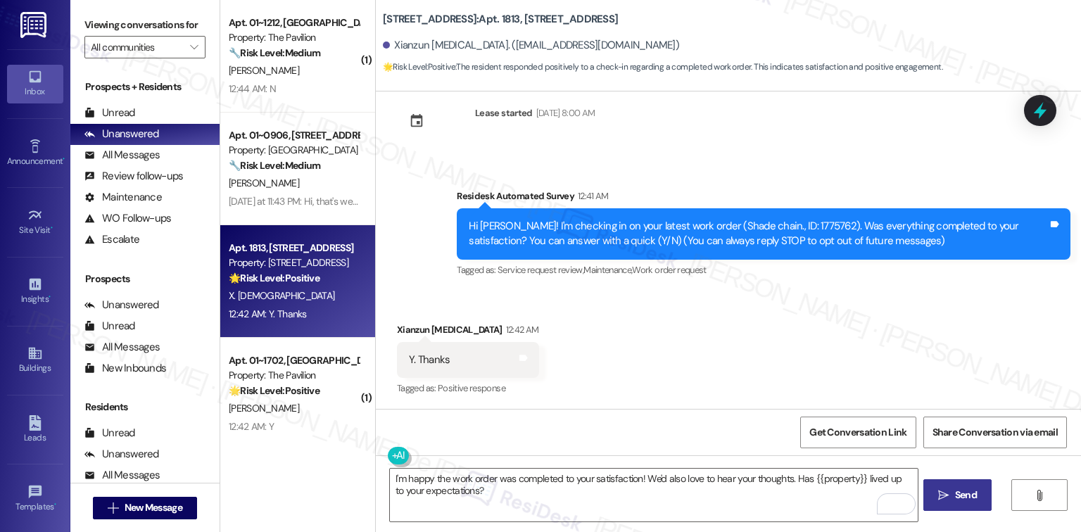
click at [975, 490] on span "Send" at bounding box center [966, 495] width 27 height 15
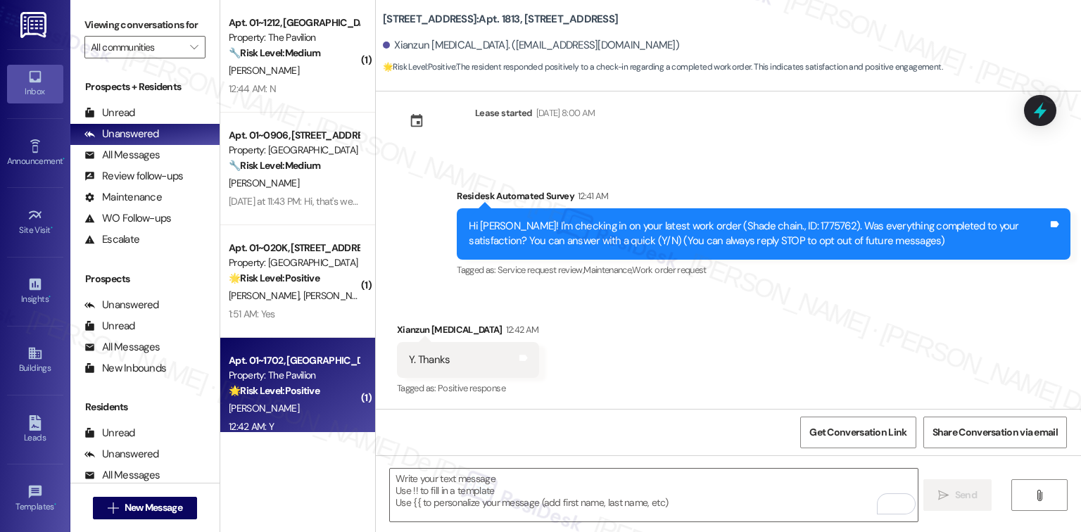
click at [282, 408] on div "E. Smith" at bounding box center [293, 409] width 133 height 18
type textarea "Fetching suggested responses. Please feel free to read through the conversation…"
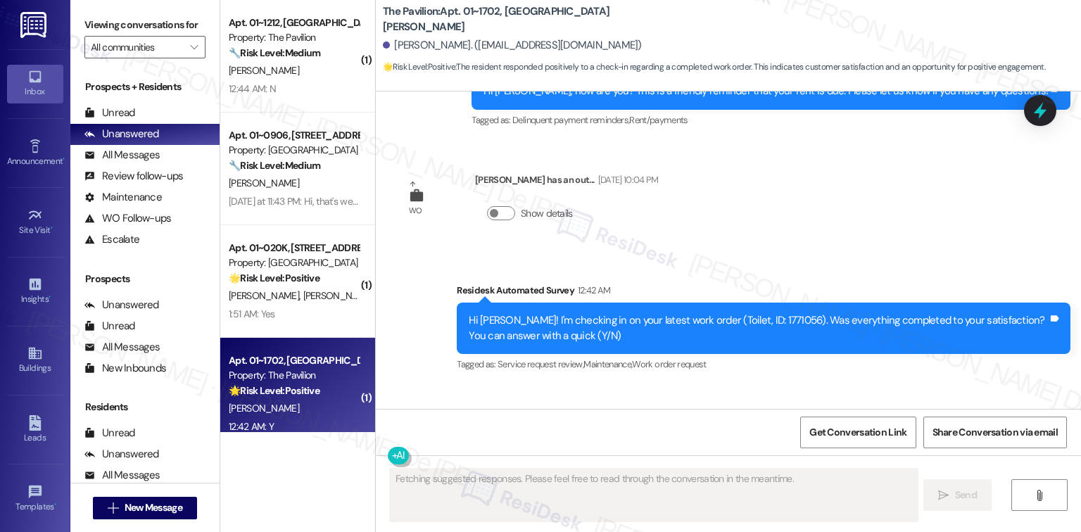
scroll to position [512, 0]
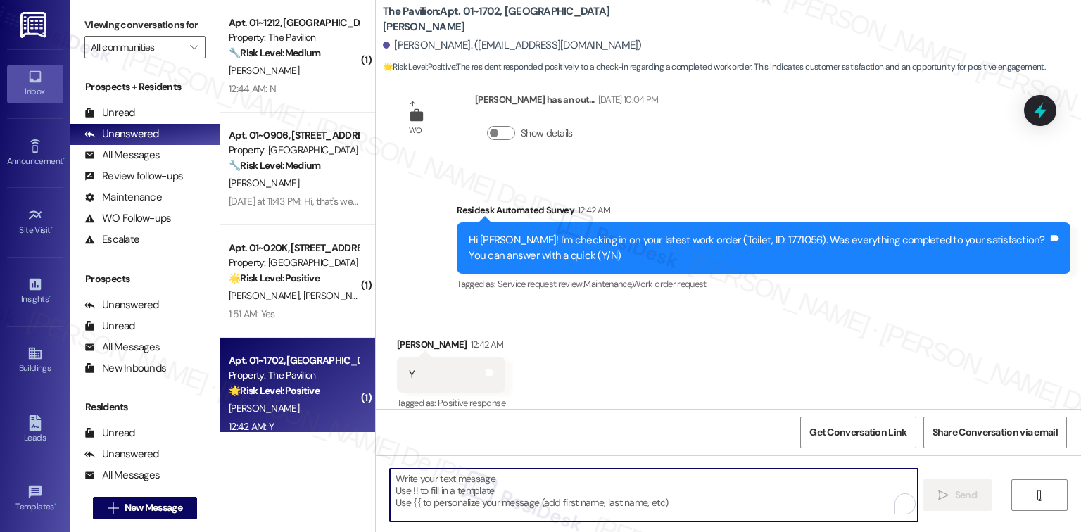
click at [417, 485] on textarea "To enrich screen reader interactions, please activate Accessibility in Grammarl…" at bounding box center [653, 495] width 527 height 53
paste textarea "I'm happy the work order was completed to your satisfaction! We'd also love to …"
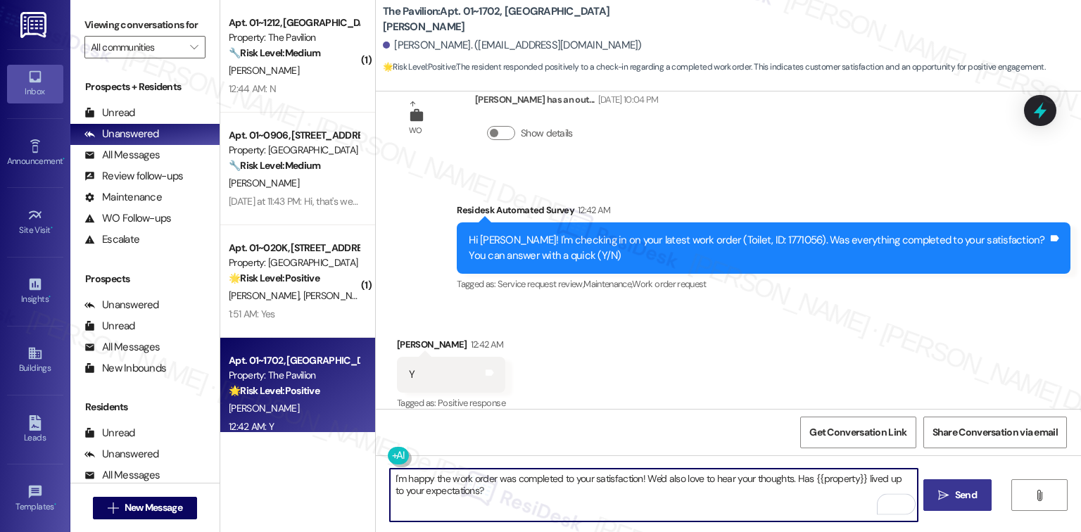
type textarea "I'm happy the work order was completed to your satisfaction! We'd also love to …"
click at [952, 504] on button " Send" at bounding box center [958, 495] width 68 height 32
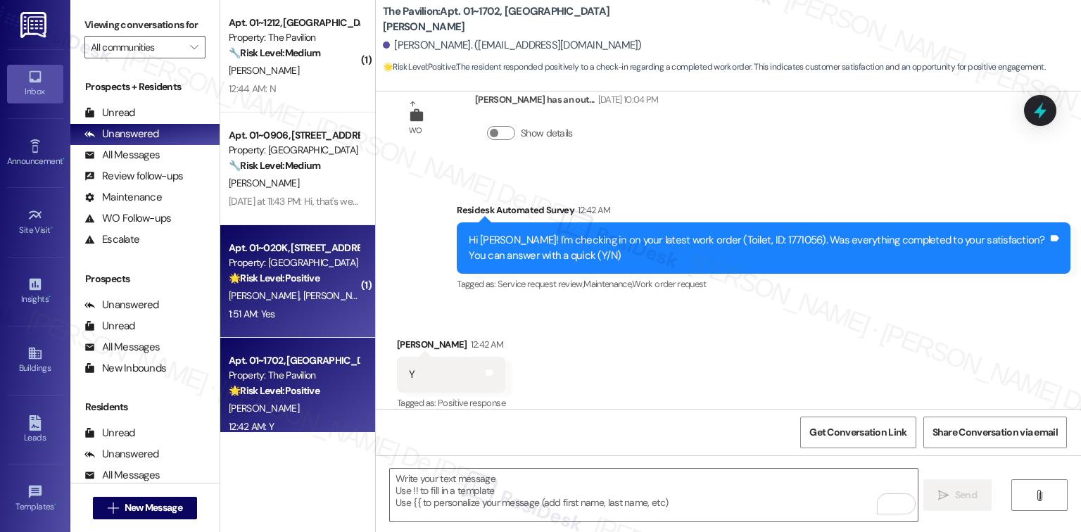
click at [268, 304] on div "[PERSON_NAME] [PERSON_NAME]" at bounding box center [293, 296] width 133 height 18
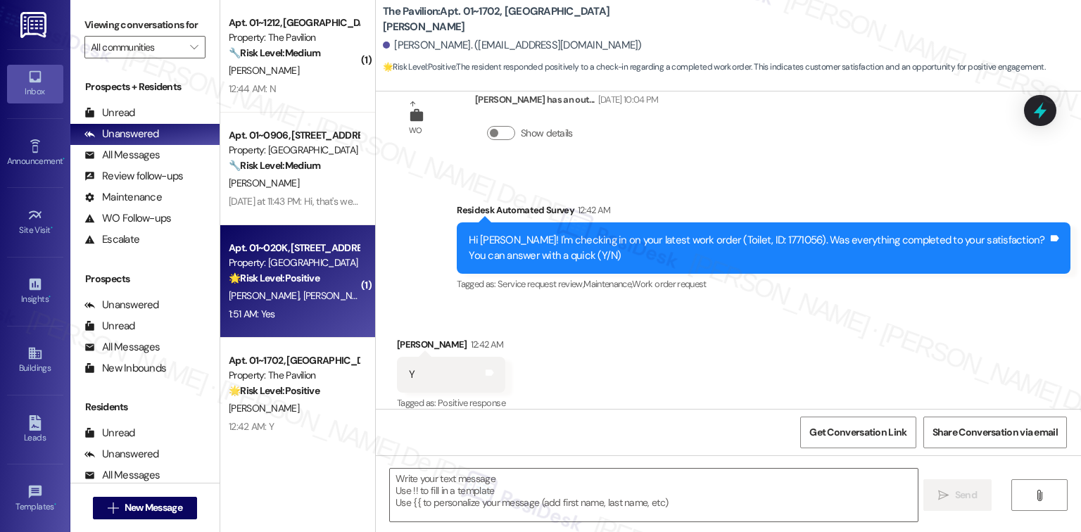
type textarea "Fetching suggested responses. Please feel free to read through the conversation…"
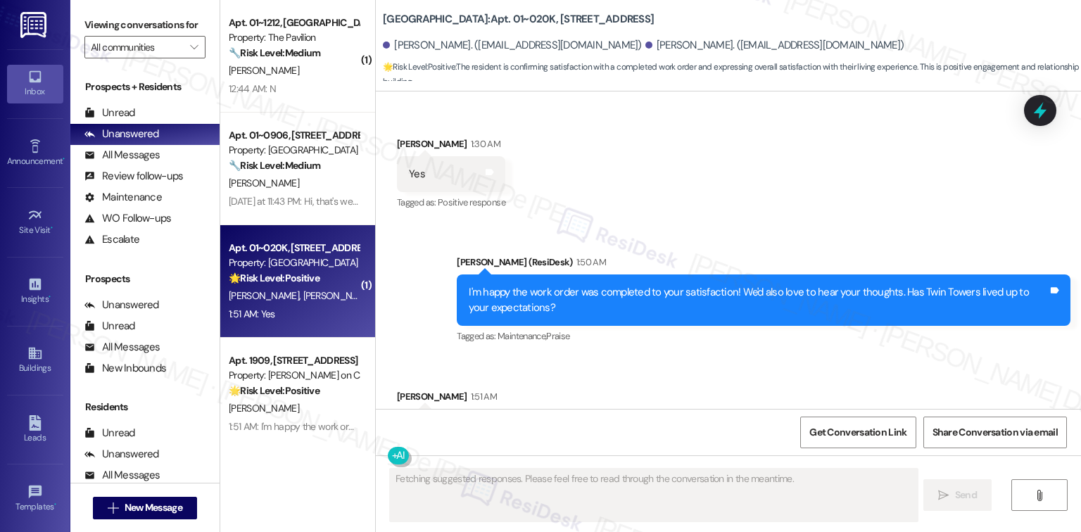
scroll to position [696, 0]
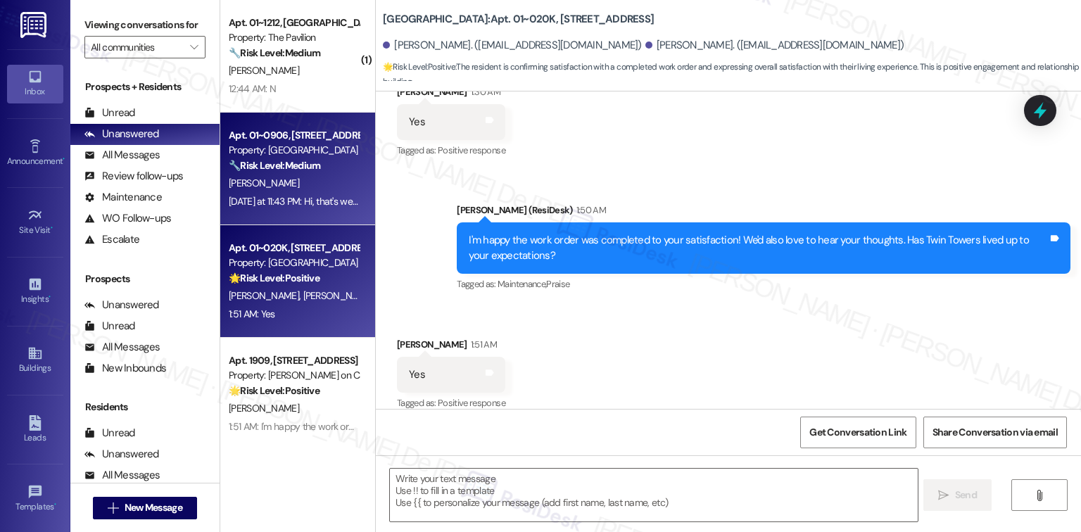
click at [310, 191] on div "[PERSON_NAME]" at bounding box center [293, 184] width 133 height 18
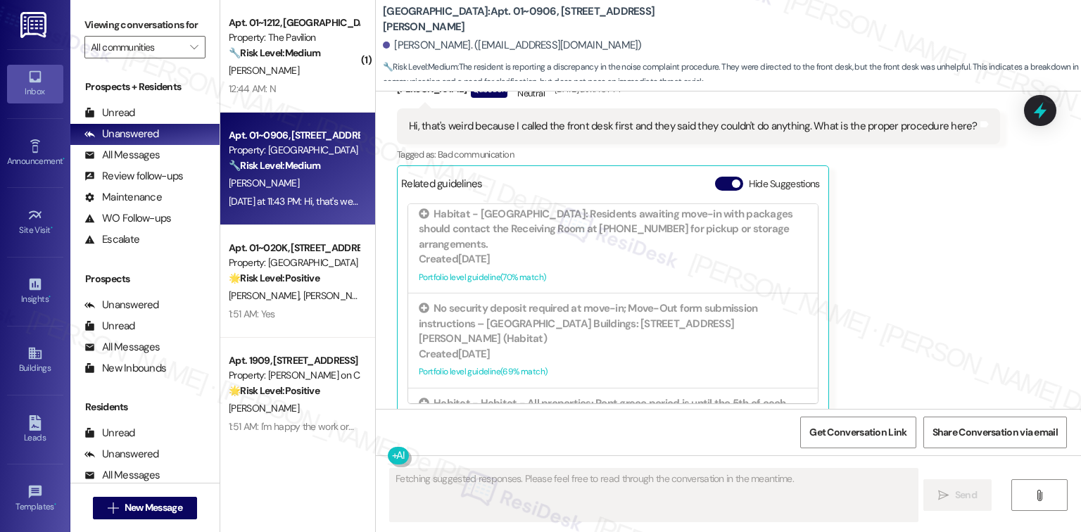
scroll to position [261, 0]
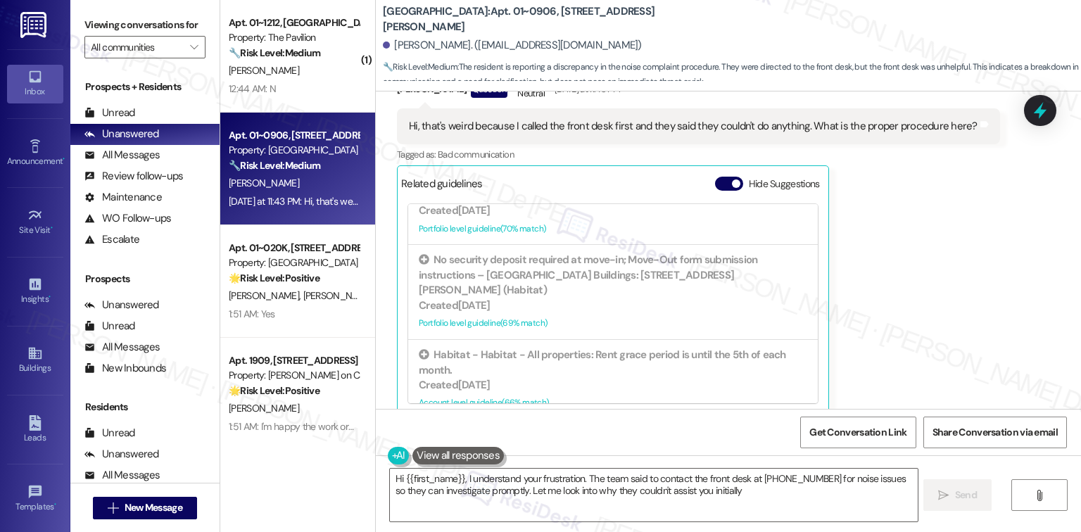
type textarea "Hi {{first_name}}, I understand your frustration. The team said to contact the …"
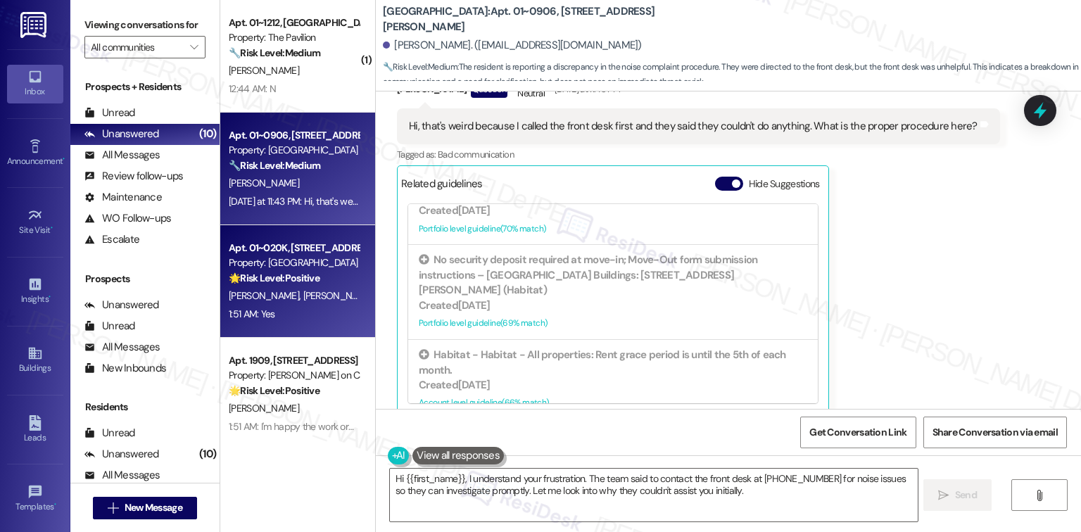
click at [293, 315] on div "1:51 AM: Yes 1:51 AM: Yes" at bounding box center [293, 315] width 133 height 18
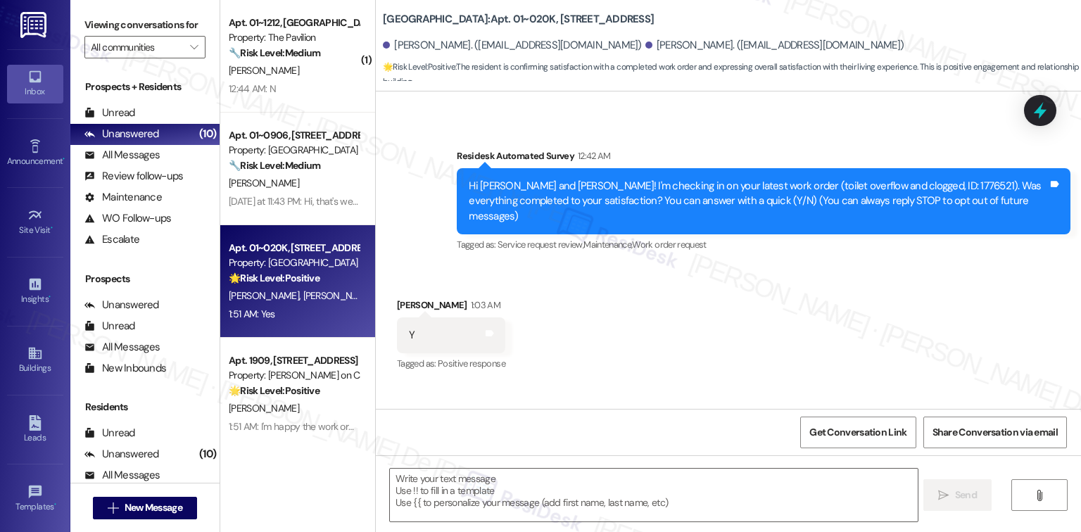
type textarea "Fetching suggested responses. Please feel free to read through the conversation…"
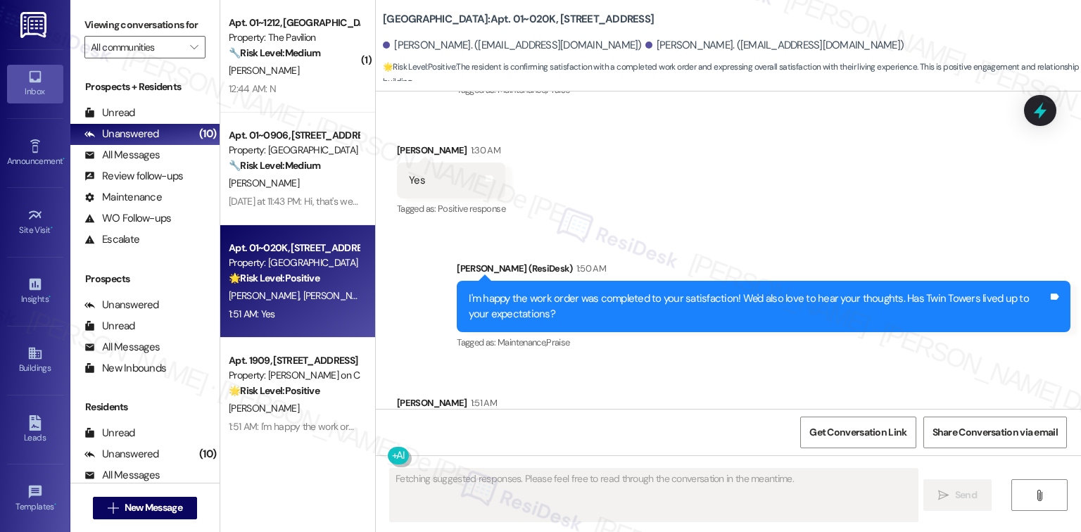
scroll to position [696, 0]
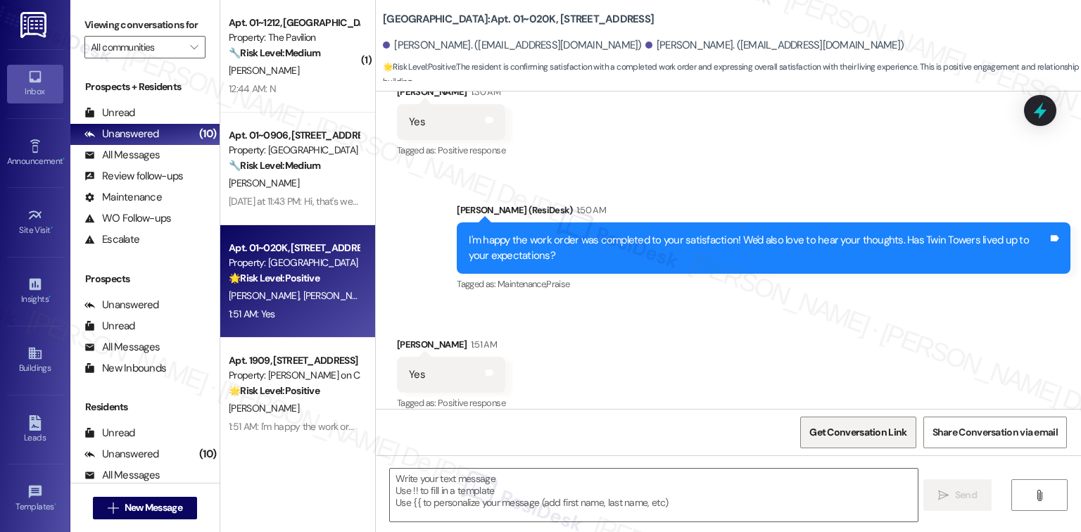
click at [861, 435] on span "Get Conversation Link" at bounding box center [858, 432] width 97 height 15
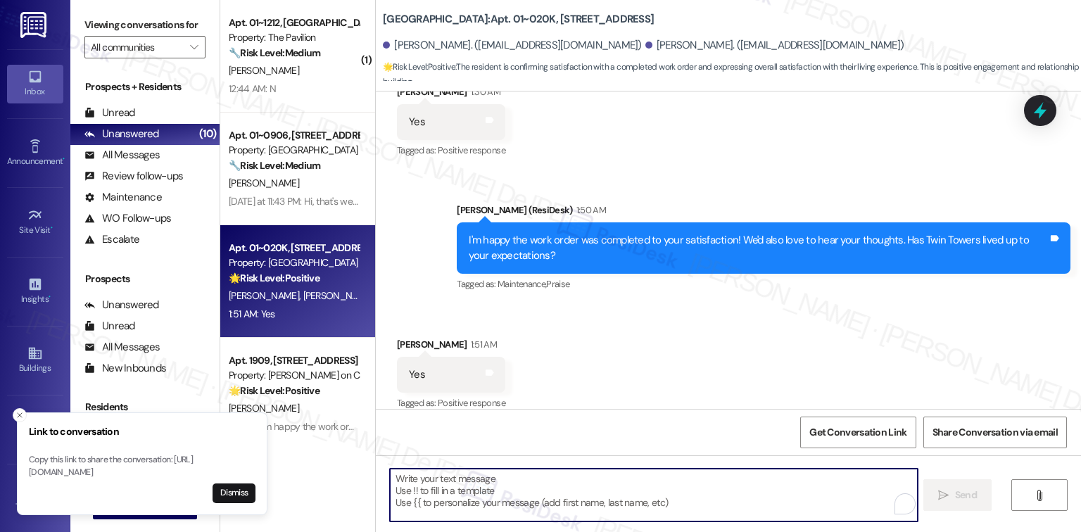
drag, startPoint x: 546, startPoint y: 475, endPoint x: 541, endPoint y: 480, distance: 7.5
click at [545, 475] on textarea "To enrich screen reader interactions, please activate Accessibility in Grammarl…" at bounding box center [653, 495] width 527 height 53
click at [539, 484] on textarea "To enrich screen reader interactions, please activate Accessibility in Grammarl…" at bounding box center [653, 495] width 527 height 53
paste textarea "Glad to hear {{property}} is meeting your expectations."
type textarea "Glad to hear {{property}} is meeting your expectations."
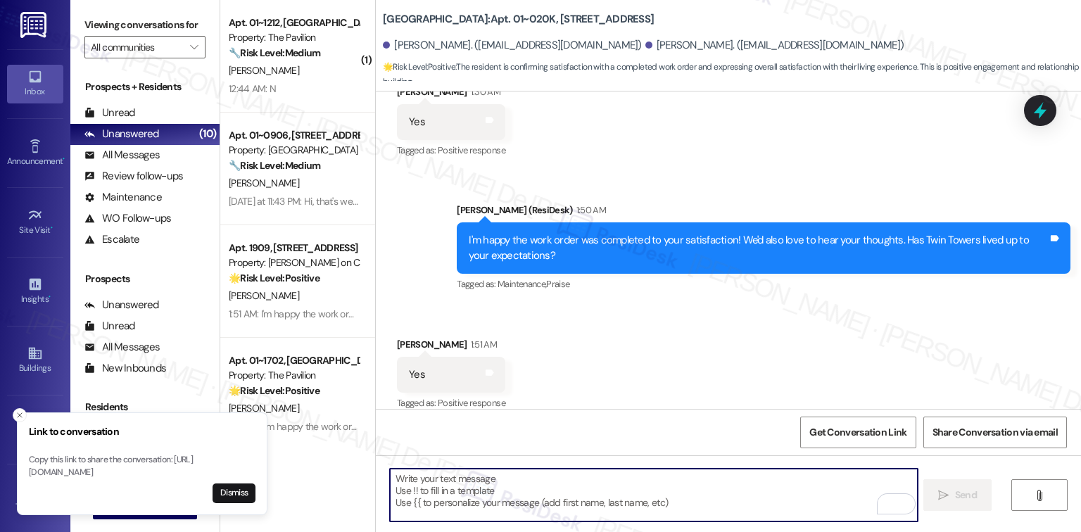
click at [684, 503] on textarea "To enrich screen reader interactions, please activate Accessibility in Grammarl…" at bounding box center [653, 495] width 527 height 53
paste textarea "If it’s not too much trouble, would you kindly consider sharing your feedback i…"
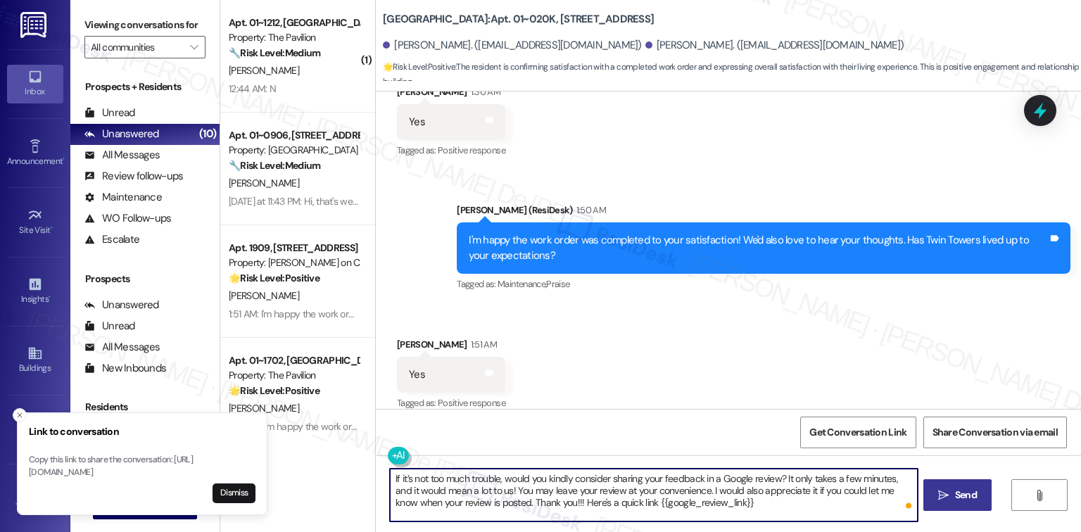
type textarea "If it’s not too much trouble, would you kindly consider sharing your feedback i…"
click at [970, 489] on span "Send" at bounding box center [966, 495] width 22 height 15
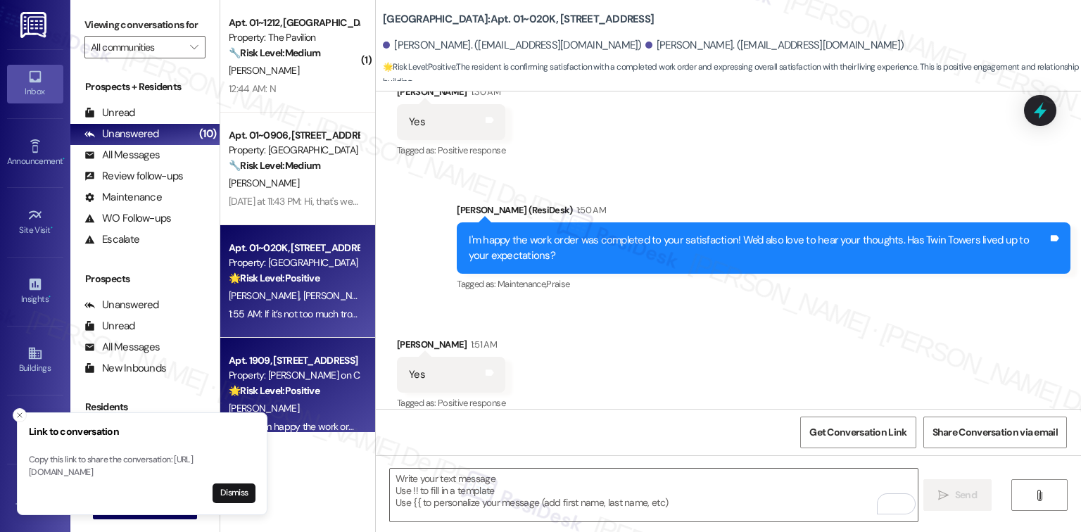
click at [322, 398] on div "Apt. 1909, 350 N Canal St Property: Cassidy on Canal 🌟 Risk Level: Positive The…" at bounding box center [293, 376] width 133 height 48
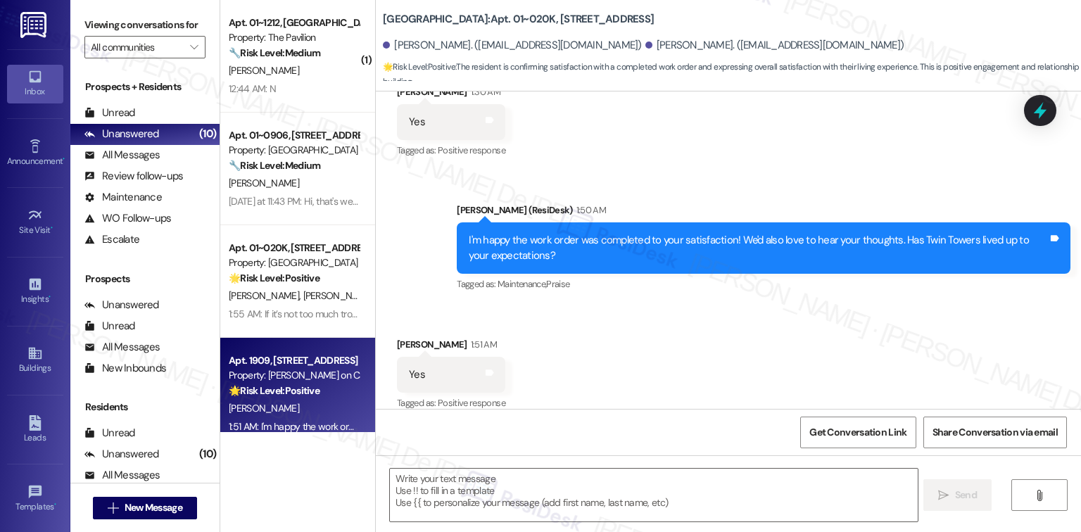
type textarea "Fetching suggested responses. Please feel free to read through the conversation…"
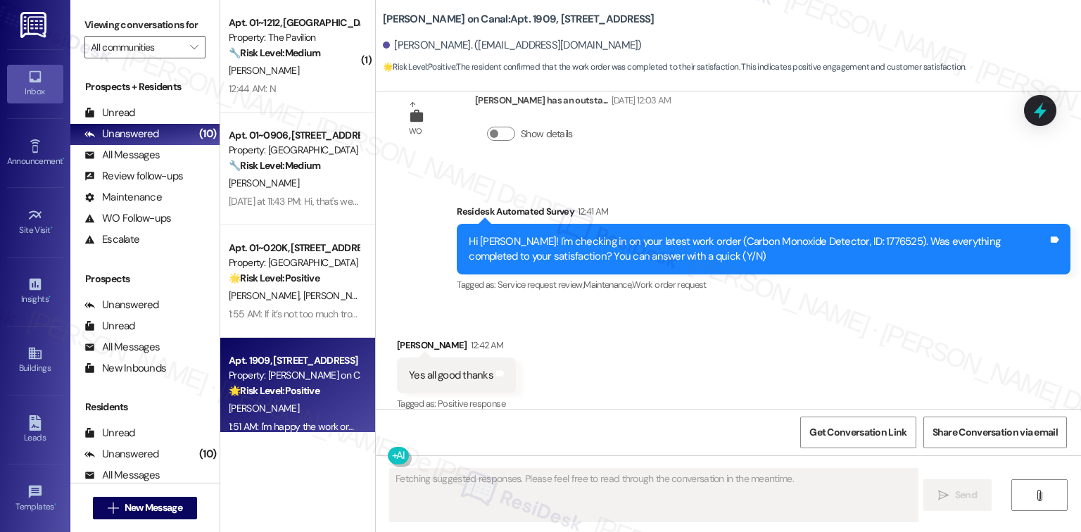
scroll to position [2937, 0]
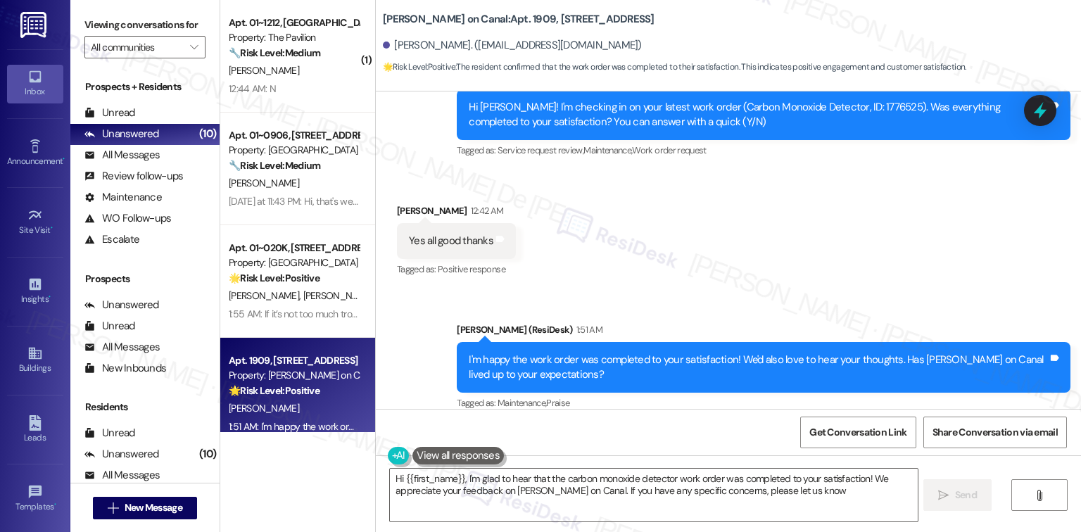
type textarea "Hi {{first_name}}, I'm glad to hear that the carbon monoxide detector work orde…"
click at [879, 454] on div "Get Conversation Link Share Conversation via email" at bounding box center [728, 432] width 705 height 46
click at [873, 436] on span "Get Conversation Link" at bounding box center [858, 432] width 97 height 15
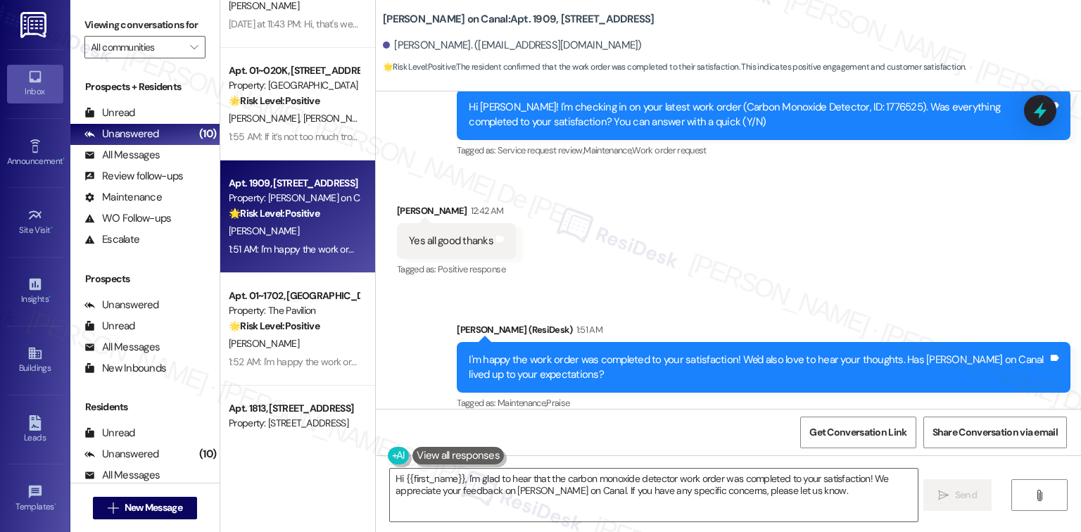
scroll to position [187, 0]
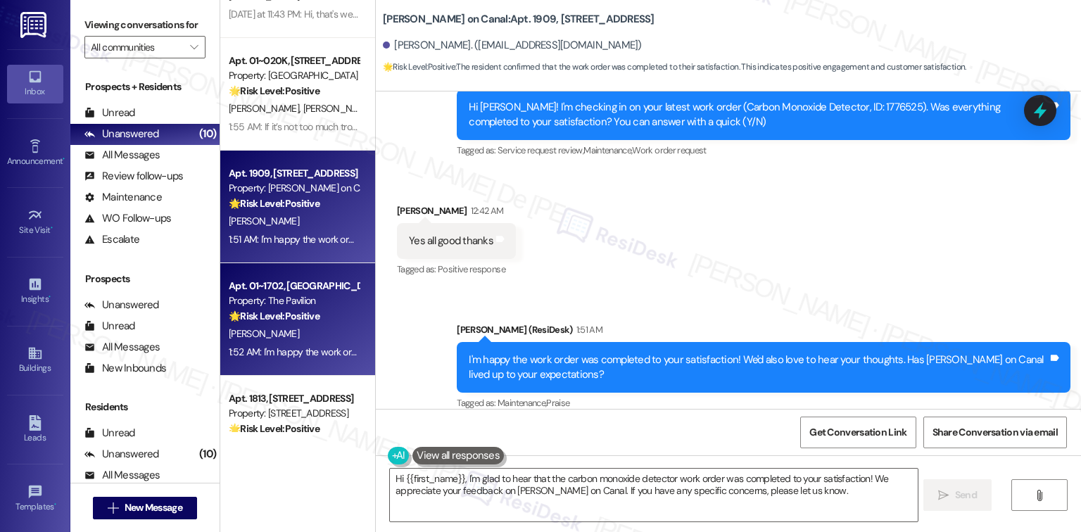
click at [300, 340] on div "E. Smith" at bounding box center [293, 334] width 133 height 18
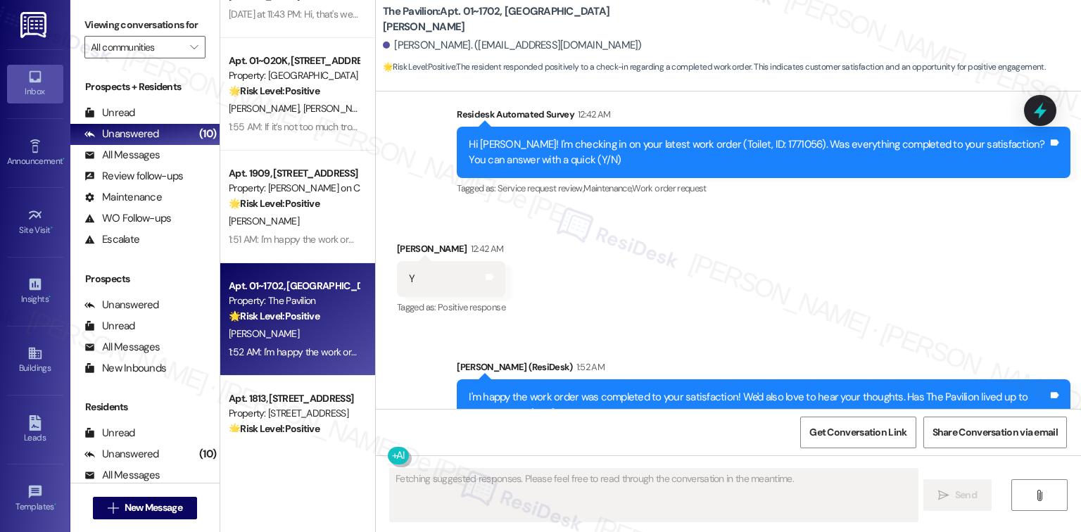
scroll to position [646, 0]
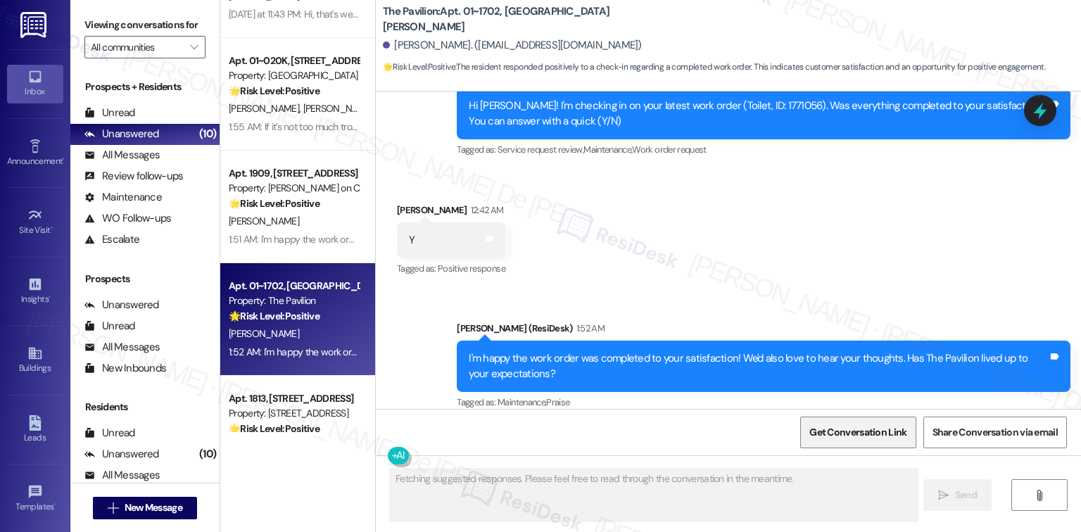
click at [879, 439] on span "Get Conversation Link" at bounding box center [858, 432] width 97 height 15
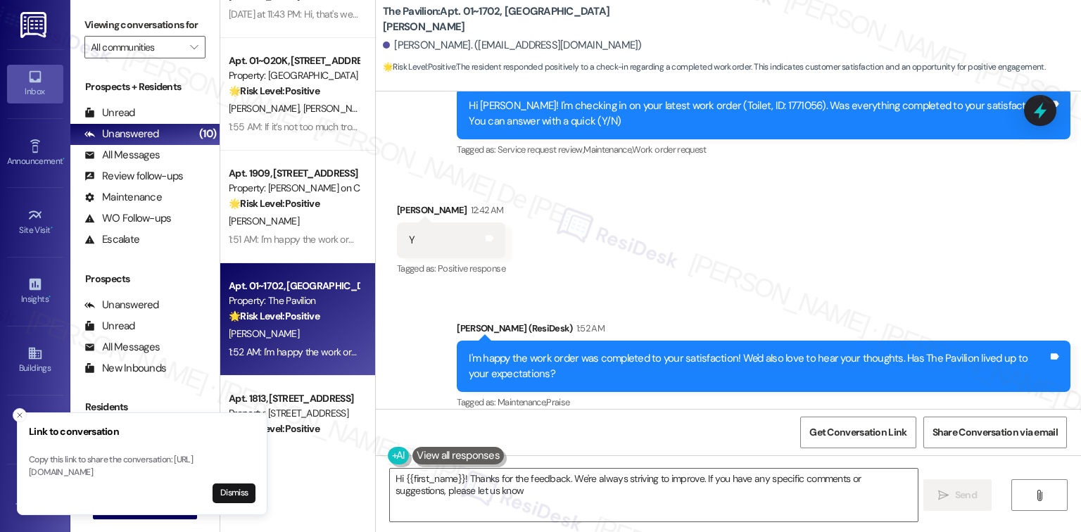
type textarea "Hi {{first_name}}! Thanks for the feedback. We're always striving to improve. I…"
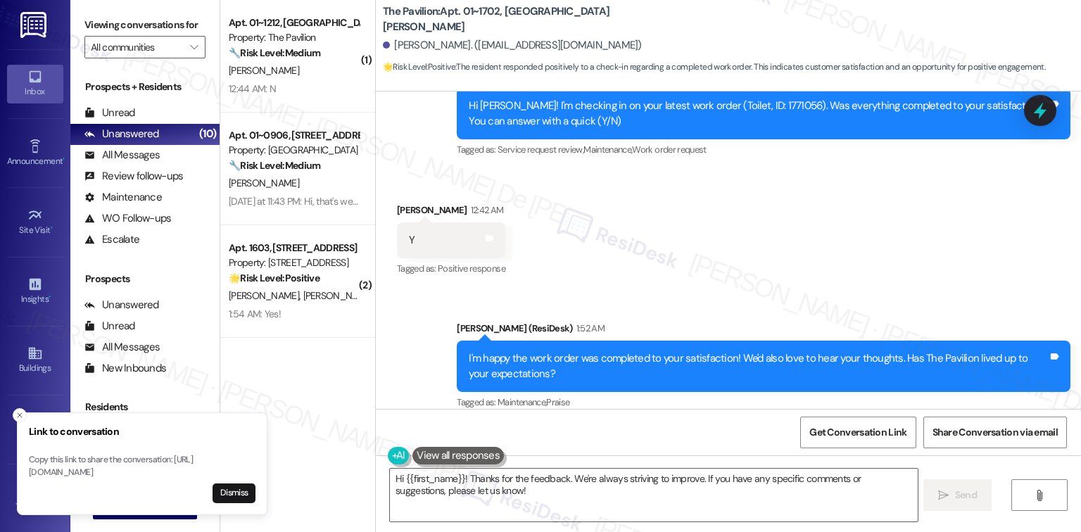
scroll to position [0, 0]
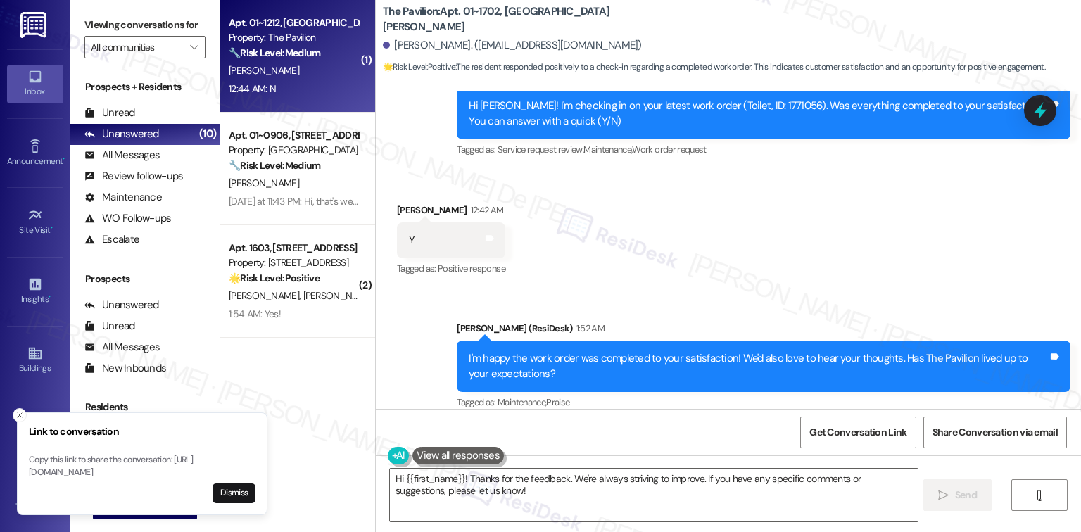
click at [288, 99] on div "Apt. 01~1212, One Lafayette Plaisance Property: The Pavilion 🔧 Risk Level: Medi…" at bounding box center [297, 56] width 155 height 113
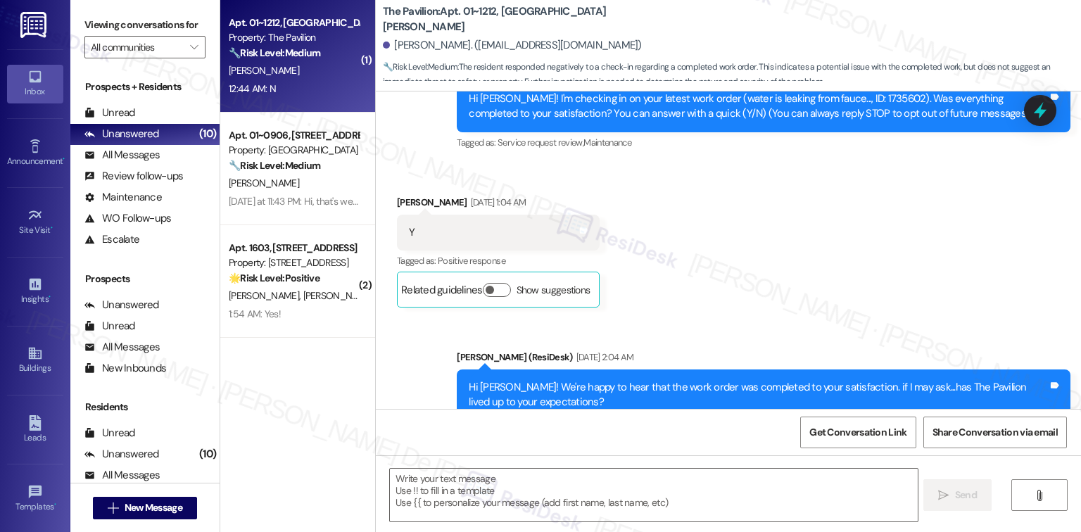
type textarea "Fetching suggested responses. Please feel free to read through the conversation…"
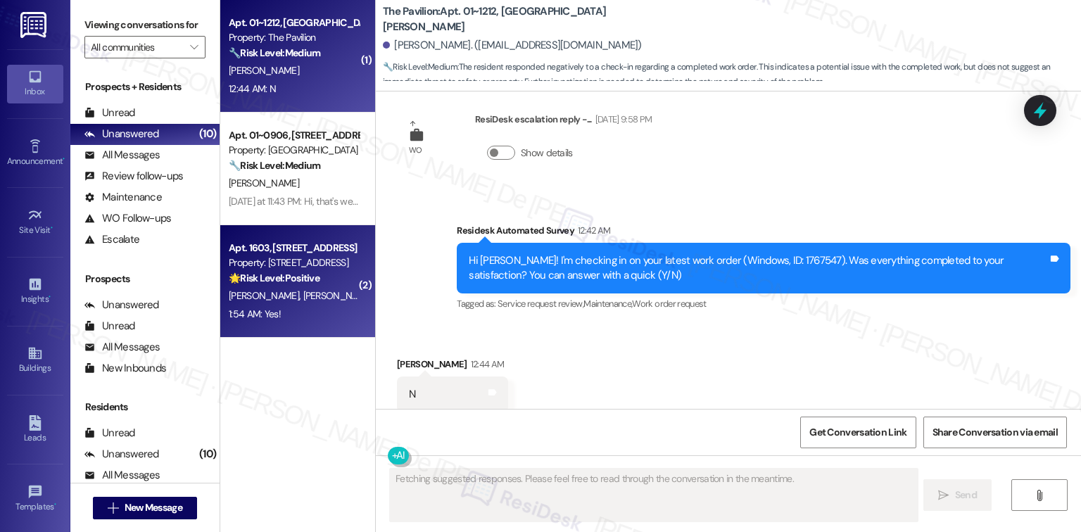
click at [309, 285] on div "🌟 Risk Level: Positive The resident is responding positively to a satisfaction …" at bounding box center [294, 278] width 130 height 15
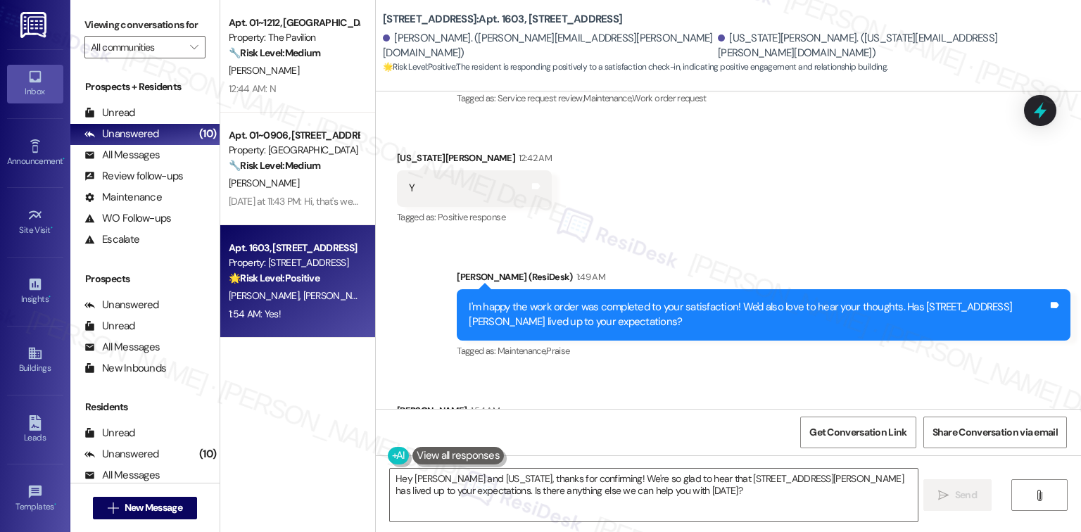
scroll to position [3473, 0]
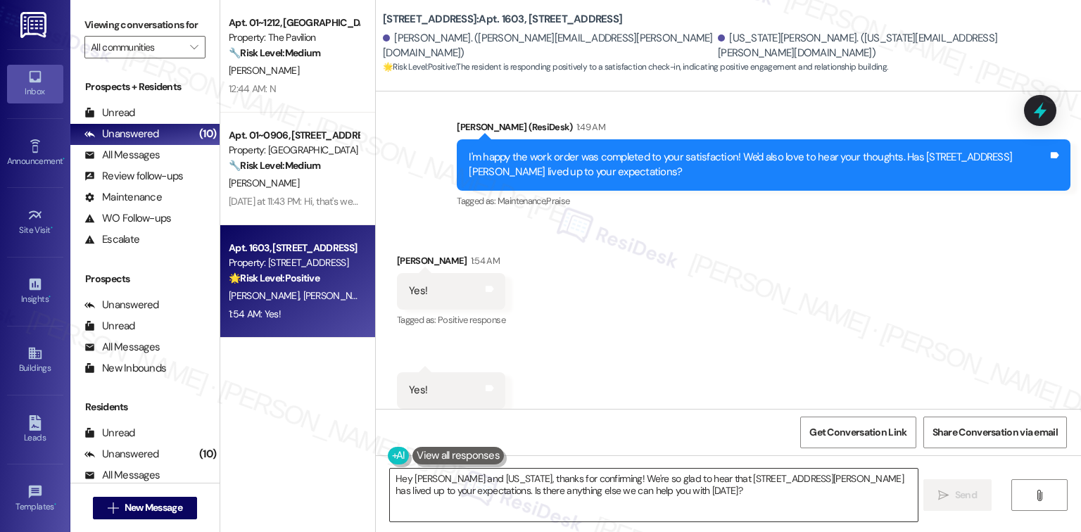
click at [548, 505] on textarea "Hey Alfredo and Virginia, thanks for confirming! We're so glad to hear that 133…" at bounding box center [653, 495] width 527 height 53
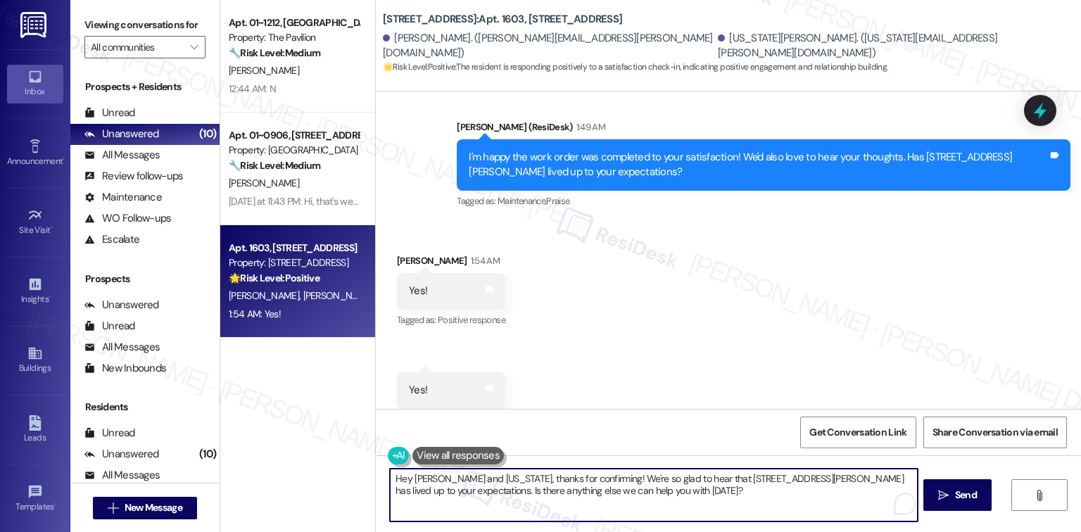
drag, startPoint x: 601, startPoint y: 496, endPoint x: 363, endPoint y: 477, distance: 238.7
click at [363, 477] on div "Apt. 01~1212, One Lafayette Plaisance Property: The Pavilion 🔧 Risk Level: Medi…" at bounding box center [650, 266] width 861 height 532
paste textarea "Glad to hear {{property}} is meeting your expectations."
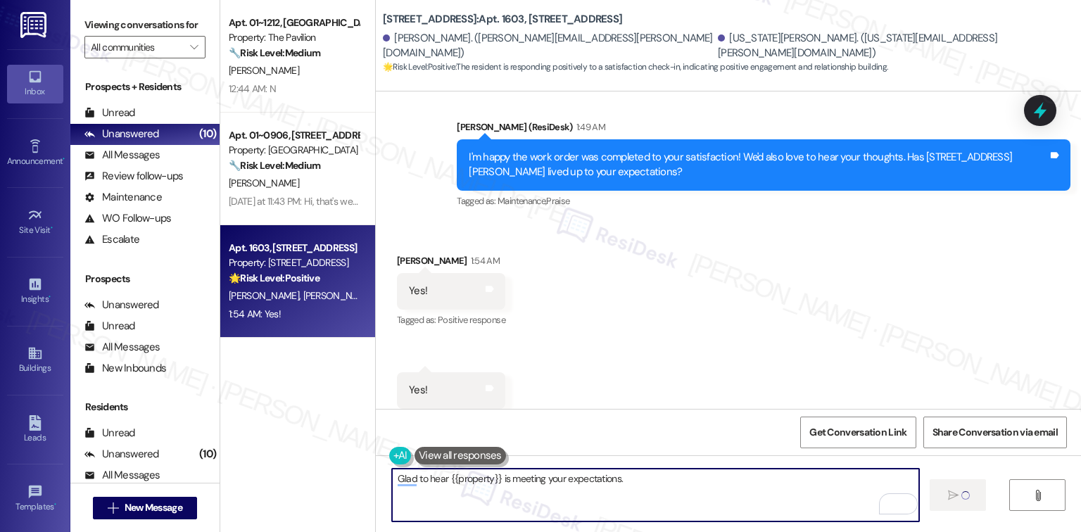
type textarea "Glad to hear {{property}} is meeting your expectations."
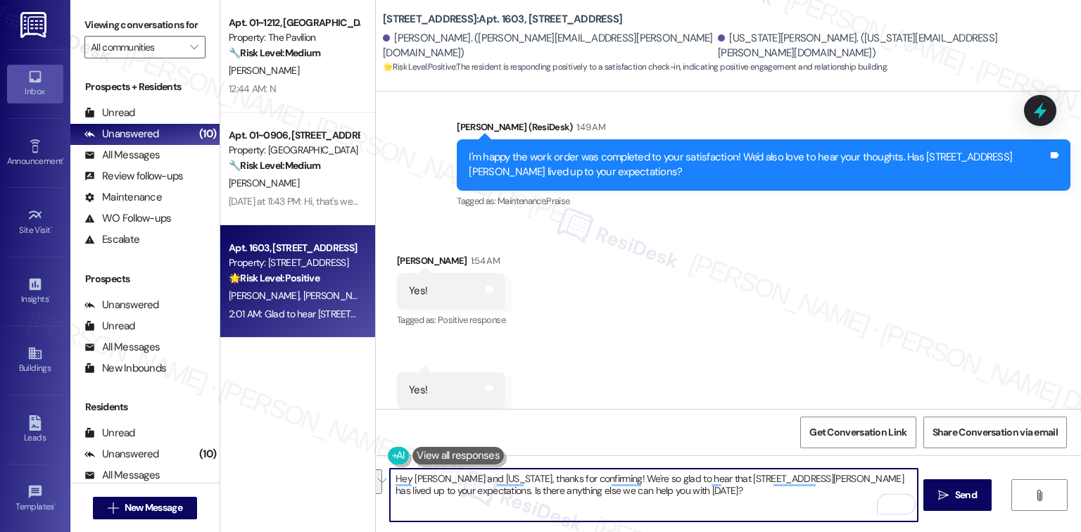
drag, startPoint x: 606, startPoint y: 496, endPoint x: 293, endPoint y: 464, distance: 315.0
click at [293, 464] on div "Apt. 01~1212, One Lafayette Plaisance Property: The Pavilion 🔧 Risk Level: Medi…" at bounding box center [650, 266] width 861 height 532
paste textarea "If it’s not too much trouble, would you kindly consider sharing your feedback i…"
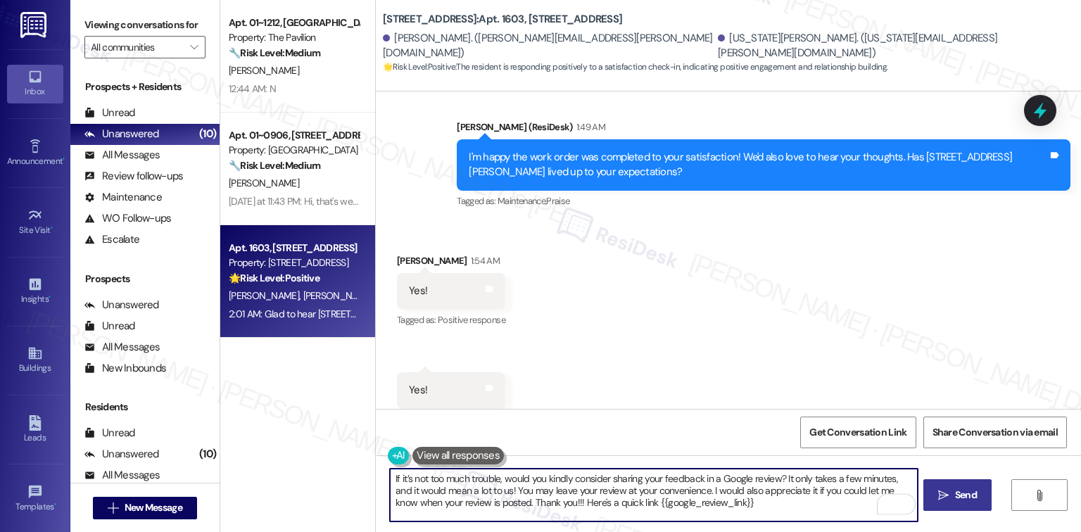
type textarea "If it’s not too much trouble, would you kindly consider sharing your feedback i…"
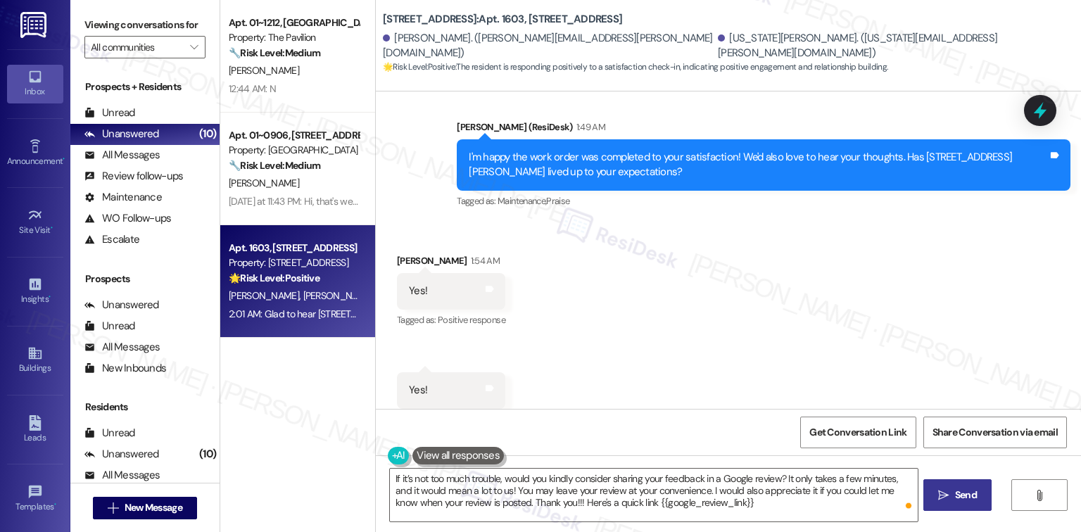
drag, startPoint x: 967, startPoint y: 502, endPoint x: 950, endPoint y: 498, distance: 16.6
click at [964, 503] on button " Send" at bounding box center [958, 495] width 68 height 32
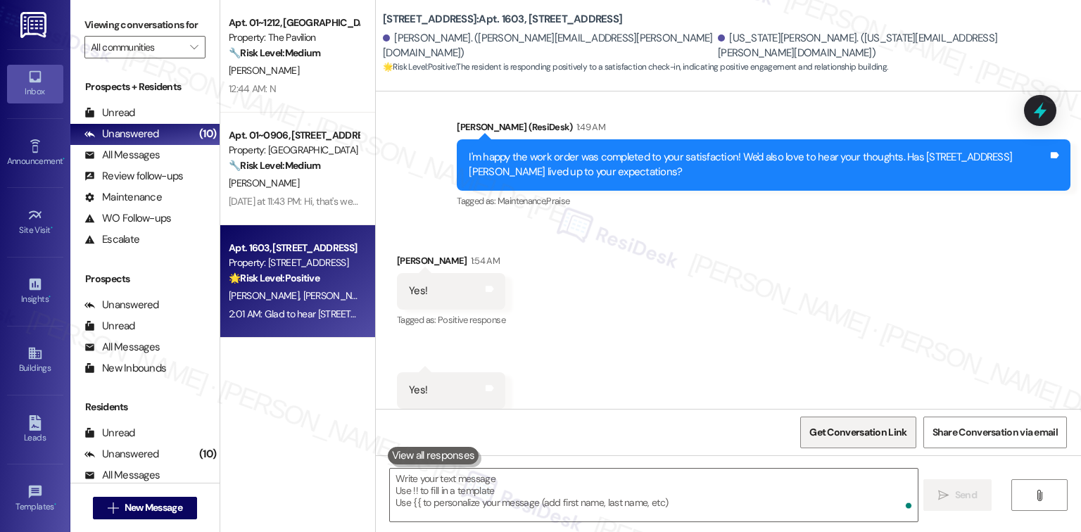
click at [850, 442] on span "Get Conversation Link" at bounding box center [858, 432] width 103 height 30
click at [872, 434] on span "Get Conversation Link" at bounding box center [858, 432] width 97 height 15
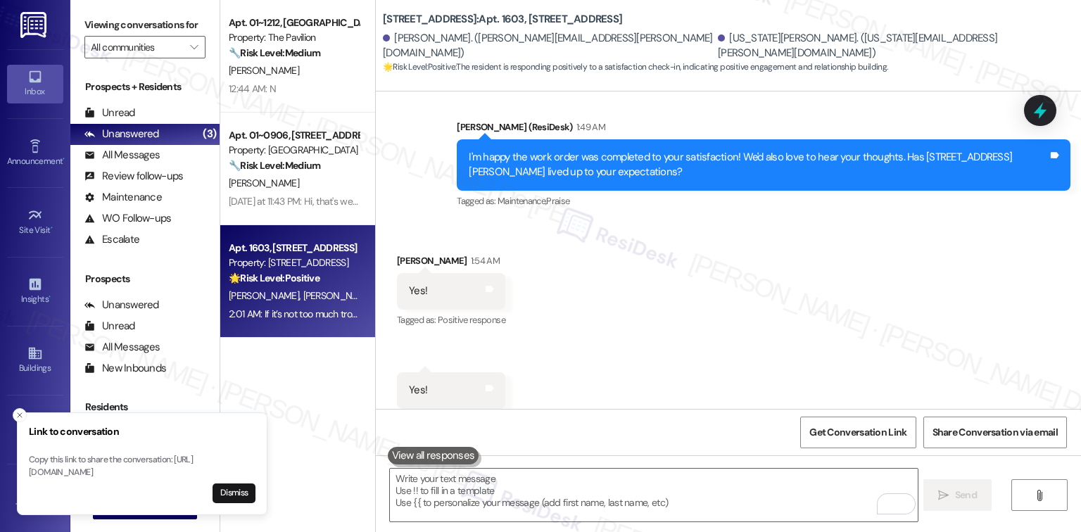
scroll to position [3700, 0]
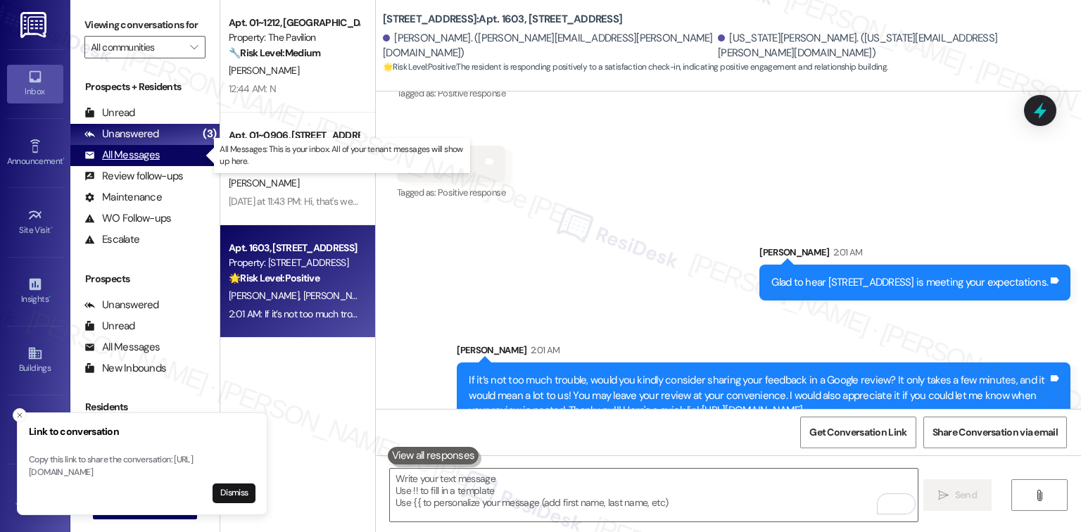
click at [140, 159] on div "All Messages" at bounding box center [121, 155] width 75 height 15
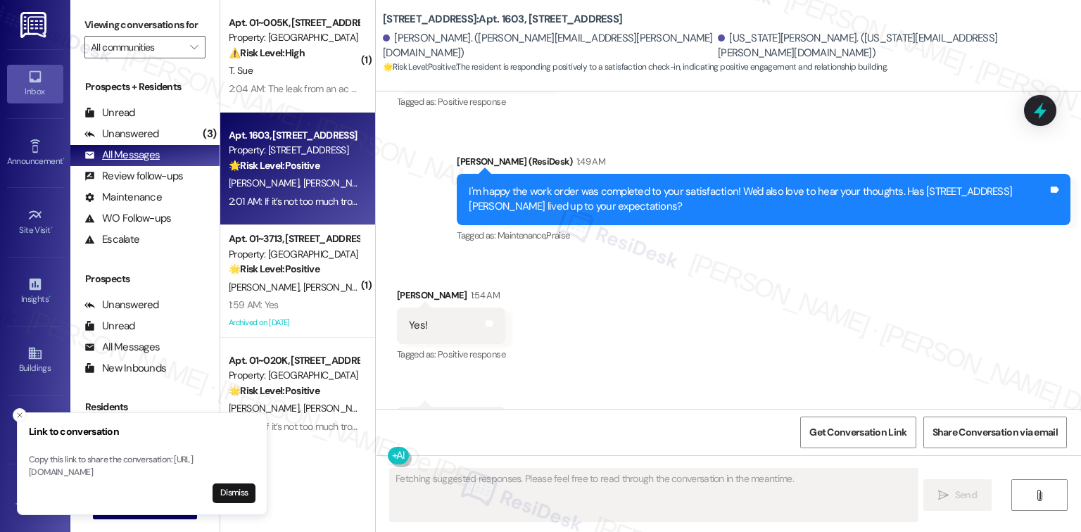
scroll to position [3472, 0]
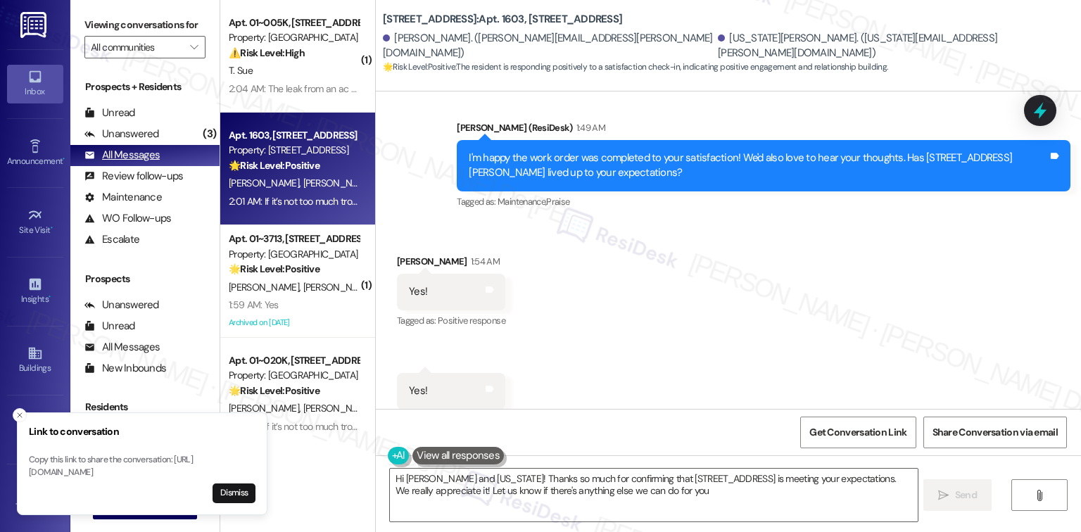
type textarea "Hi Alfredo and Virginia! Thanks so much for confirming that 1333 S Wabash is me…"
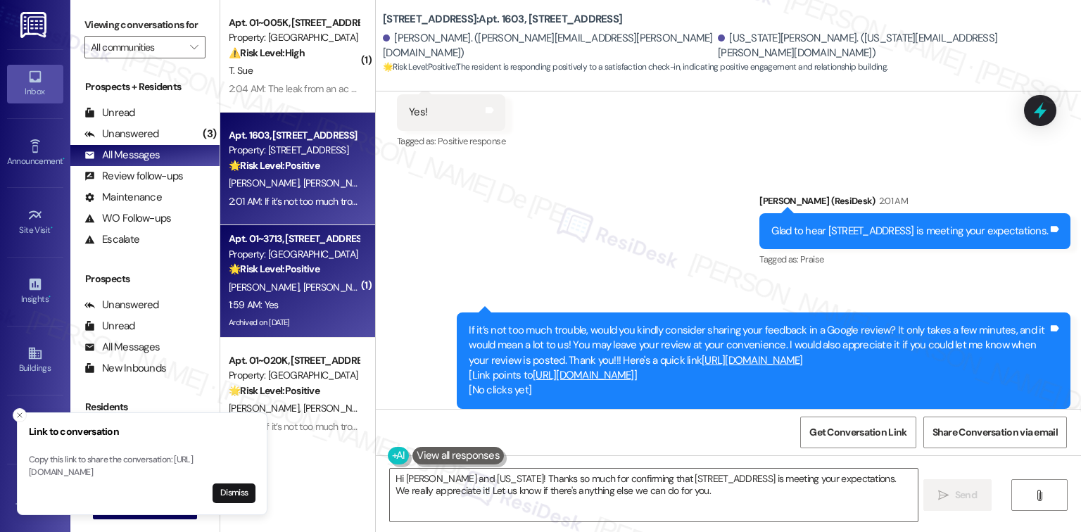
click at [280, 301] on div "1:59 AM: Yes 1:59 AM: Yes" at bounding box center [293, 305] width 133 height 18
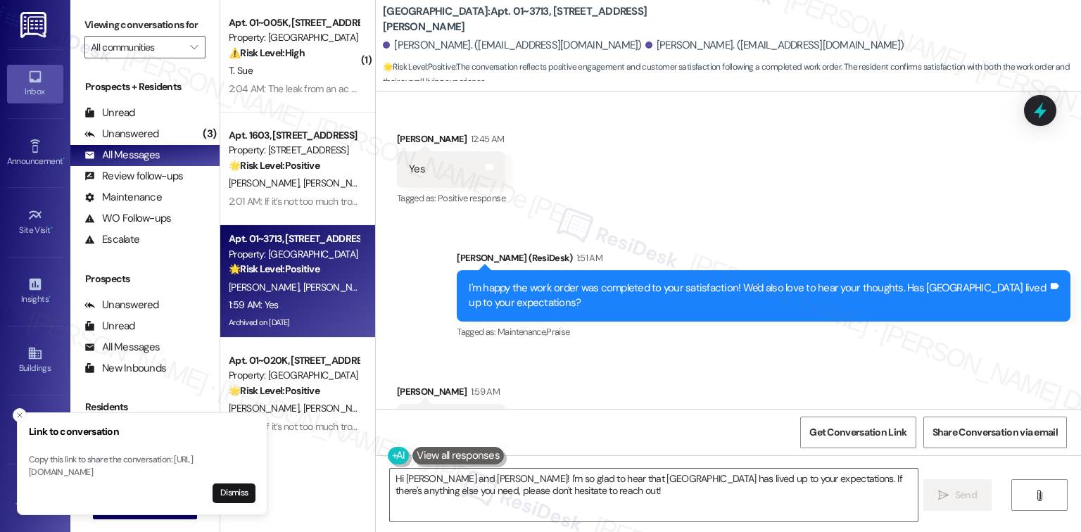
scroll to position [9783, 0]
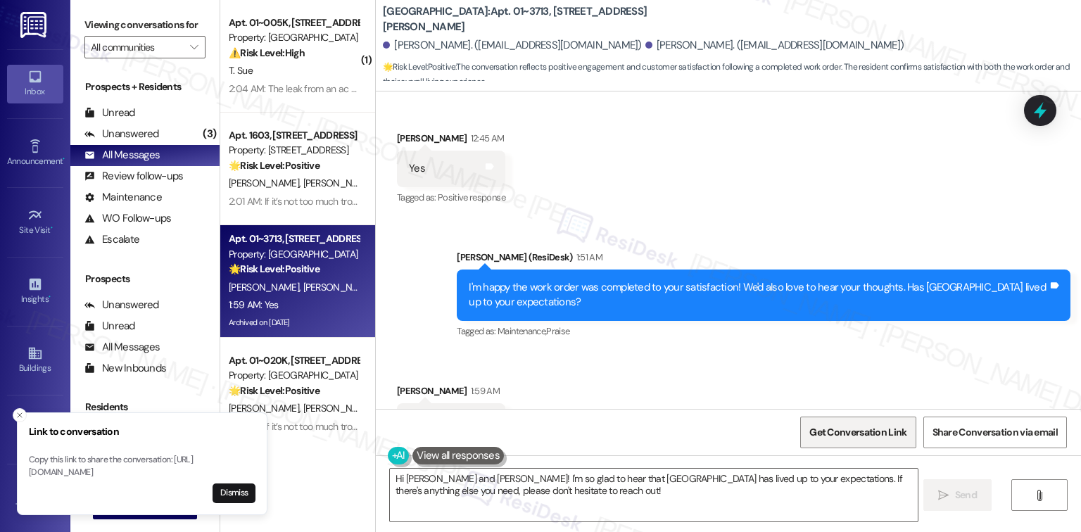
click at [861, 431] on span "Get Conversation Link" at bounding box center [858, 432] width 97 height 15
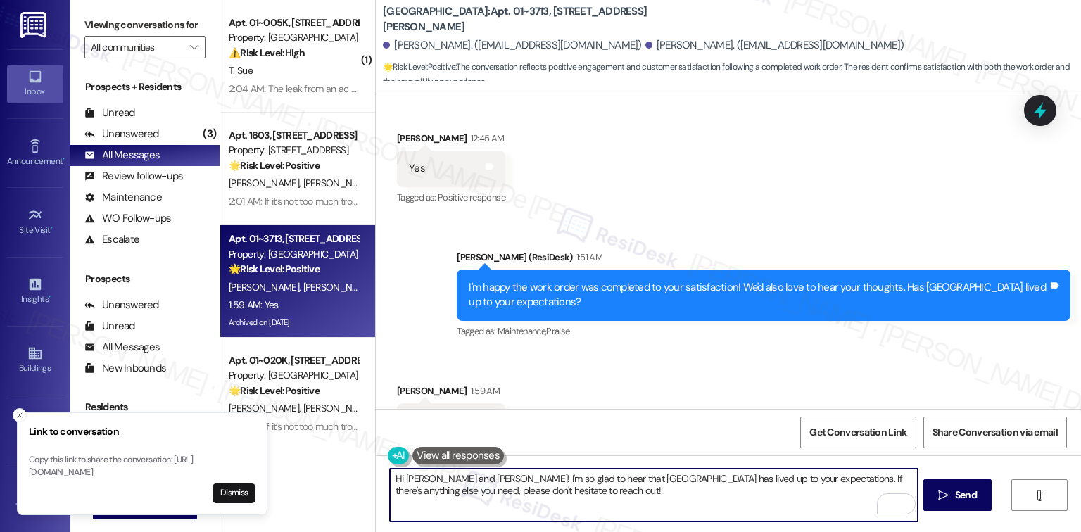
drag, startPoint x: 570, startPoint y: 502, endPoint x: 370, endPoint y: 450, distance: 206.6
click at [376, 451] on div "Announcement, sent via SMS Sarah (ResiDesk) Sep 02, 2023 at 6:09 AM Hi Patrick …" at bounding box center [728, 358] width 705 height 532
paste textarea "Glad to hear {{property}} is meeting your expectations."
type textarea "Glad to hear {{property}} is meeting your expectations."
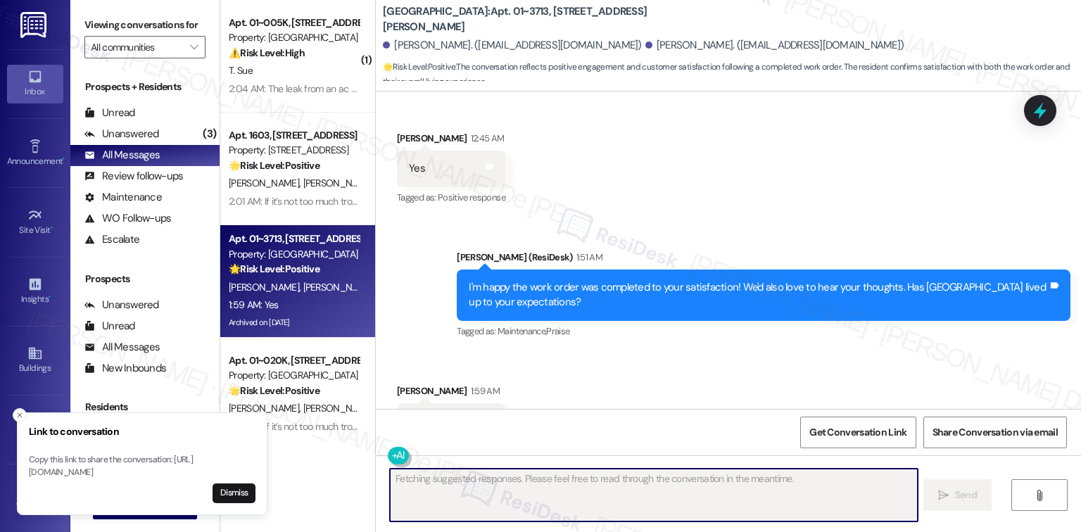
scroll to position [9783, 0]
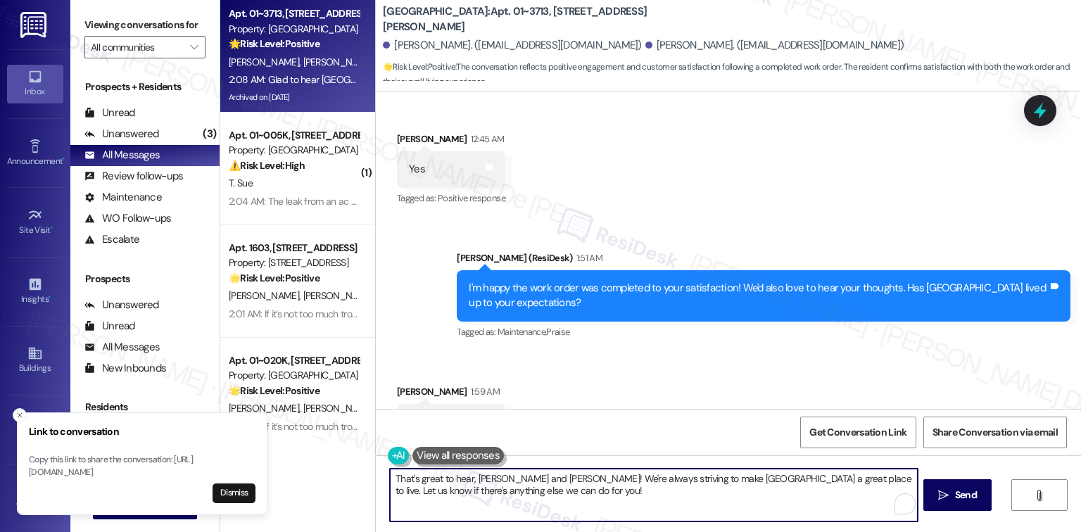
drag, startPoint x: 541, startPoint y: 490, endPoint x: 318, endPoint y: 451, distance: 226.6
click at [318, 451] on div "Apt. 01~3713, 233 East Wacker Property: Columbus Plaza 🌟 Risk Level: Positive T…" at bounding box center [650, 266] width 861 height 532
paste textarea "If it’s not too much trouble, would you kindly consider sharing your feedback i…"
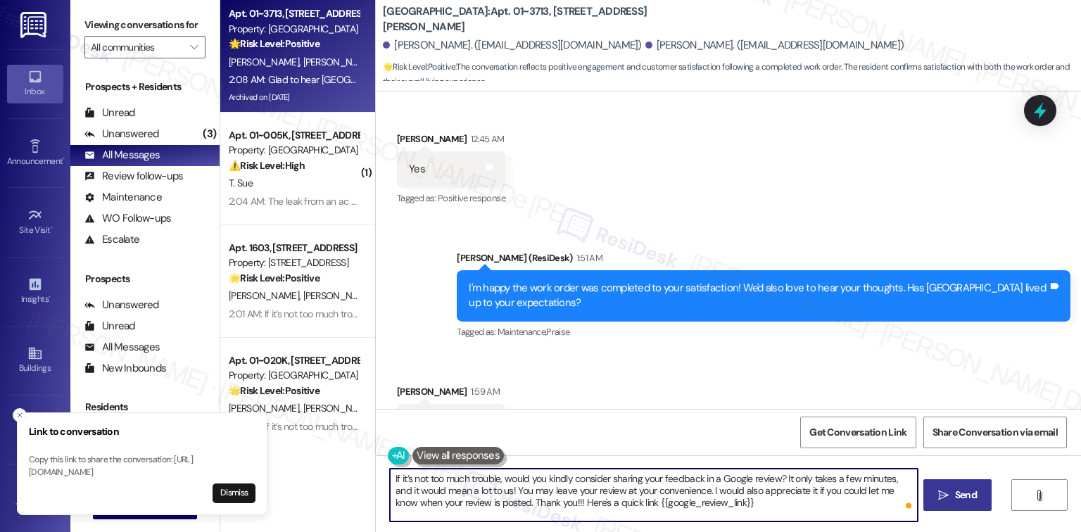
type textarea "If it’s not too much trouble, would you kindly consider sharing your feedback i…"
click at [968, 488] on span "Send" at bounding box center [966, 495] width 22 height 15
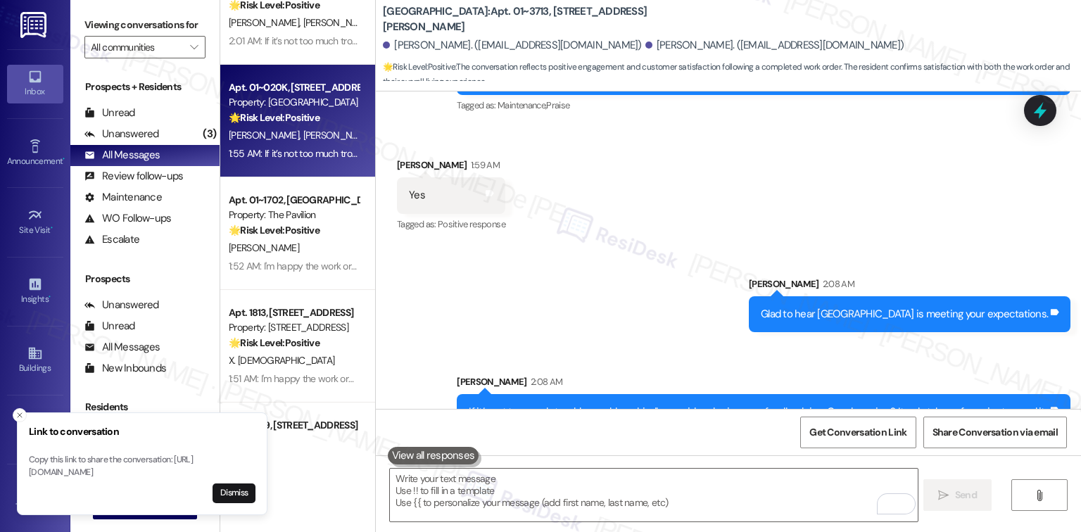
scroll to position [375, 0]
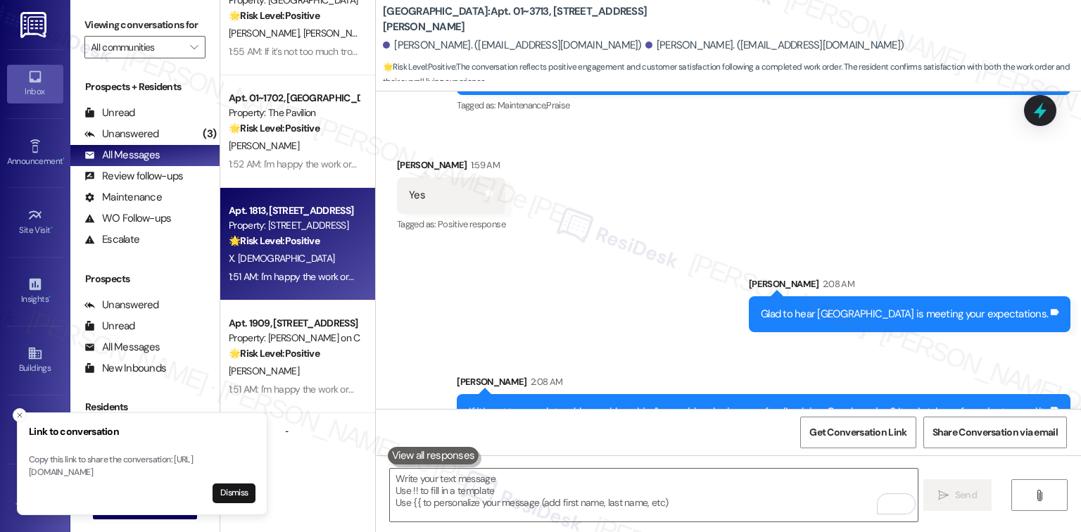
click at [263, 241] on strong "🌟 Risk Level: Positive" at bounding box center [274, 240] width 91 height 13
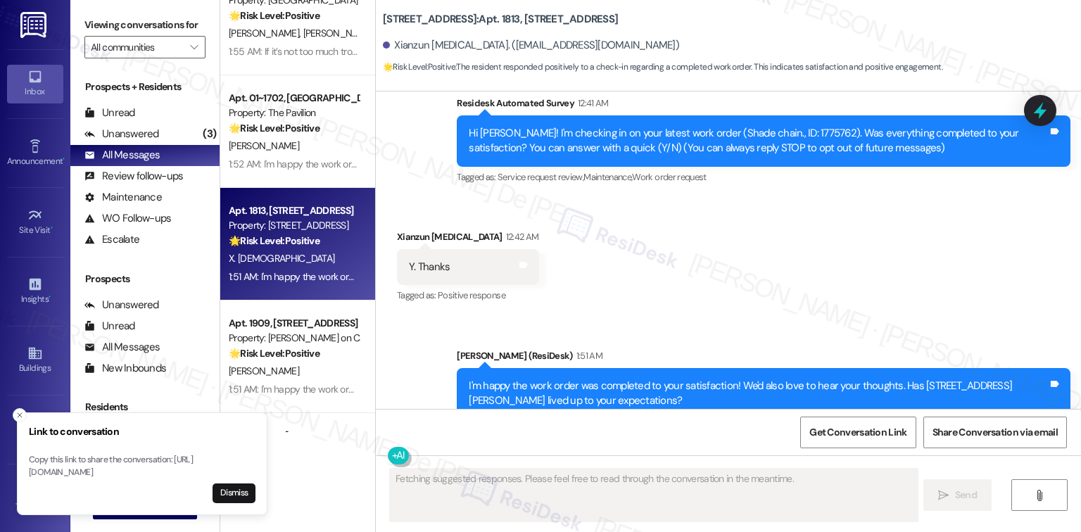
scroll to position [163, 0]
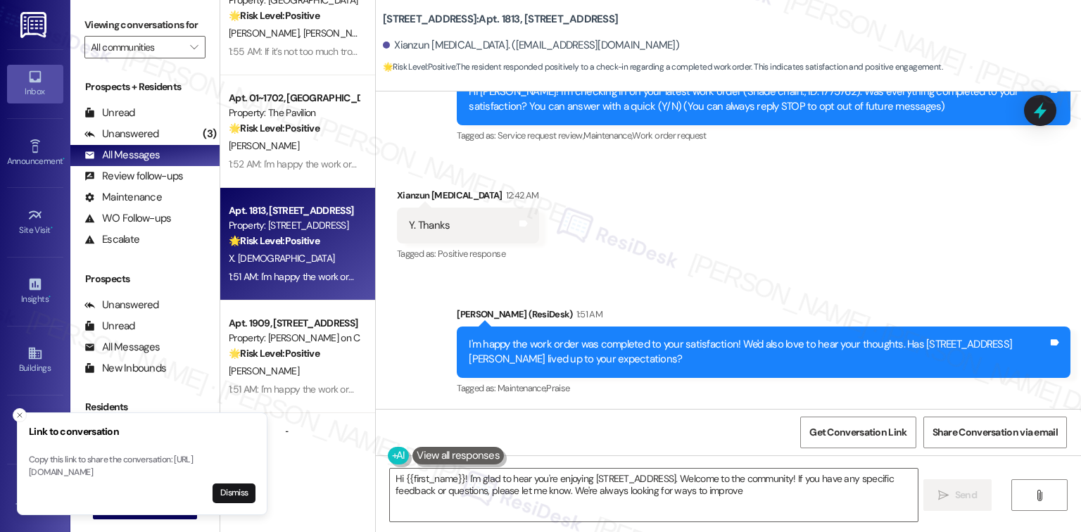
type textarea "Hi {{first_name}}! I'm glad to hear you're enjoying 1333 S Wabash. Welcome to t…"
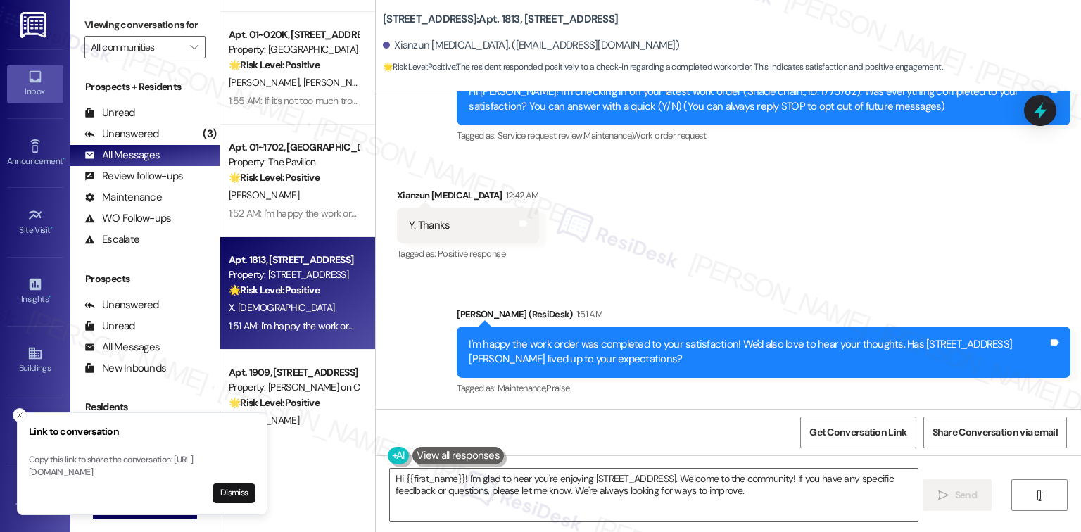
scroll to position [375, 0]
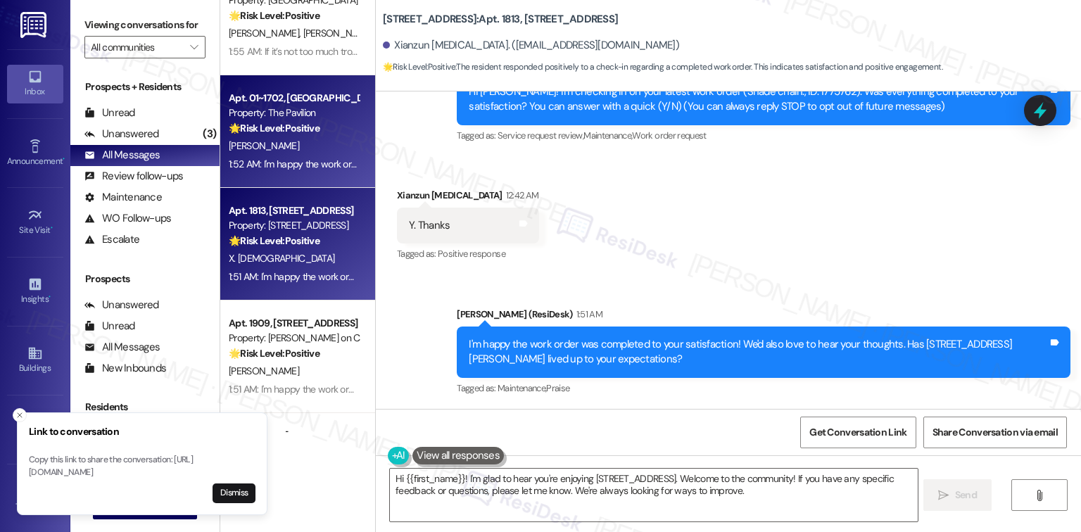
click at [298, 143] on div "E. Smith" at bounding box center [293, 146] width 133 height 18
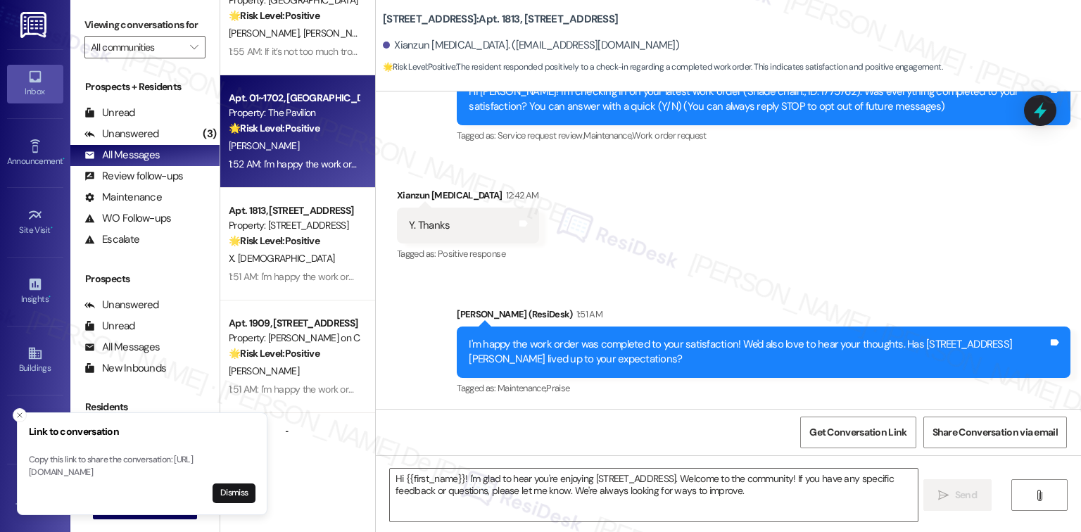
type textarea "Fetching suggested responses. Please feel free to read through the conversation…"
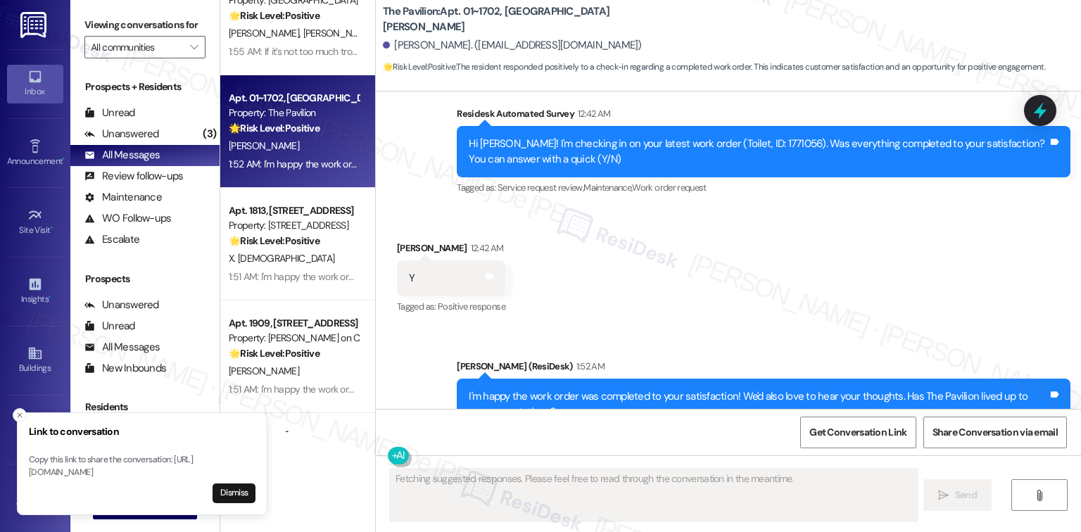
scroll to position [646, 0]
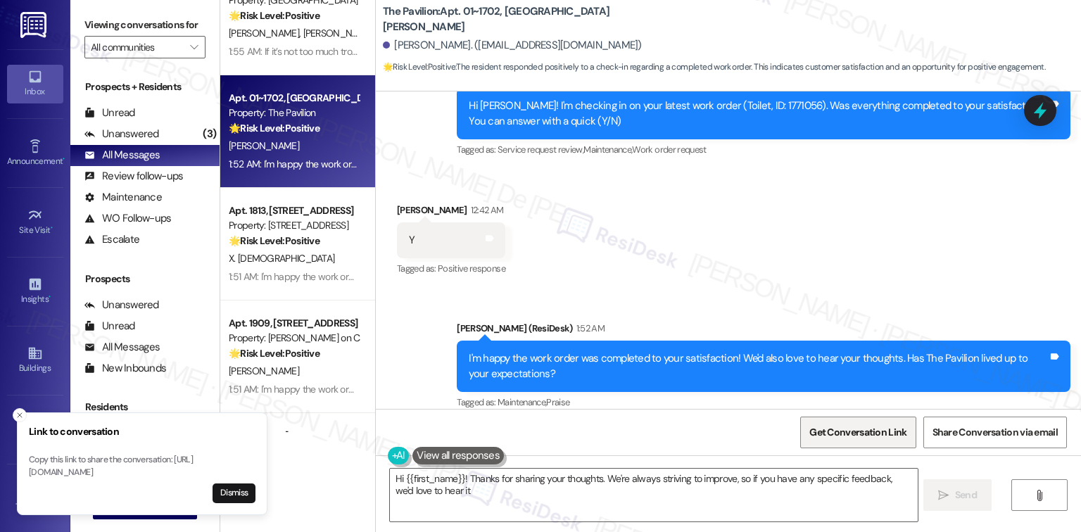
type textarea "Hi {{first_name}}! Thanks for sharing your thoughts. We're always striving to i…"
click at [840, 428] on span "Get Conversation Link" at bounding box center [858, 432] width 97 height 15
click at [20, 413] on line "Close toast" at bounding box center [20, 415] width 4 height 4
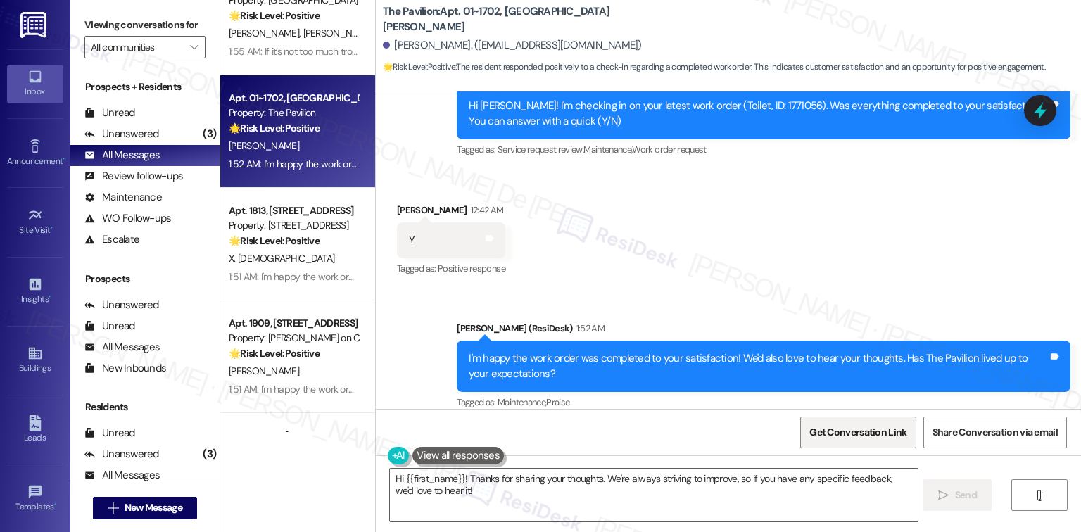
click at [841, 439] on span "Get Conversation Link" at bounding box center [858, 432] width 97 height 15
click at [687, 395] on div "Tagged as: Maintenance , Click to highlight conversations about Maintenance Pra…" at bounding box center [764, 402] width 614 height 20
click at [852, 437] on span "Get Conversation Link" at bounding box center [858, 432] width 97 height 15
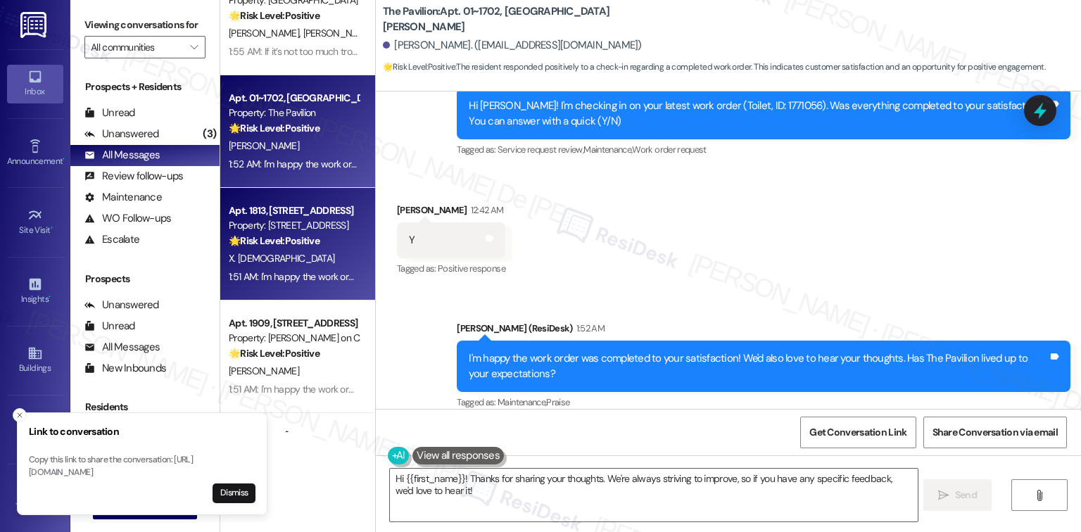
click at [270, 280] on div "1:51 AM: I'm happy the work order was completed to your satisfaction! We'd also…" at bounding box center [593, 276] width 729 height 13
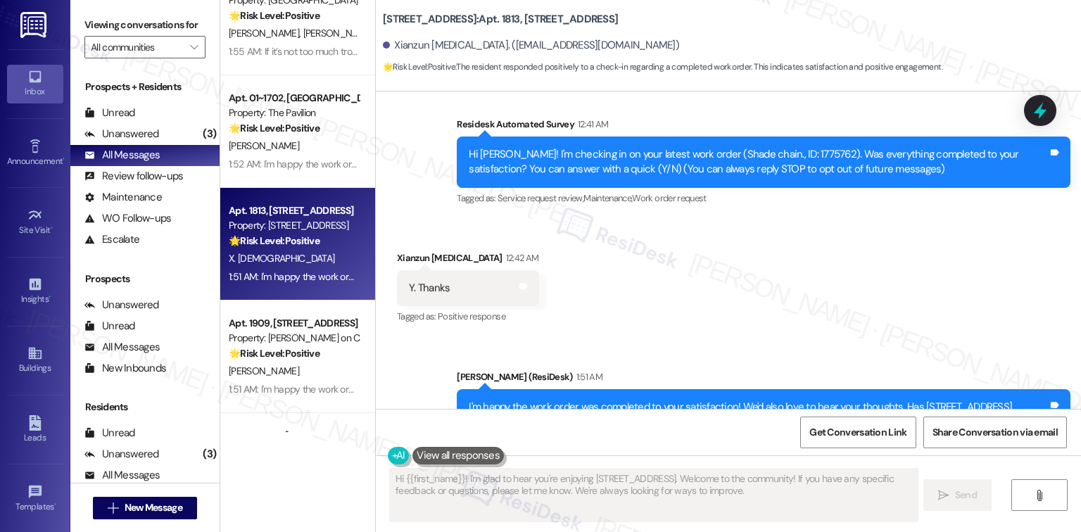
scroll to position [163, 0]
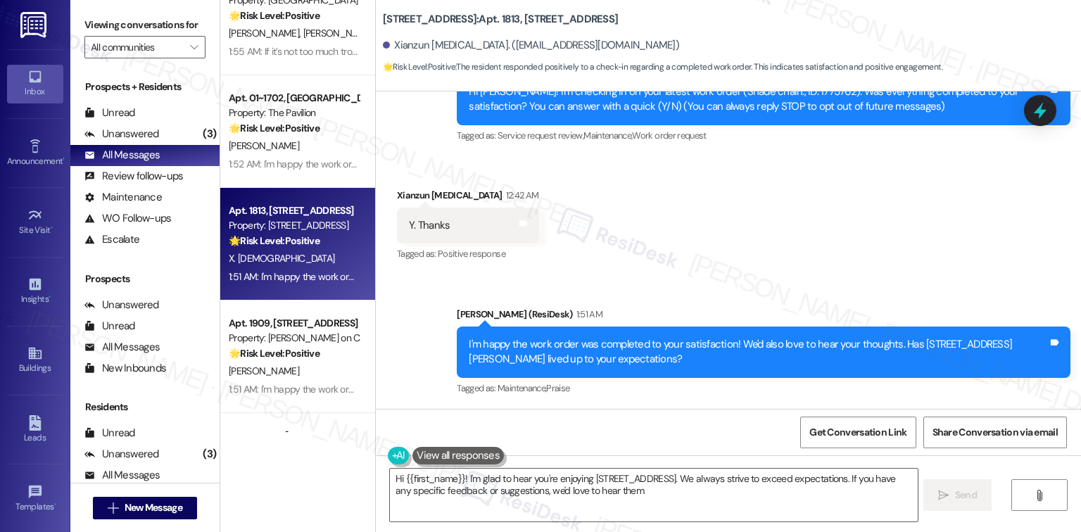
type textarea "Hi {{first_name}}! I'm glad to hear you're enjoying 1333 S Wabash. We always st…"
click at [843, 429] on span "Get Conversation Link" at bounding box center [858, 432] width 97 height 15
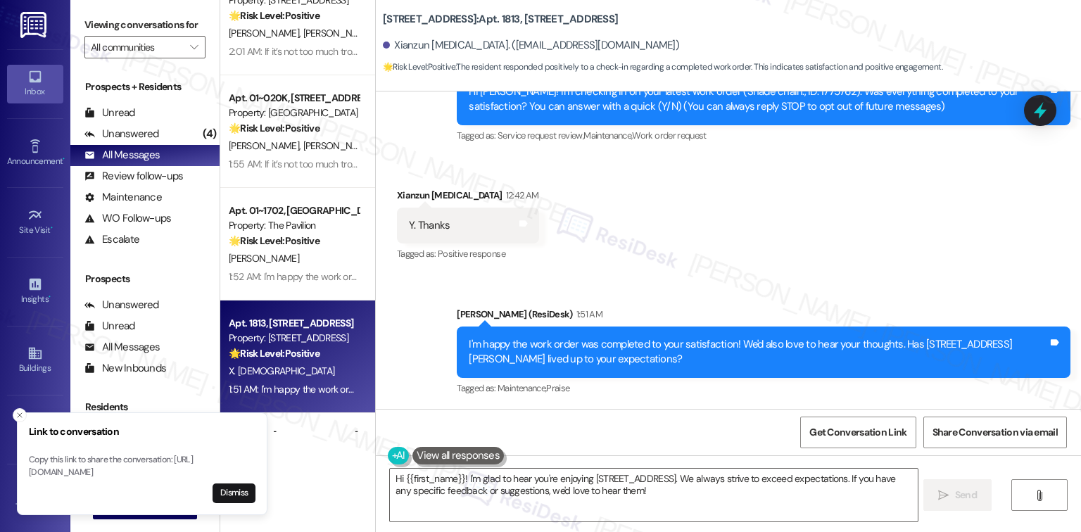
scroll to position [751, 0]
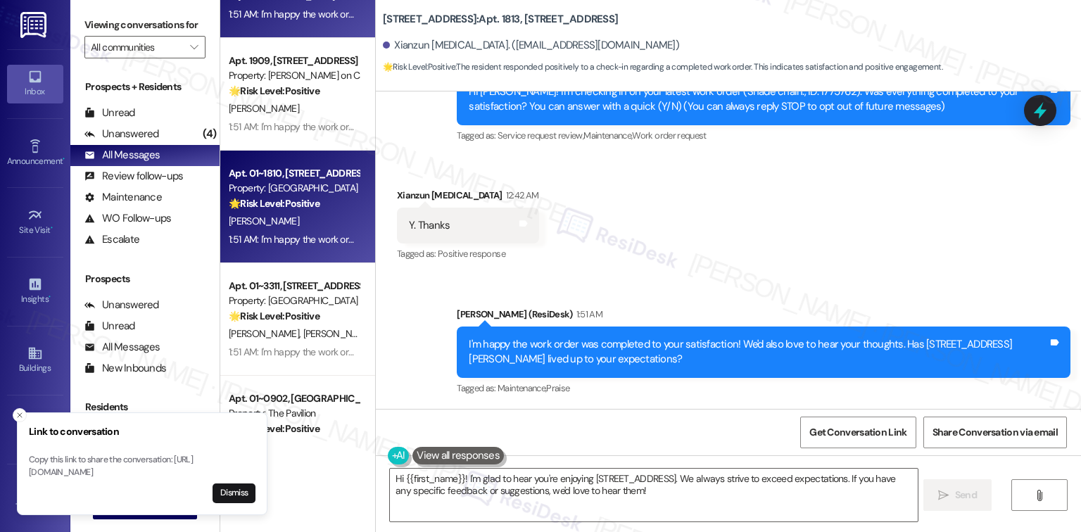
click at [301, 155] on div "Apt. 01~1810, 2701&2727 S. Indiana Ave. 2740 S. Prairie Ave Property: Eden Comm…" at bounding box center [297, 207] width 155 height 113
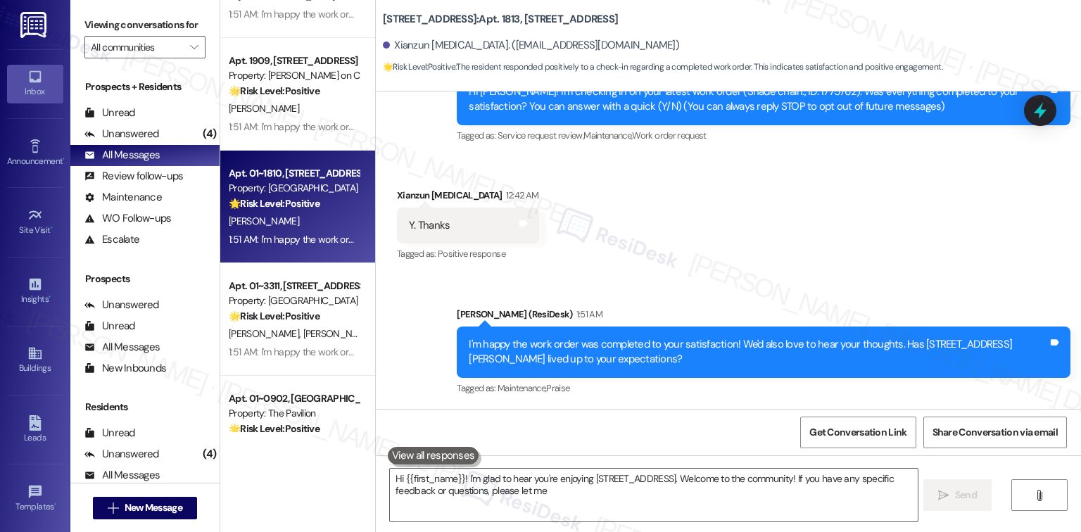
type textarea "Hi {{first_name}}! I'm glad to hear you're enjoying 1333 S Wabash. Welcome to t…"
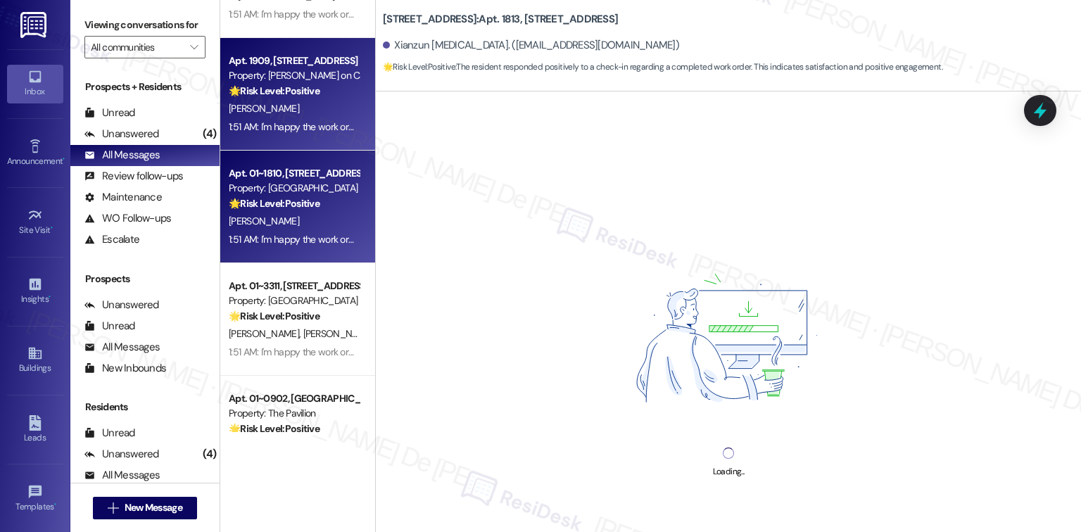
click at [284, 110] on div "S. Boleky" at bounding box center [293, 109] width 133 height 18
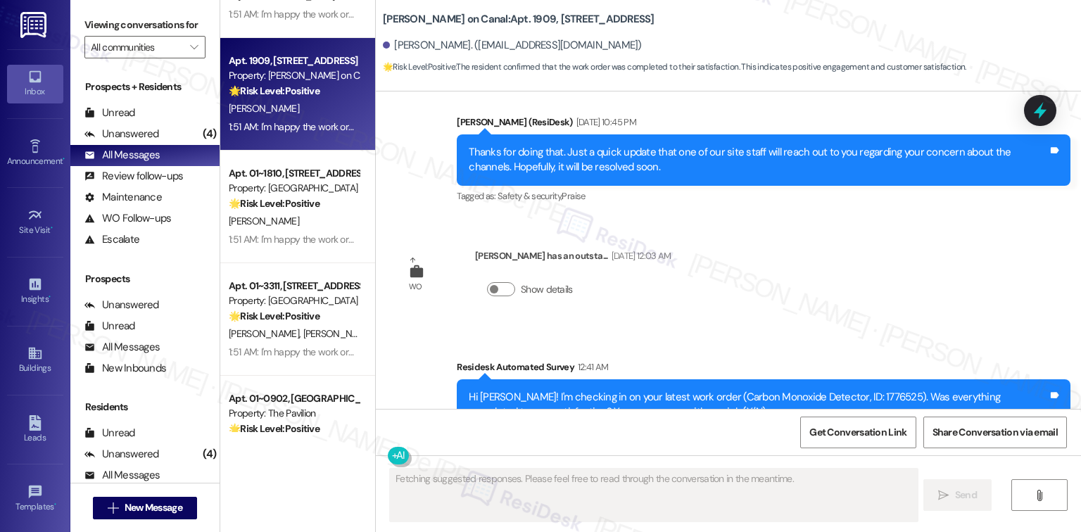
scroll to position [2803, 0]
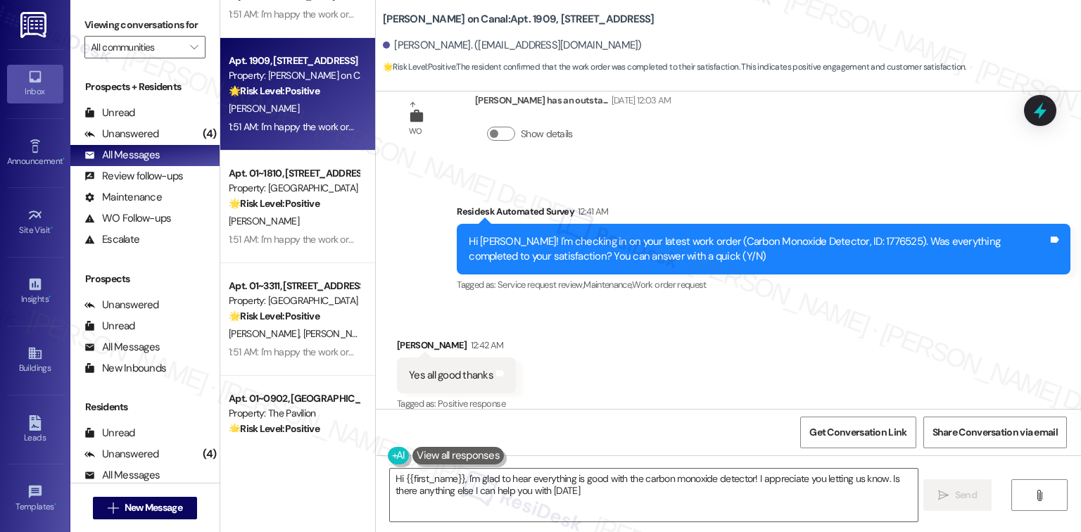
type textarea "Hi {{first_name}}, I'm glad to hear everything is good with the carbon monoxide…"
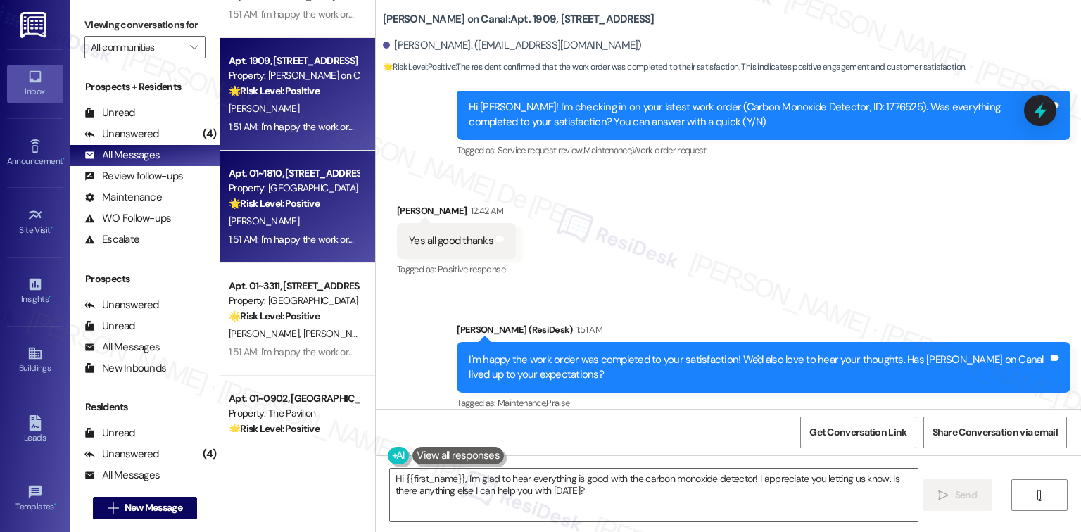
click at [341, 199] on div "🌟 Risk Level: Positive The resident confirmed the work order was completed to t…" at bounding box center [294, 203] width 130 height 15
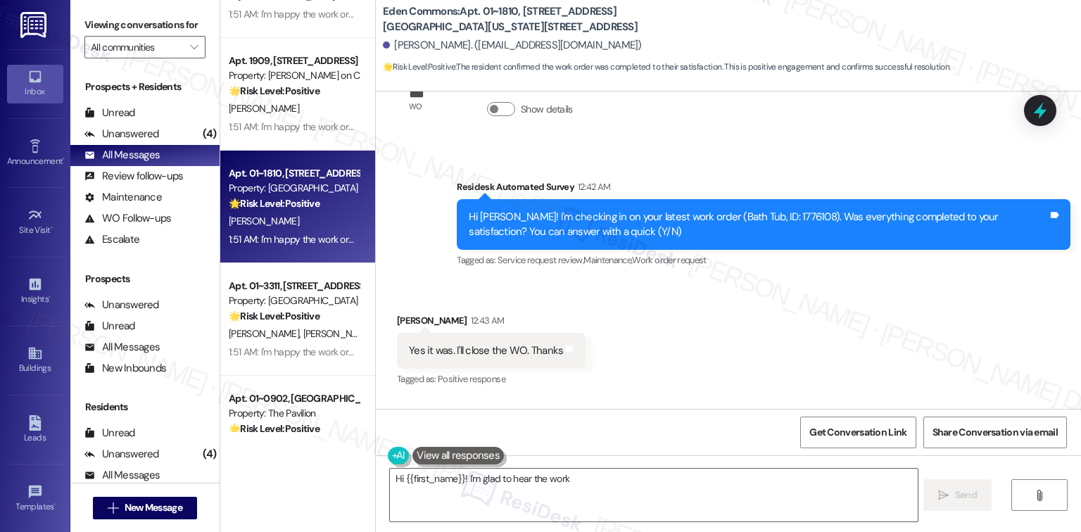
scroll to position [5852, 0]
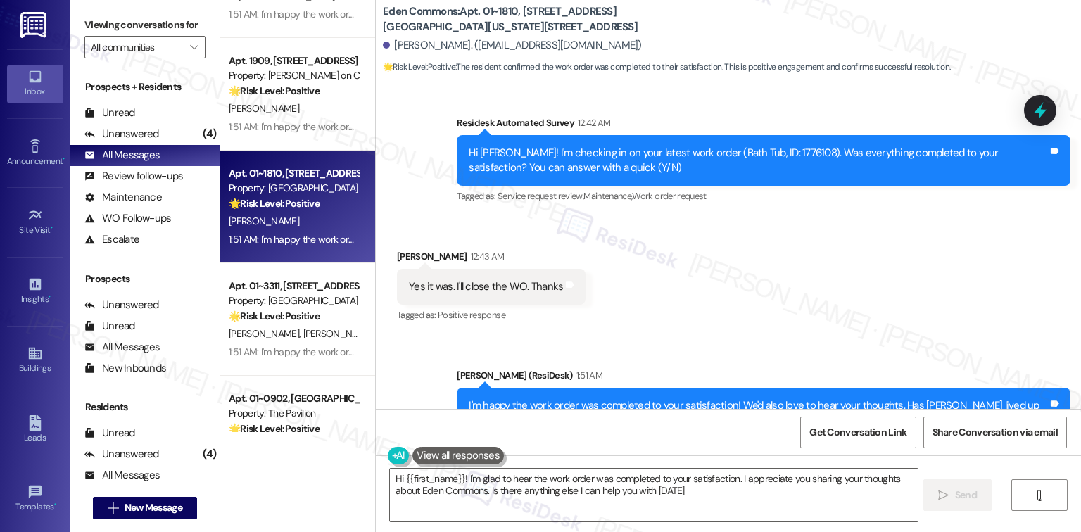
type textarea "Hi {{first_name}}! I'm glad to hear the work order was completed to your satisf…"
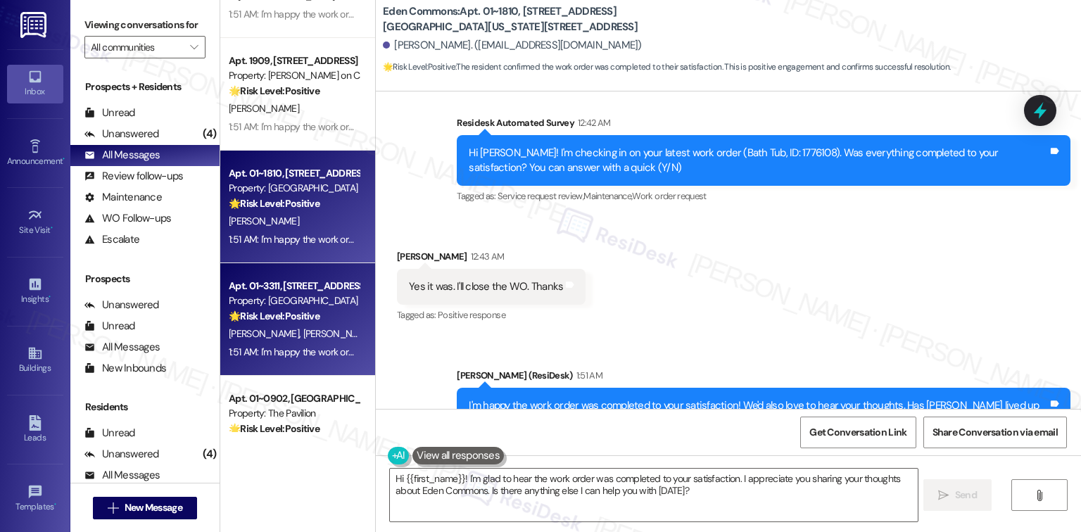
click at [274, 289] on div "Apt. 01~3311, [STREET_ADDRESS][PERSON_NAME]" at bounding box center [294, 286] width 130 height 15
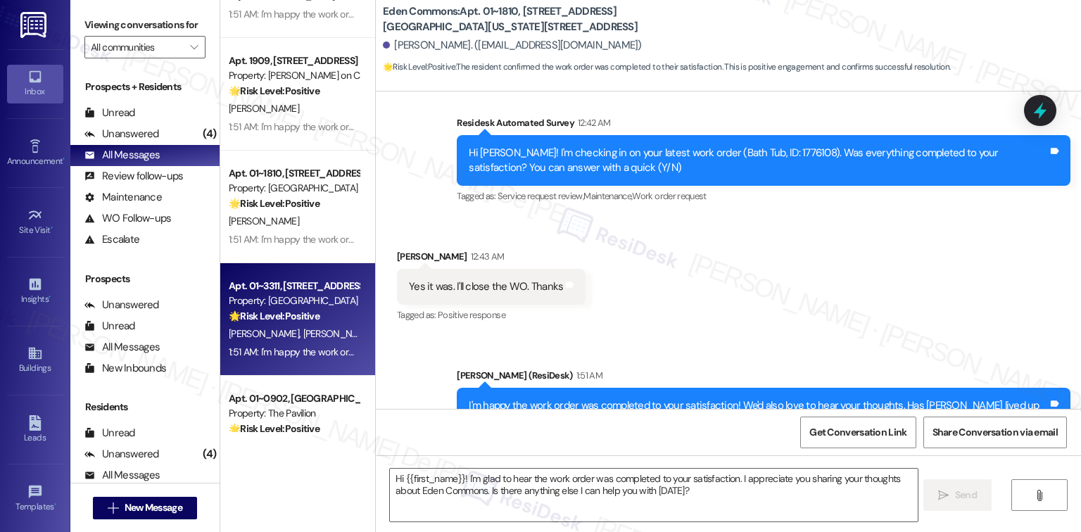
type textarea "Fetching suggested responses. Please feel free to read through the conversation…"
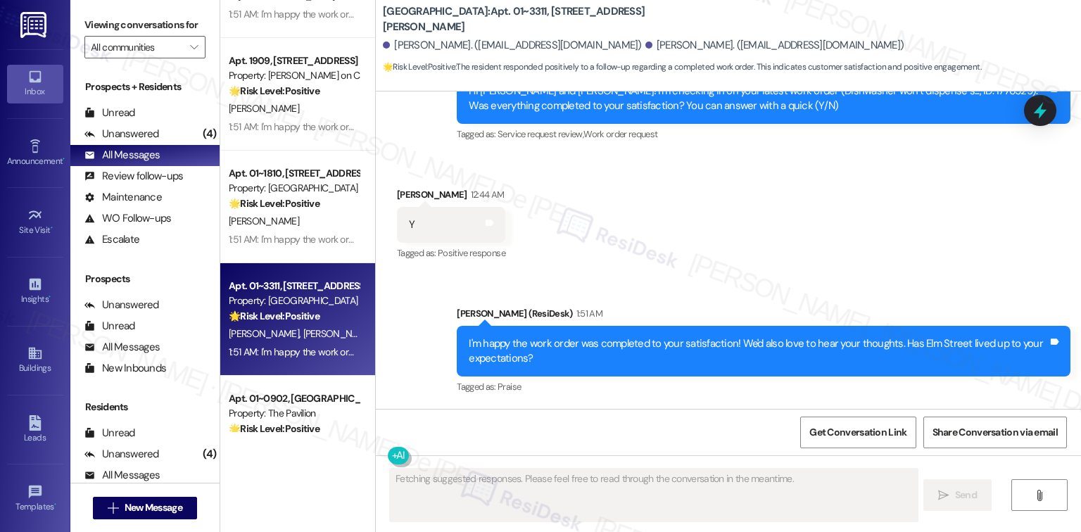
scroll to position [470, 0]
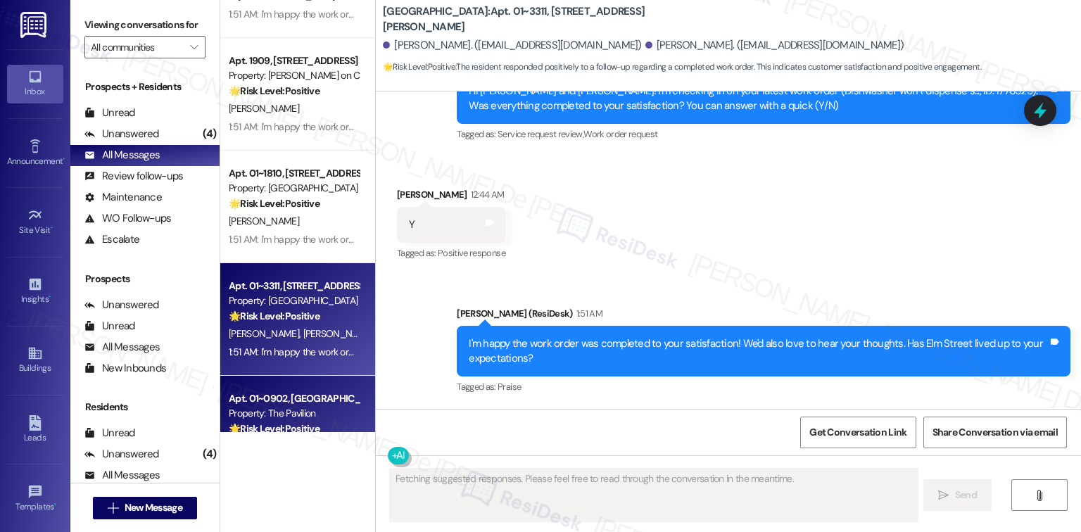
click at [330, 397] on div "Apt. 01~0902, [GEOGRAPHIC_DATA][PERSON_NAME]" at bounding box center [294, 398] width 130 height 15
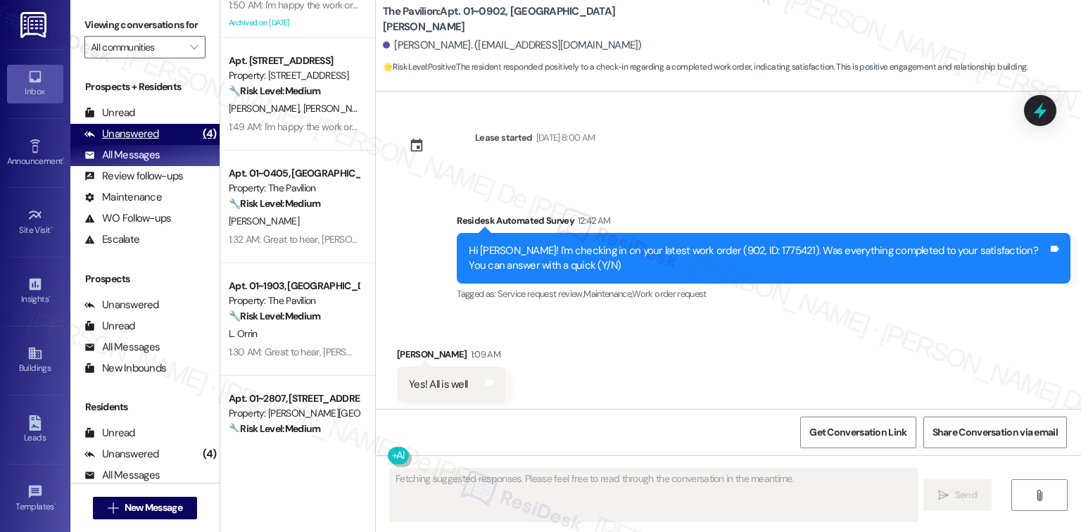
scroll to position [2480, 0]
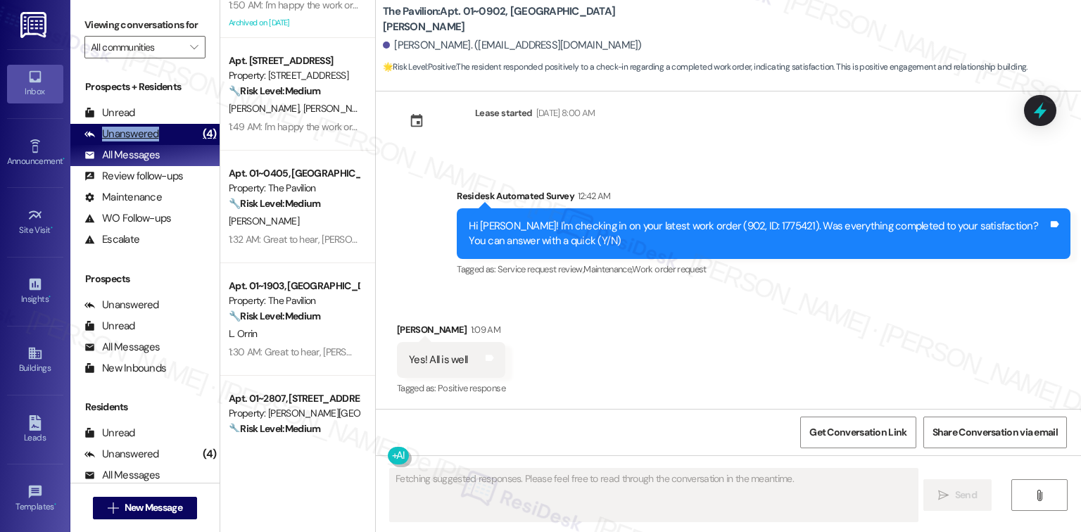
click at [161, 139] on div "Unanswered (4)" at bounding box center [144, 134] width 149 height 21
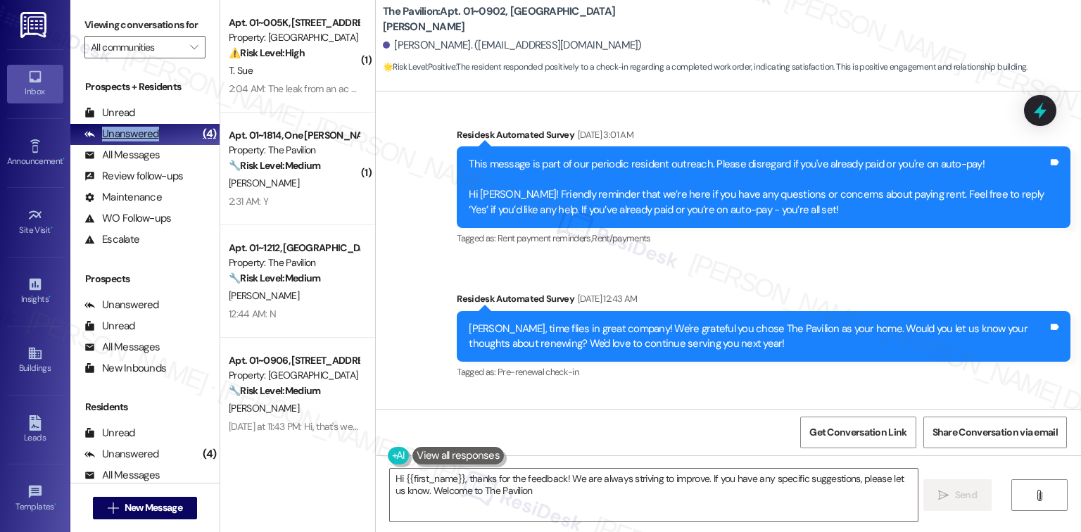
type textarea "Hi {{first_name}}, thanks for the feedback! We are always striving to improve. …"
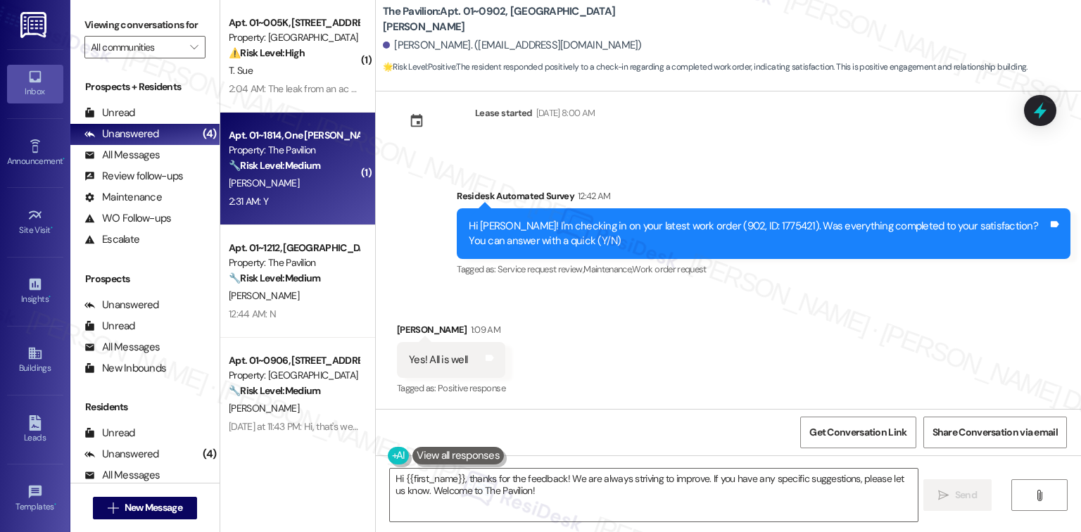
click at [269, 194] on div "2:31 AM: Y 2:31 AM: Y" at bounding box center [293, 202] width 133 height 18
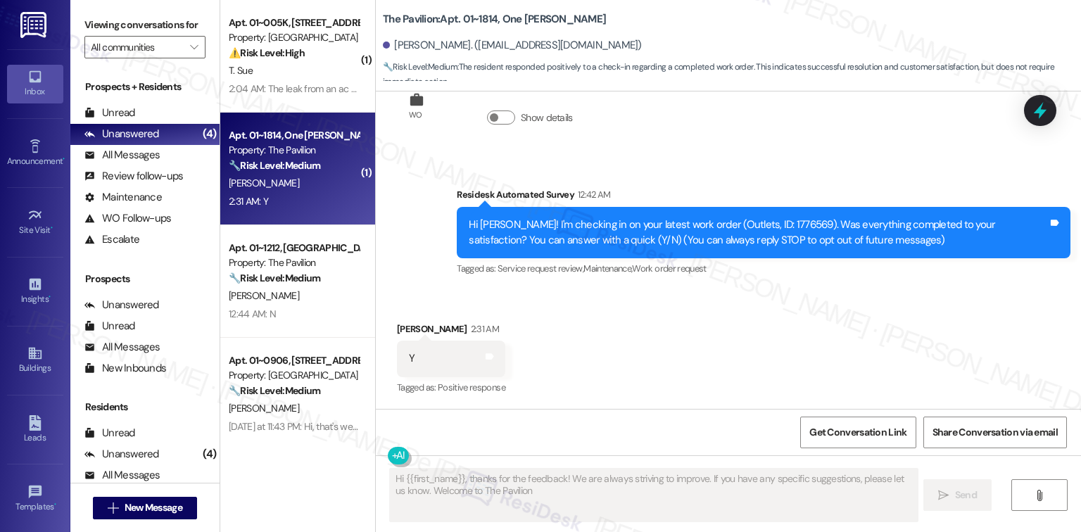
type textarea "Hi {{first_name}}, thanks for the feedback! We are always striving to improve. …"
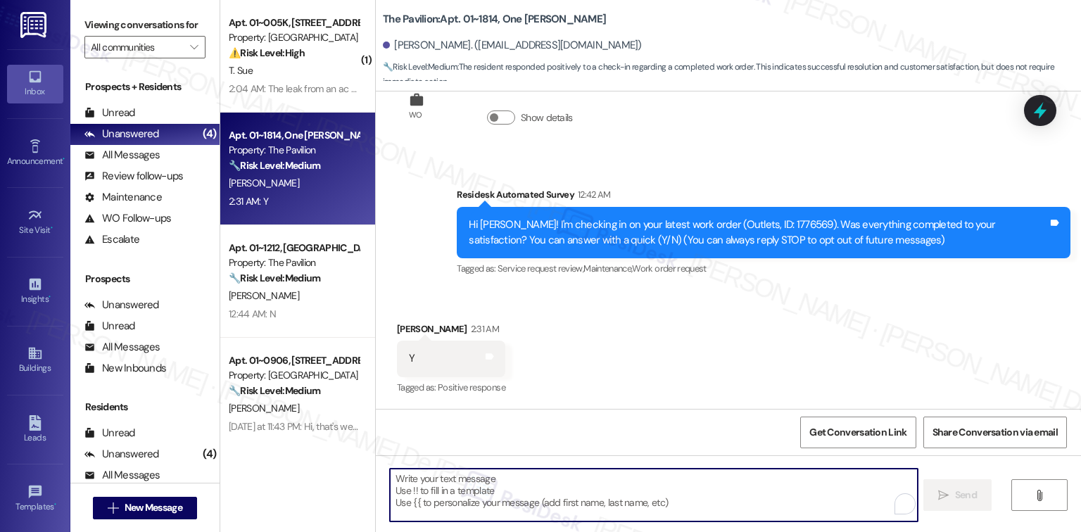
click at [593, 494] on textarea "To enrich screen reader interactions, please activate Accessibility in Grammarl…" at bounding box center [653, 495] width 527 height 53
paste textarea "I'm happy the work order was completed to your satisfaction! We'd also love to …"
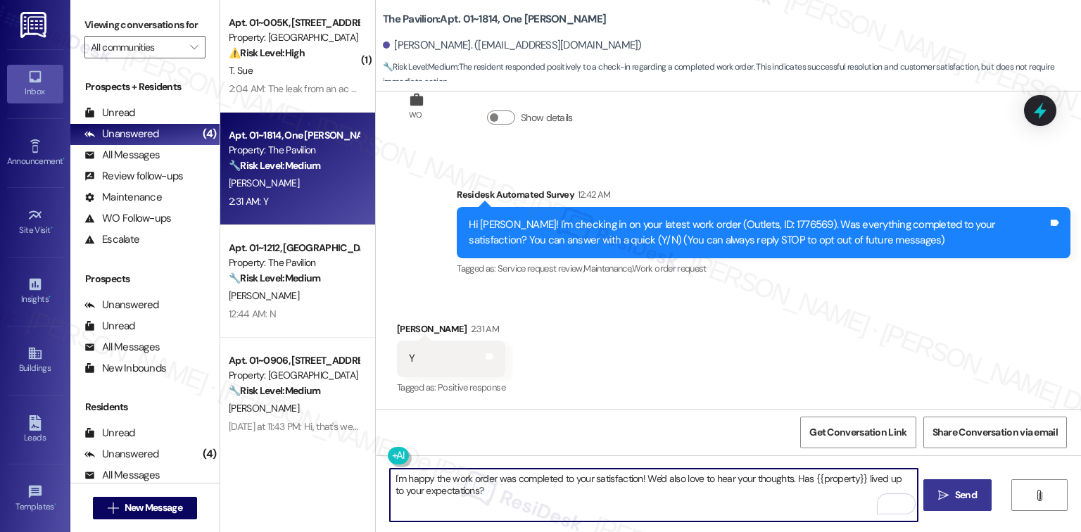
type textarea "I'm happy the work order was completed to your satisfaction! We'd also love to …"
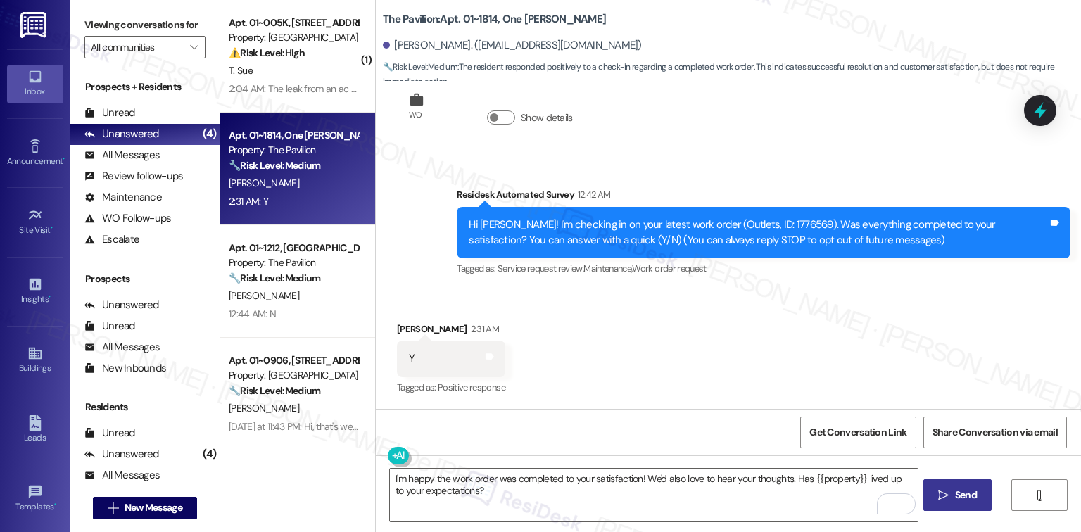
click at [950, 491] on span " Send" at bounding box center [958, 495] width 44 height 15
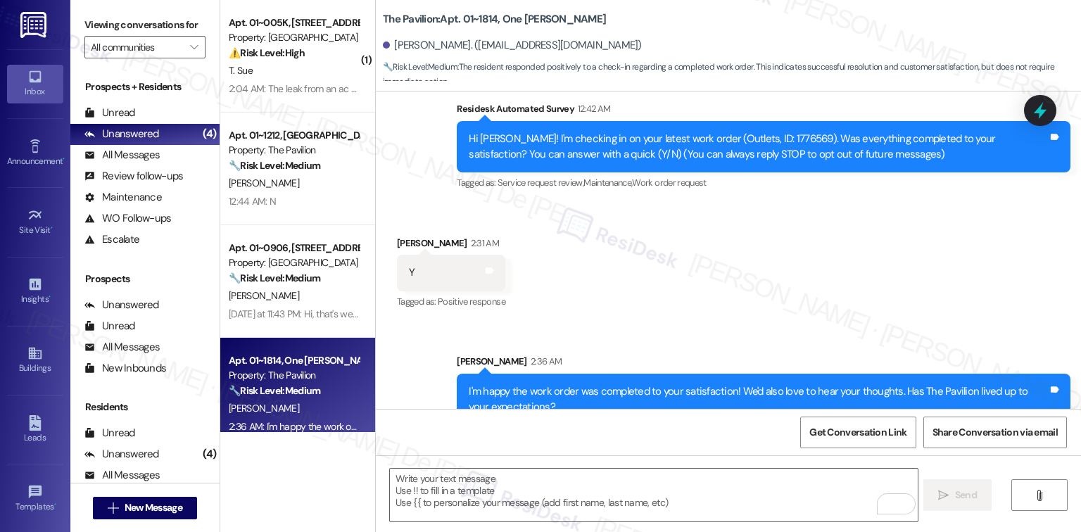
scroll to position [171, 0]
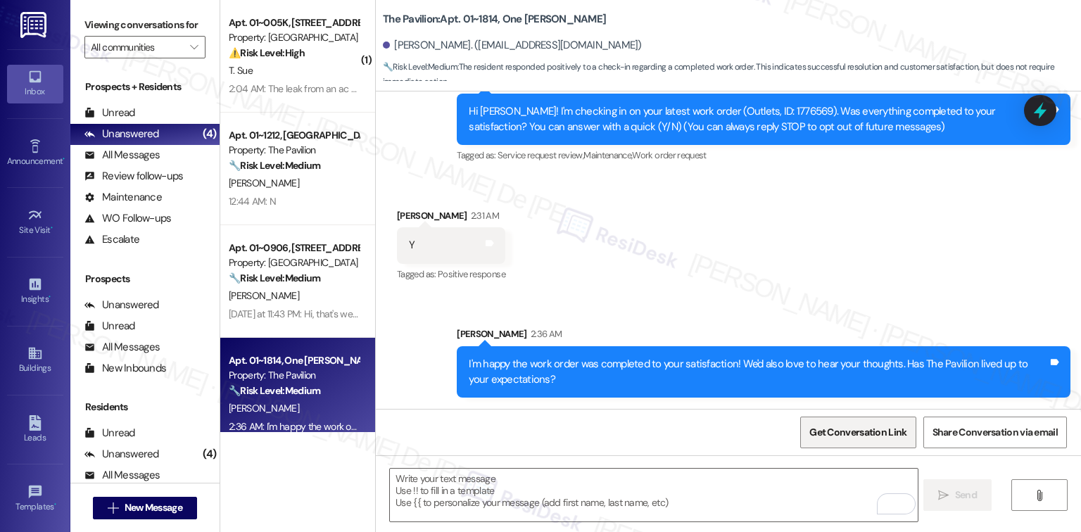
click at [839, 440] on span "Get Conversation Link" at bounding box center [858, 432] width 103 height 30
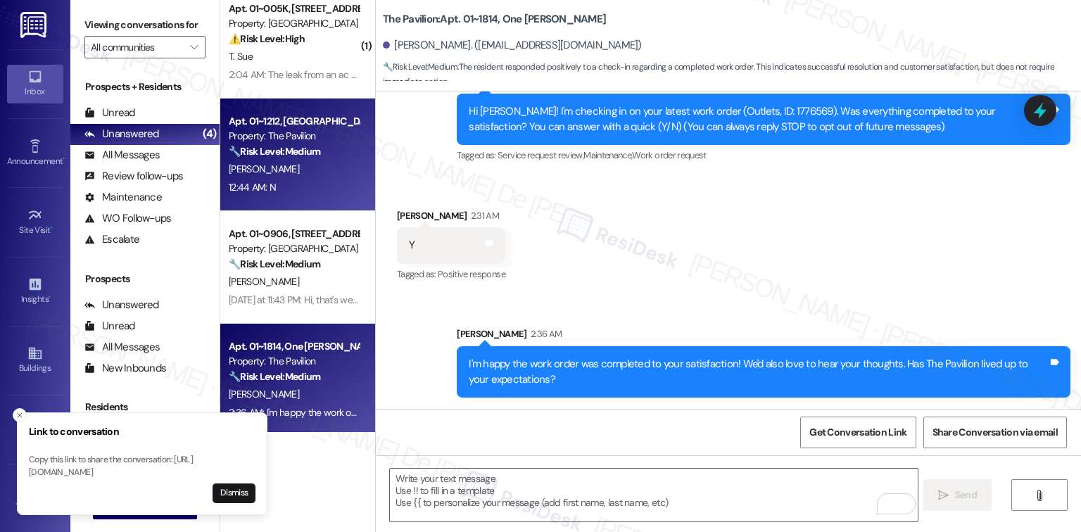
scroll to position [18, 0]
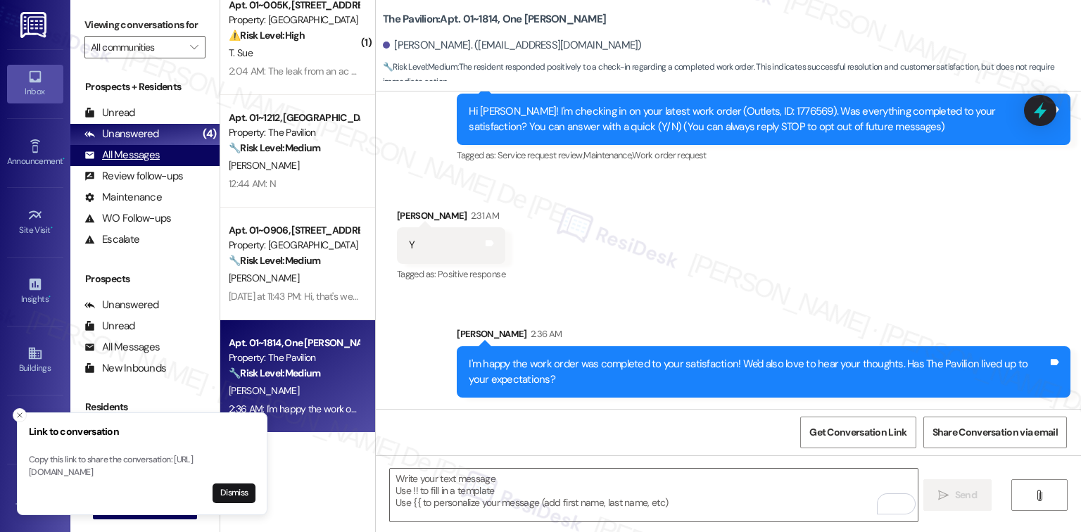
click at [149, 158] on div "All Messages" at bounding box center [121, 155] width 75 height 15
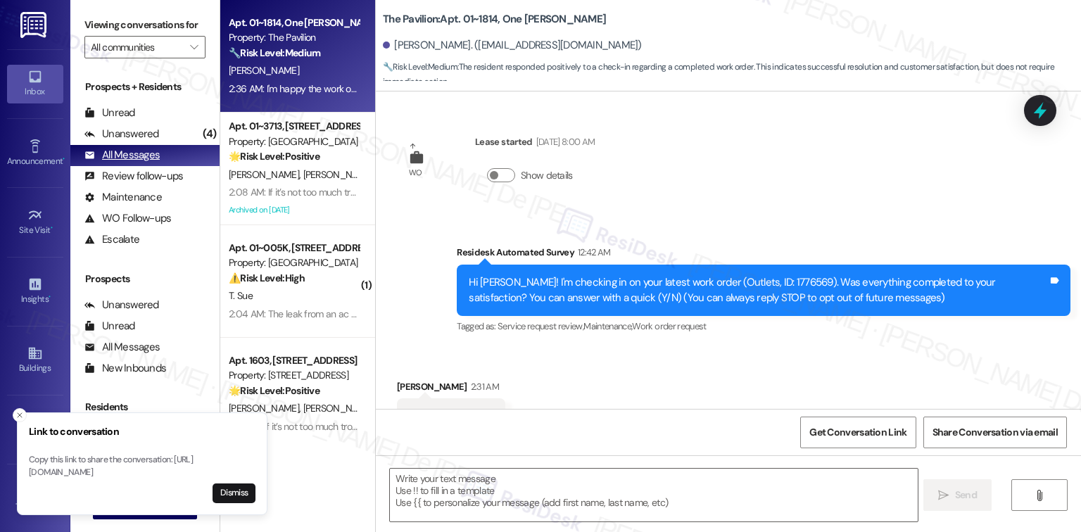
scroll to position [57, 0]
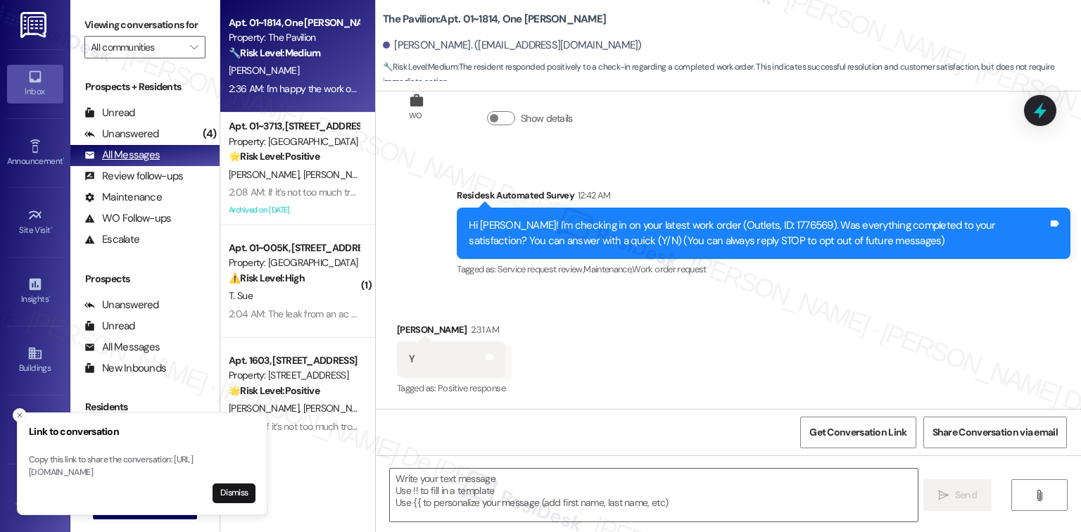
type textarea "Fetching suggested responses. Please feel free to read through the conversation…"
click at [653, 510] on textarea at bounding box center [653, 495] width 527 height 53
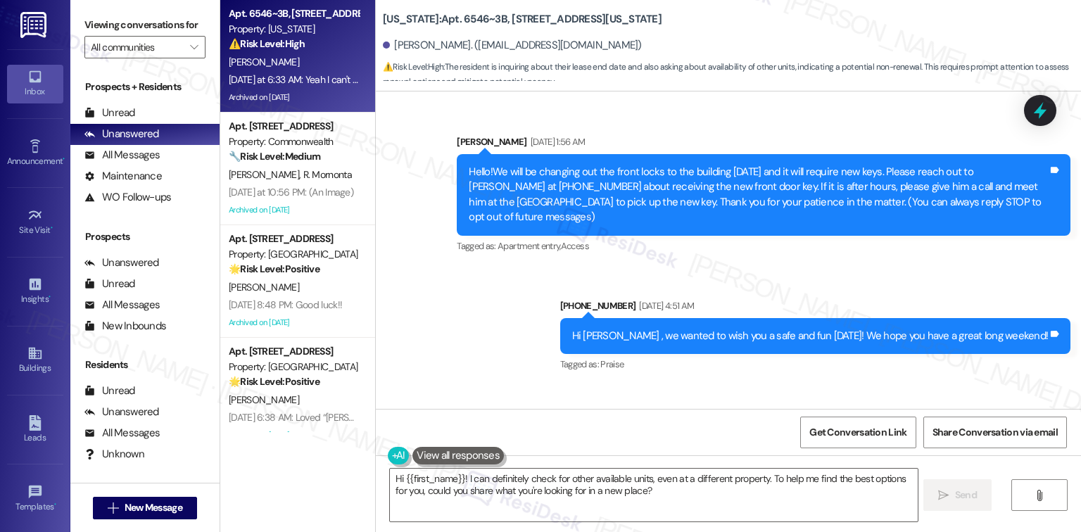
scroll to position [3759, 0]
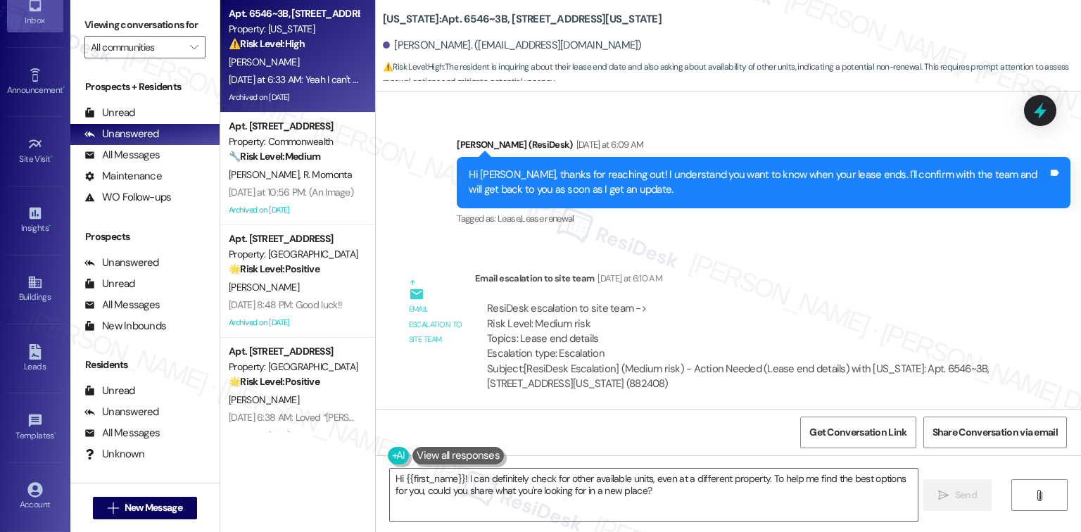
scroll to position [135, 0]
click at [32, 427] on icon at bounding box center [34, 425] width 15 height 15
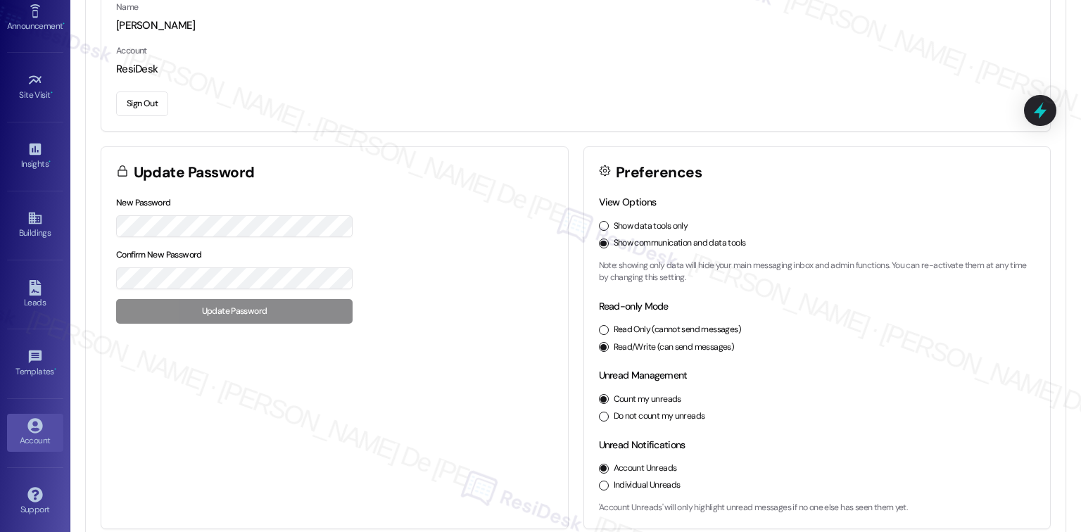
scroll to position [159, 0]
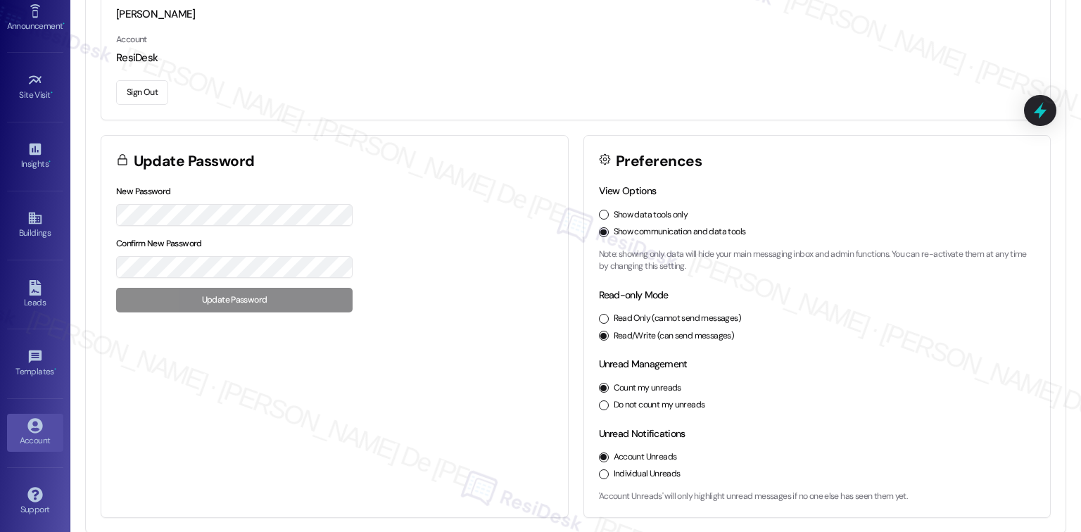
click at [153, 87] on button "Sign Out" at bounding box center [142, 92] width 52 height 25
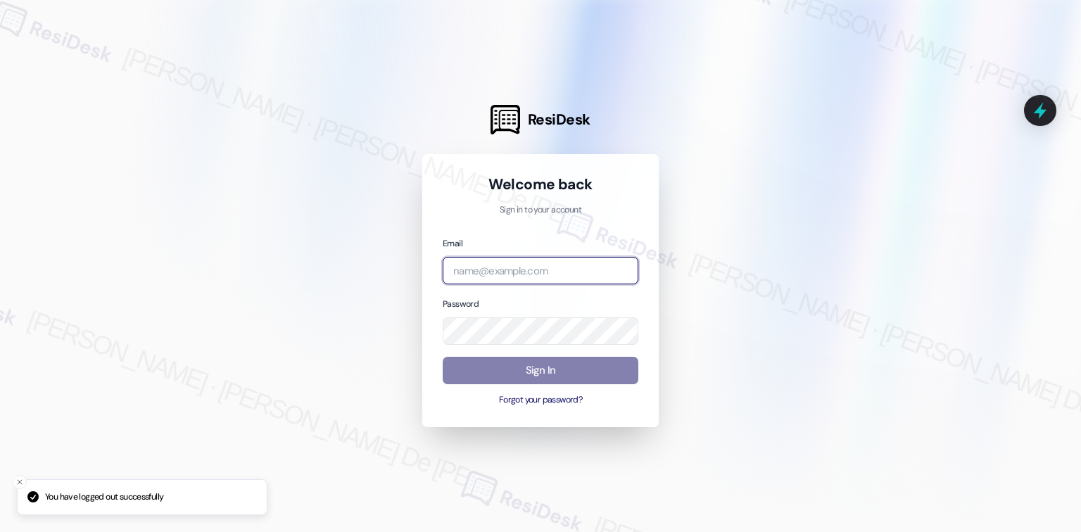
click at [513, 277] on input "email" at bounding box center [541, 270] width 196 height 27
click at [583, 266] on input "email" at bounding box center [541, 270] width 196 height 27
click at [0, 532] on com-1password-button at bounding box center [0, 532] width 0 height 0
click at [543, 270] on input "email" at bounding box center [541, 270] width 196 height 27
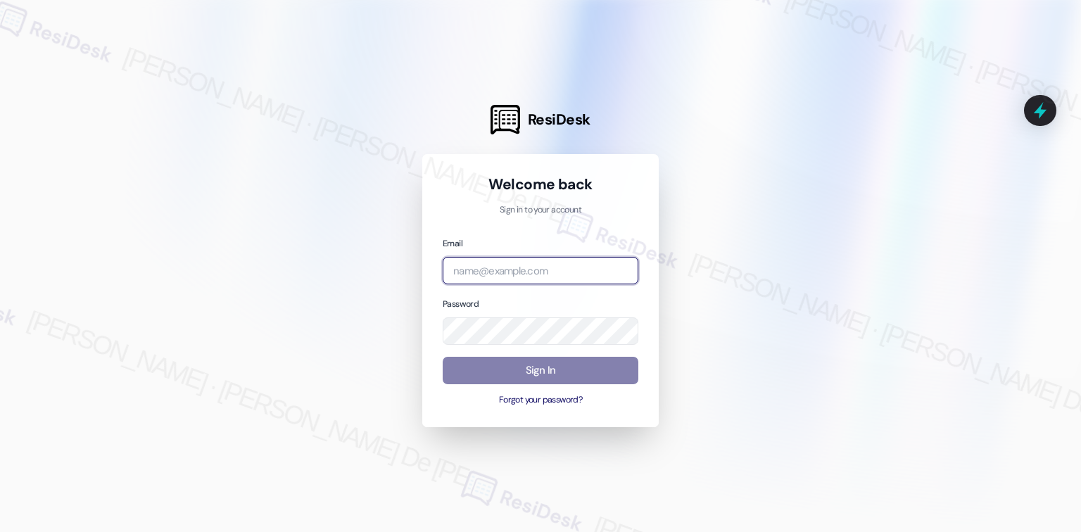
click at [621, 277] on input "email" at bounding box center [541, 270] width 196 height 27
click at [0, 532] on com-1password-button at bounding box center [0, 532] width 0 height 0
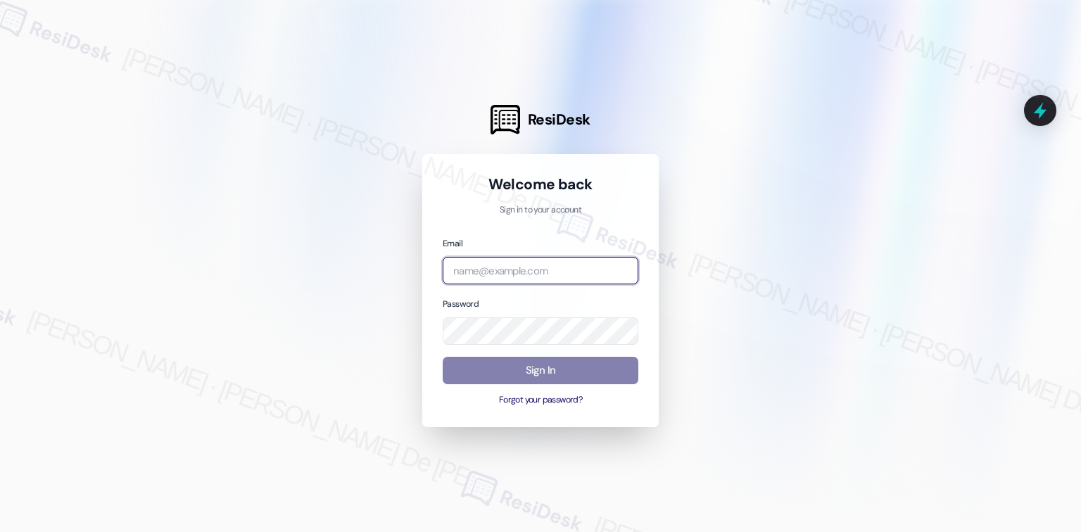
click at [0, 532] on com-1password-button at bounding box center [0, 532] width 0 height 0
click at [565, 277] on input "email" at bounding box center [541, 270] width 196 height 27
type input "automated-surveys-ptla-cristel.joy.de.jesus@ptla.com"
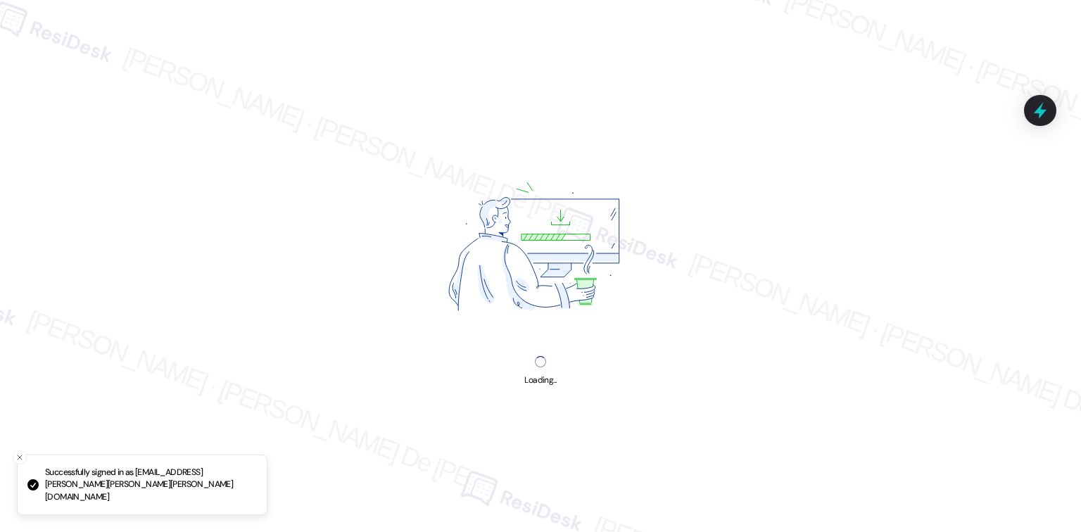
click at [524, 370] on div "Loading..." at bounding box center [540, 266] width 1081 height 532
